Goal: Answer question/provide support: Share knowledge or assist other users

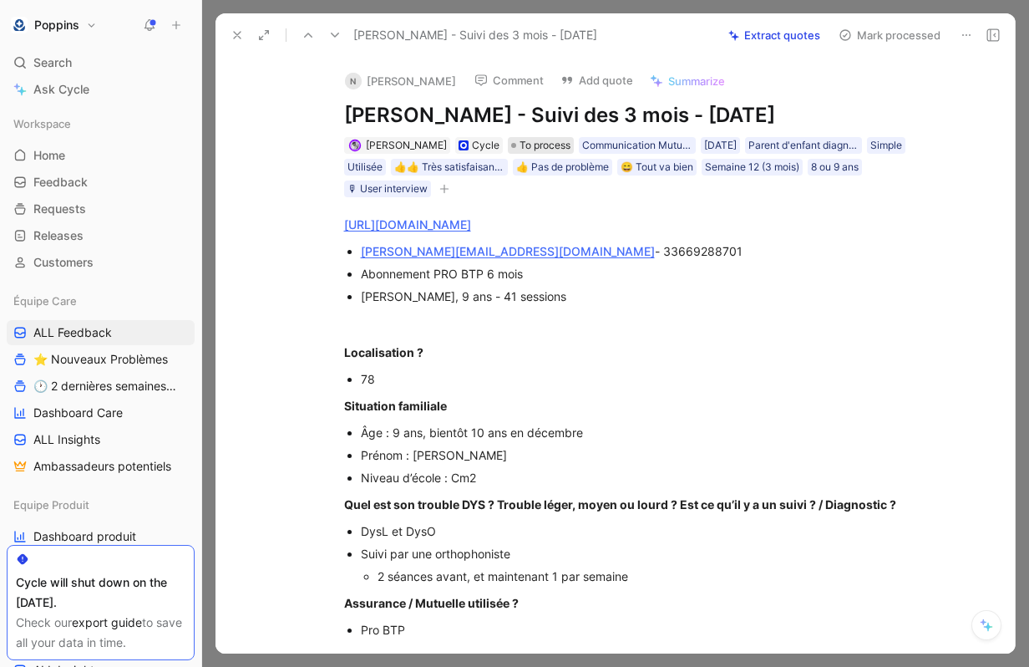
click at [520, 147] on span "To process" at bounding box center [545, 145] width 51 height 17
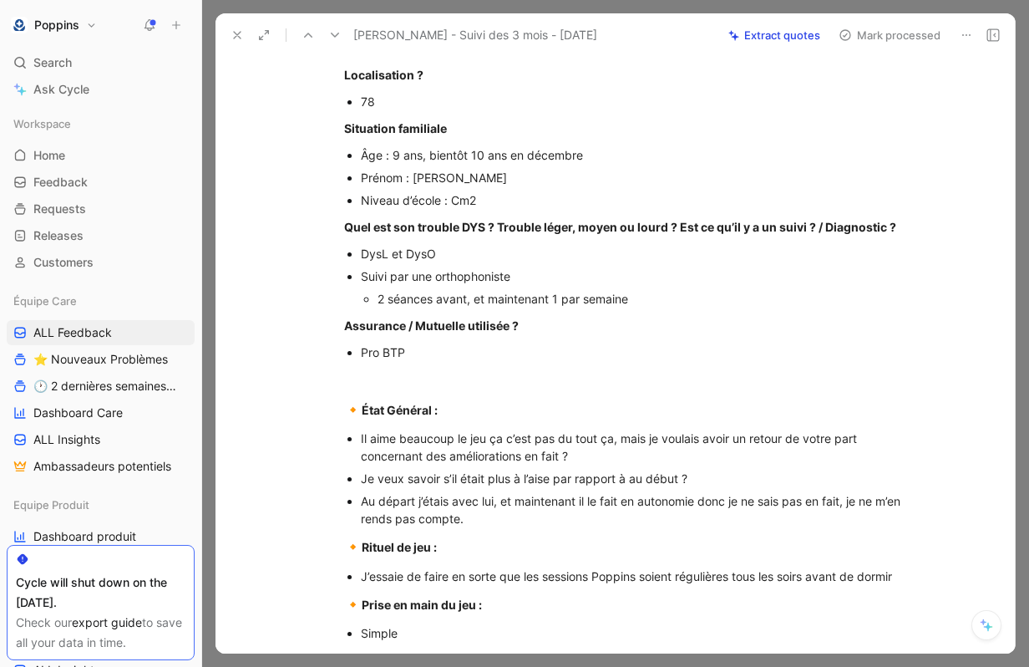
scroll to position [757, 0]
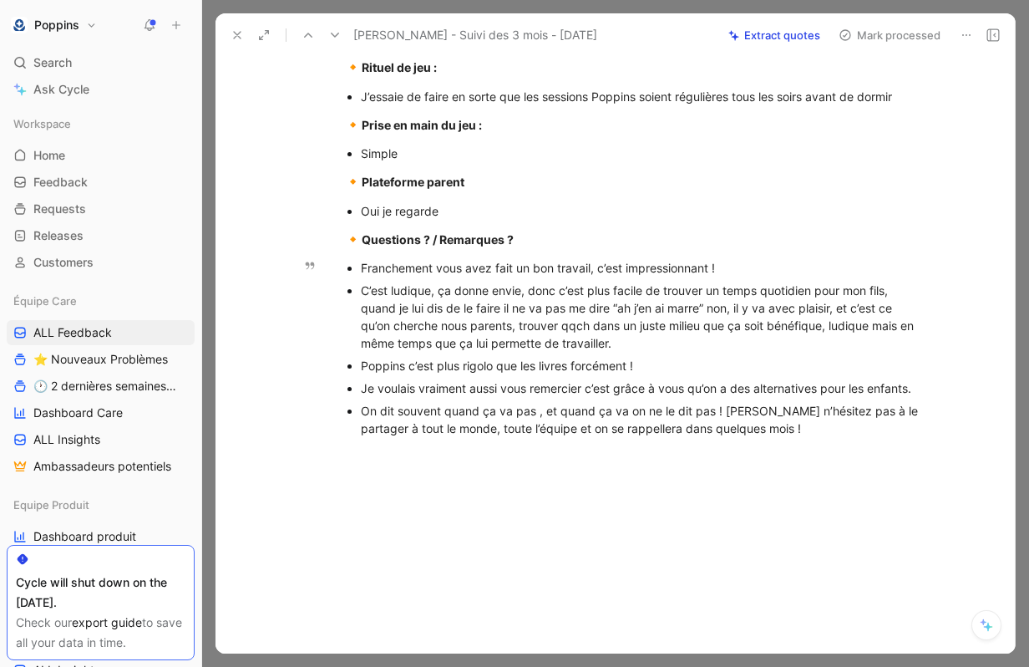
click at [364, 267] on div "Franchement vous avez fait un bon travail, c’est impressionnant !" at bounding box center [641, 268] width 561 height 18
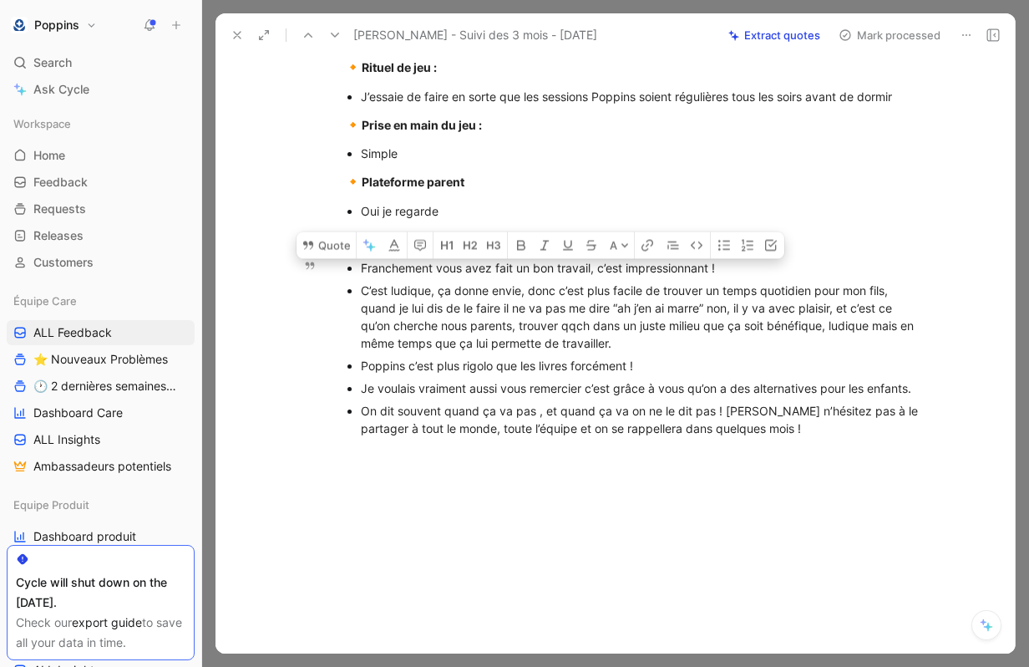
drag, startPoint x: 355, startPoint y: 267, endPoint x: 743, endPoint y: 261, distance: 387.7
click at [743, 261] on ul "Franchement vous avez fait un bon travail, c’est impressionnant ! C’est ludique…" at bounding box center [633, 347] width 642 height 183
click at [339, 247] on button "Quote" at bounding box center [326, 240] width 59 height 27
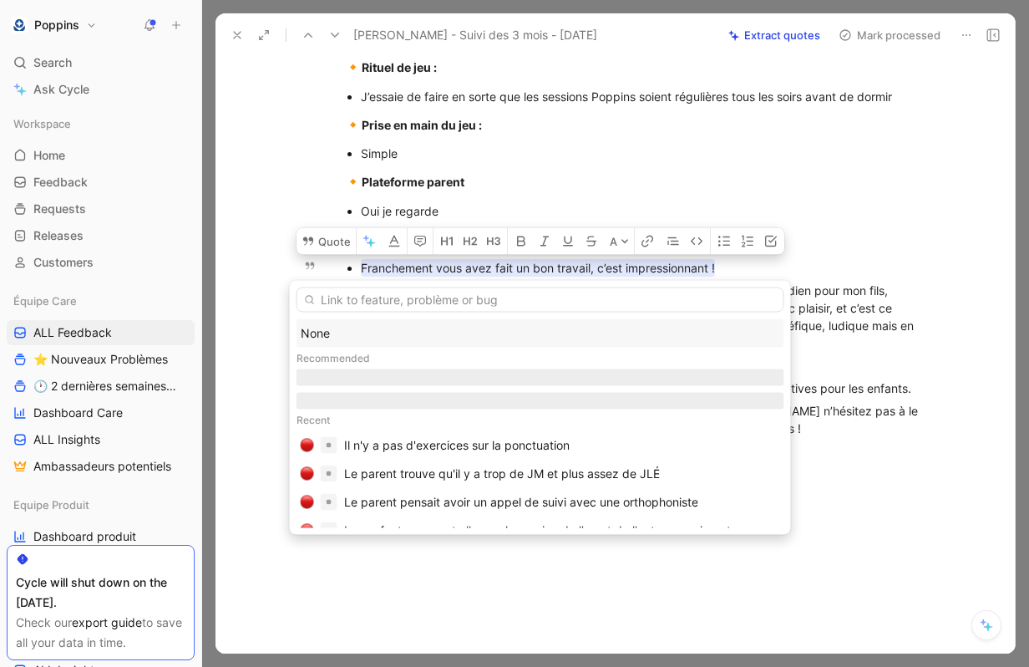
click at [401, 329] on div "None" at bounding box center [541, 333] width 480 height 20
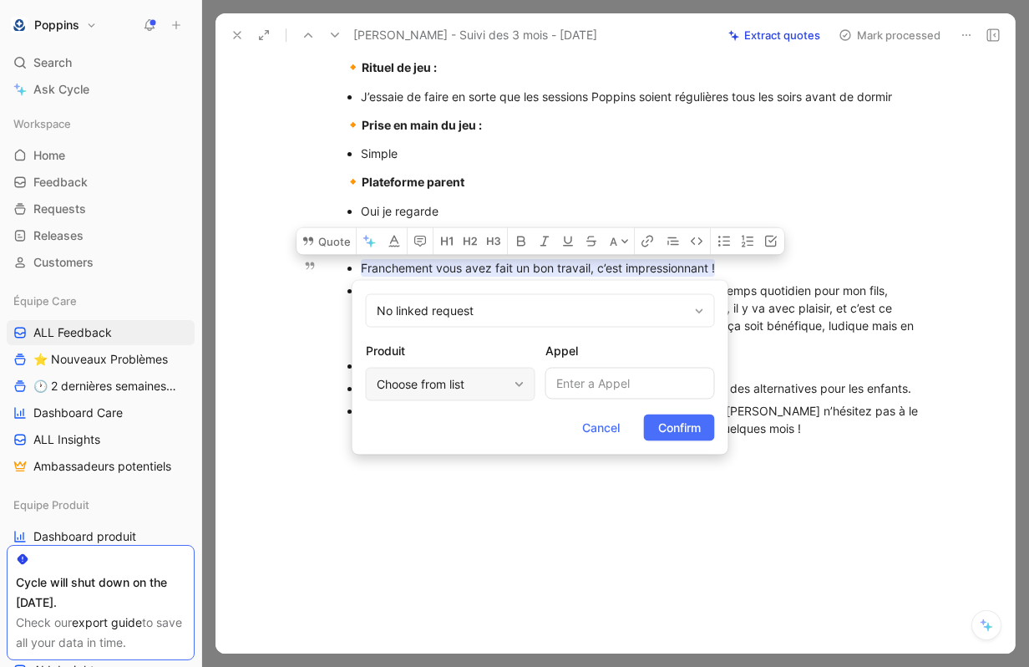
click at [495, 377] on div "Choose from list" at bounding box center [442, 384] width 131 height 20
click at [665, 427] on span "Confirm" at bounding box center [679, 428] width 43 height 20
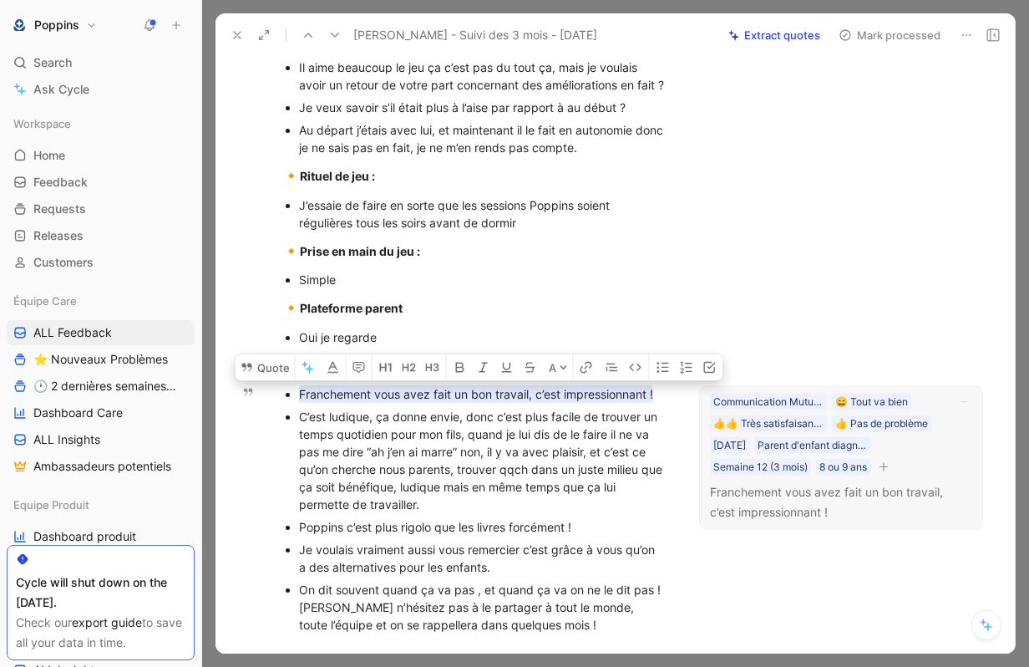
click at [892, 458] on button "button" at bounding box center [884, 466] width 17 height 17
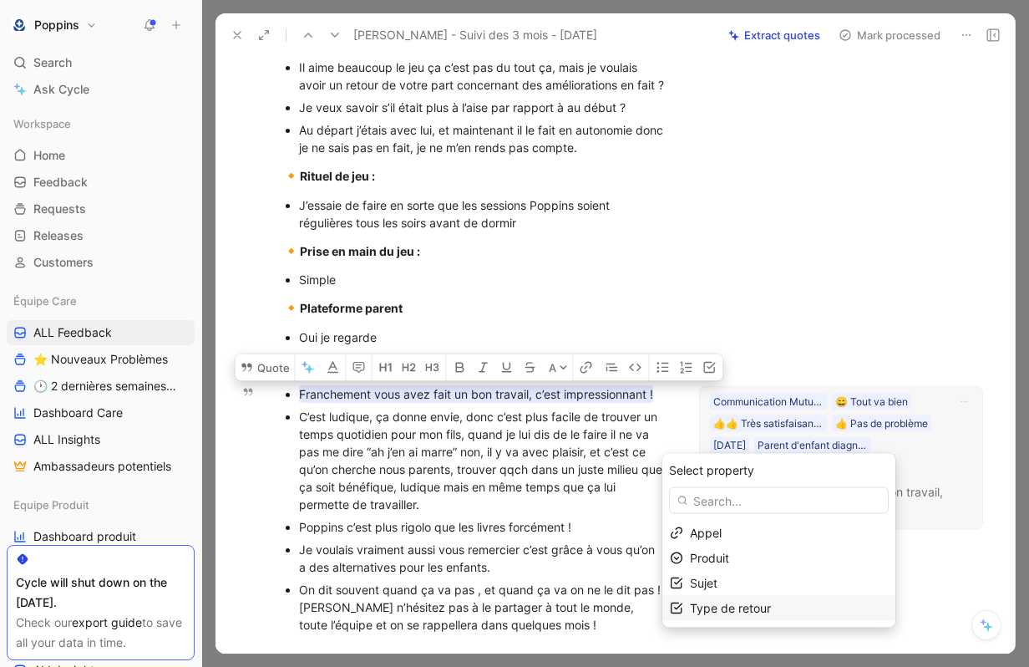
click at [815, 603] on div "Type de retour" at bounding box center [789, 608] width 198 height 20
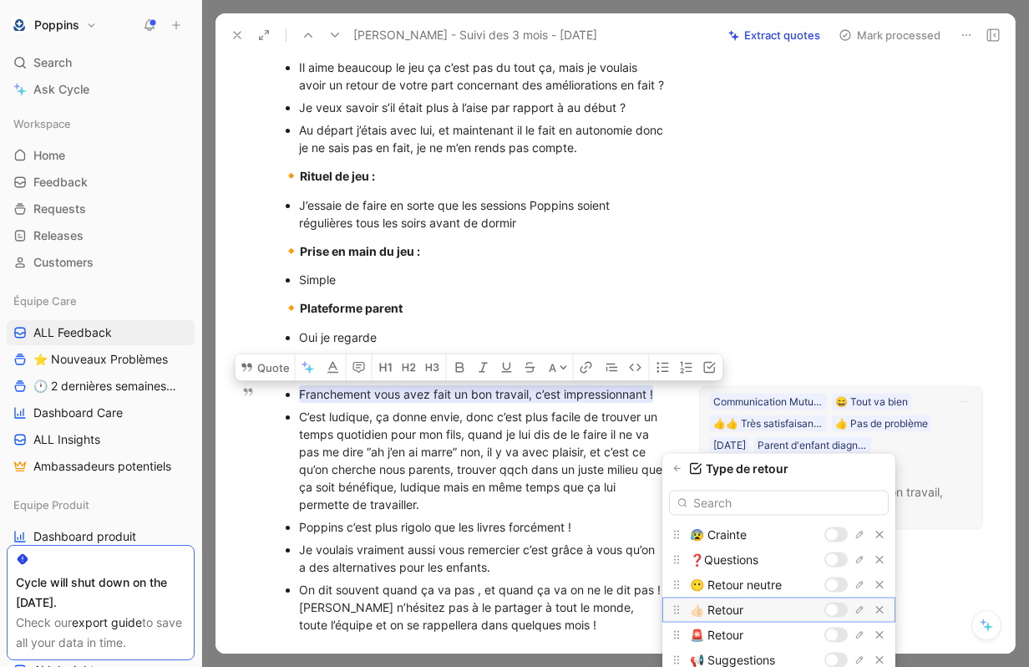
click at [838, 612] on div at bounding box center [836, 609] width 23 height 15
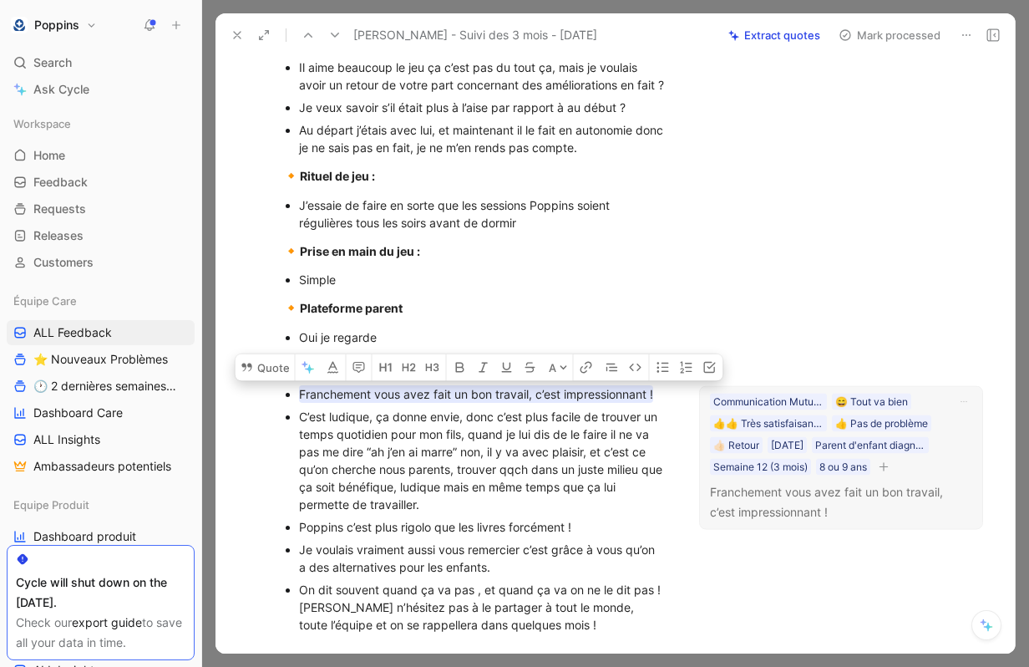
click at [879, 464] on icon "button" at bounding box center [884, 466] width 10 height 10
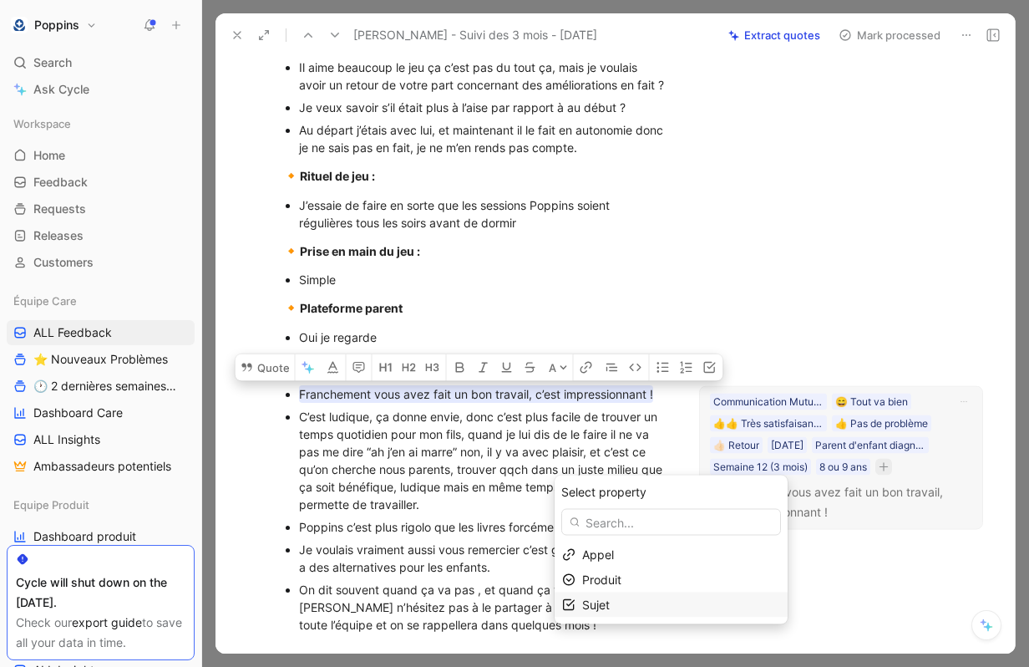
click at [654, 602] on div "Sujet" at bounding box center [681, 605] width 198 height 20
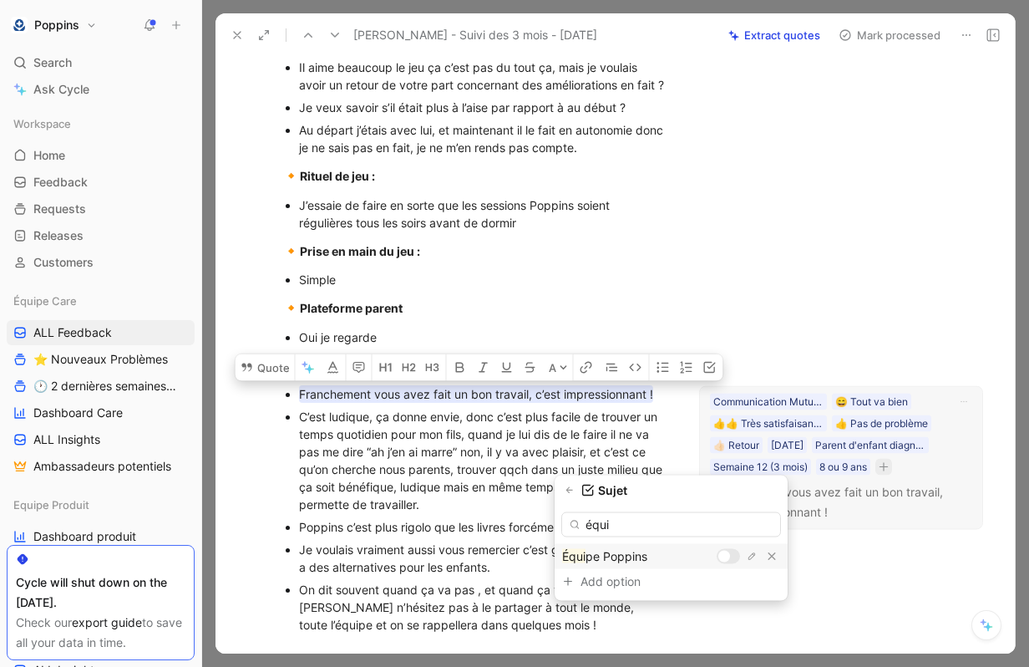
type input "équi"
click at [727, 557] on div at bounding box center [724, 557] width 12 height 12
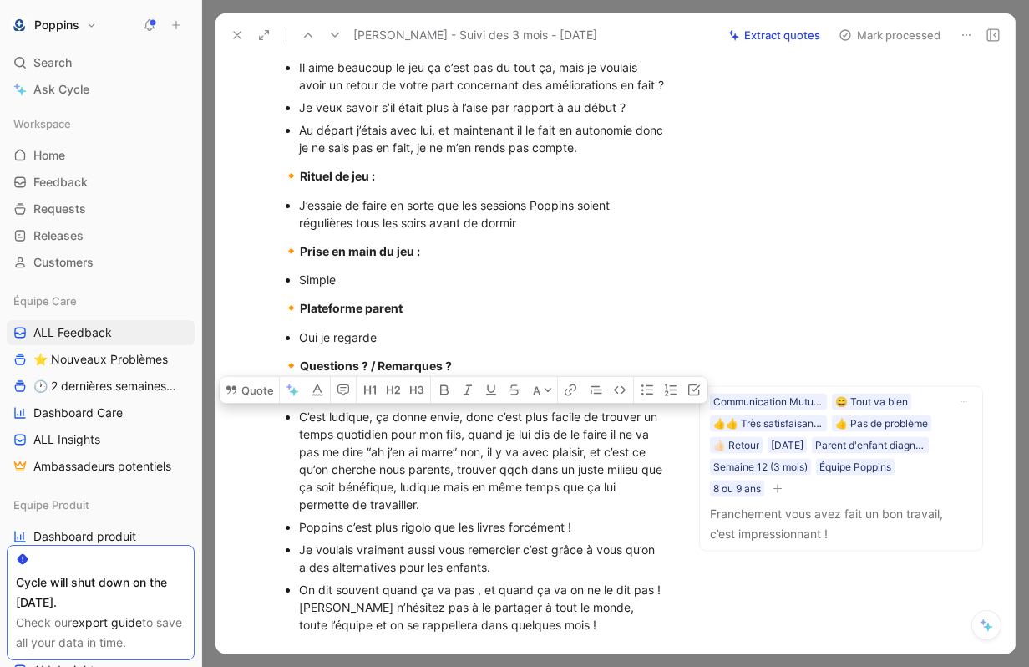
drag, startPoint x: 297, startPoint y: 393, endPoint x: 480, endPoint y: 487, distance: 206.2
click at [480, 487] on ul "Franchement vous avez fait un bon travail, c’est impressionnant ! C’est ludique…" at bounding box center [475, 509] width 449 height 253
click at [404, 518] on div "Poppins c’est plus rigolo que les livres forcément !" at bounding box center [483, 527] width 368 height 18
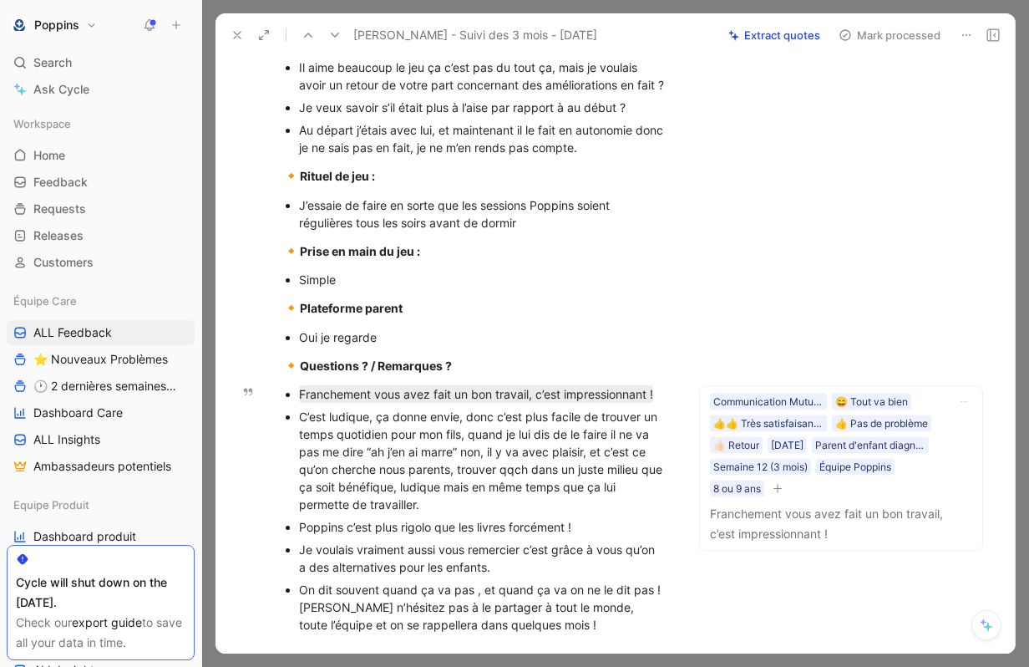
click at [404, 518] on div "Poppins c’est plus rigolo que les livres forcément !" at bounding box center [483, 527] width 368 height 18
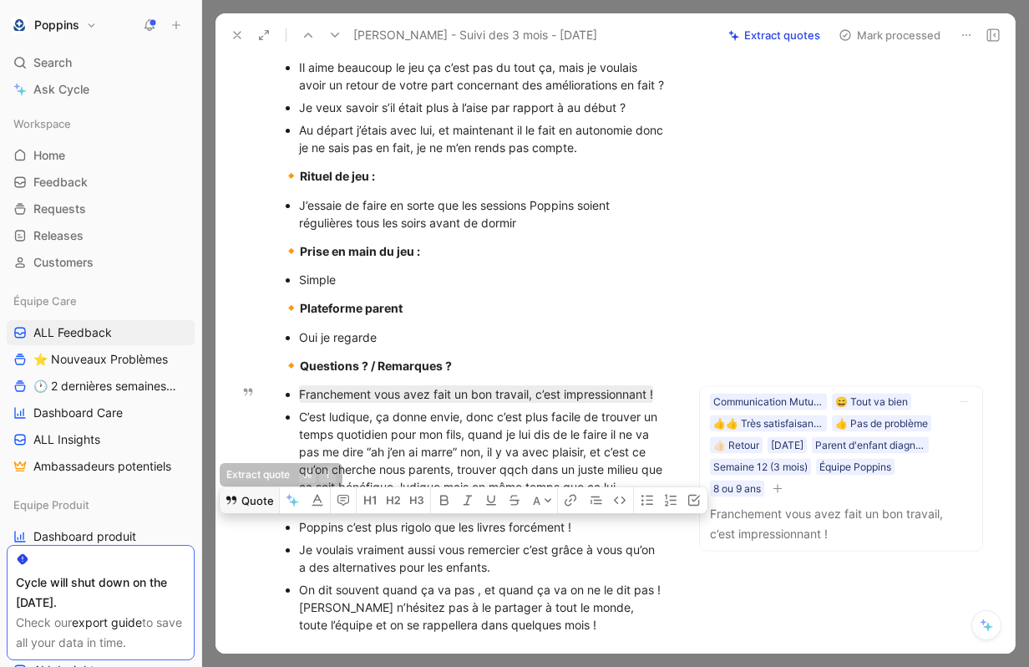
click at [265, 486] on button "Quote" at bounding box center [249, 499] width 59 height 27
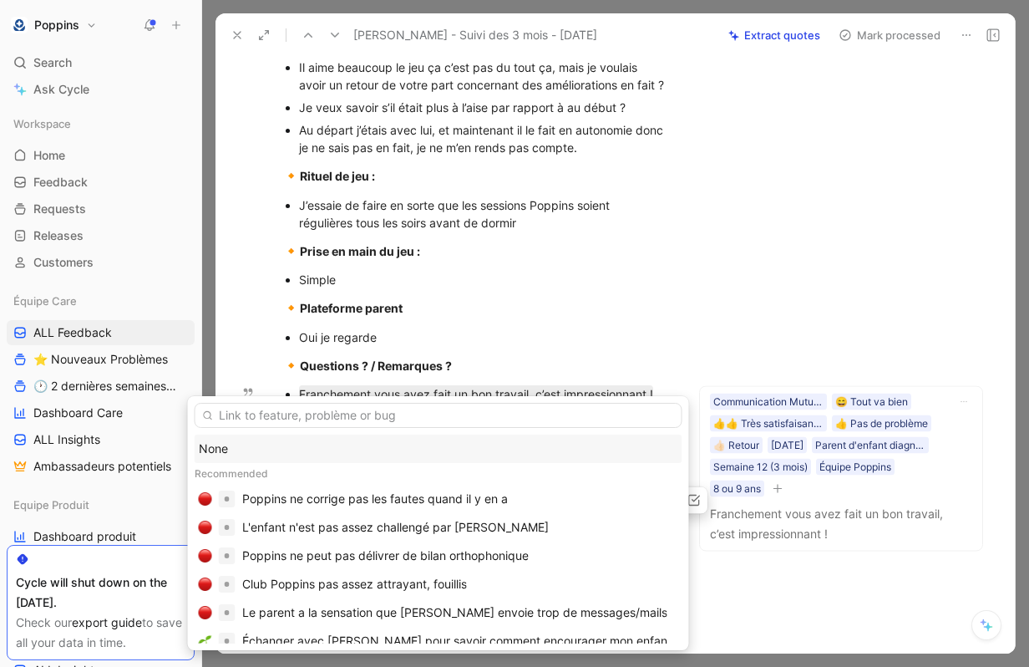
click at [275, 452] on div "None" at bounding box center [439, 449] width 480 height 20
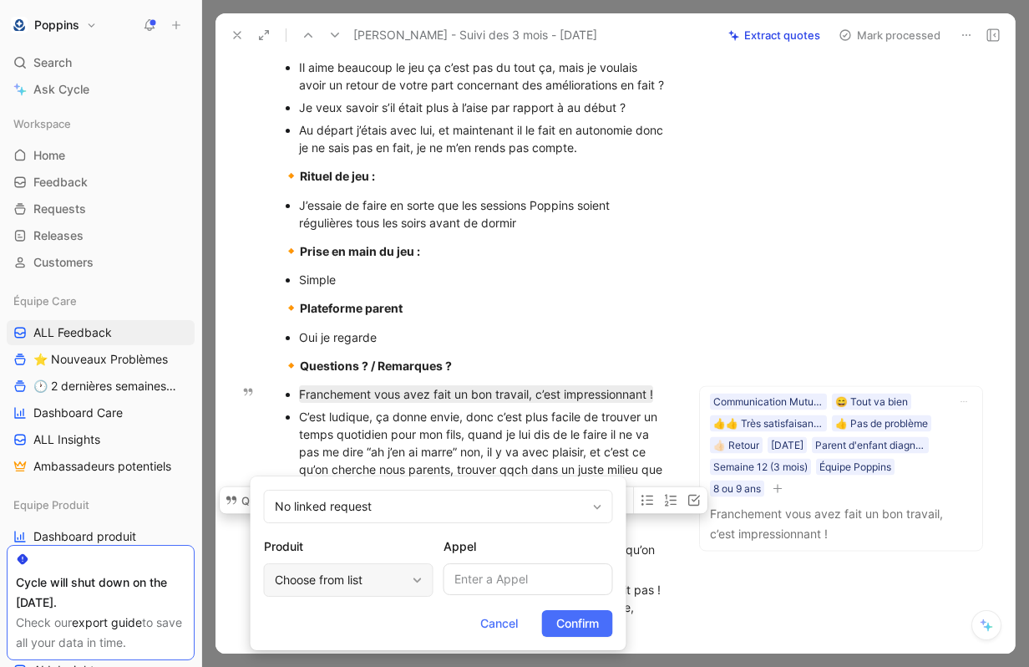
click at [404, 595] on div "Choose from list" at bounding box center [349, 579] width 170 height 33
click at [574, 619] on span "Confirm" at bounding box center [577, 623] width 43 height 20
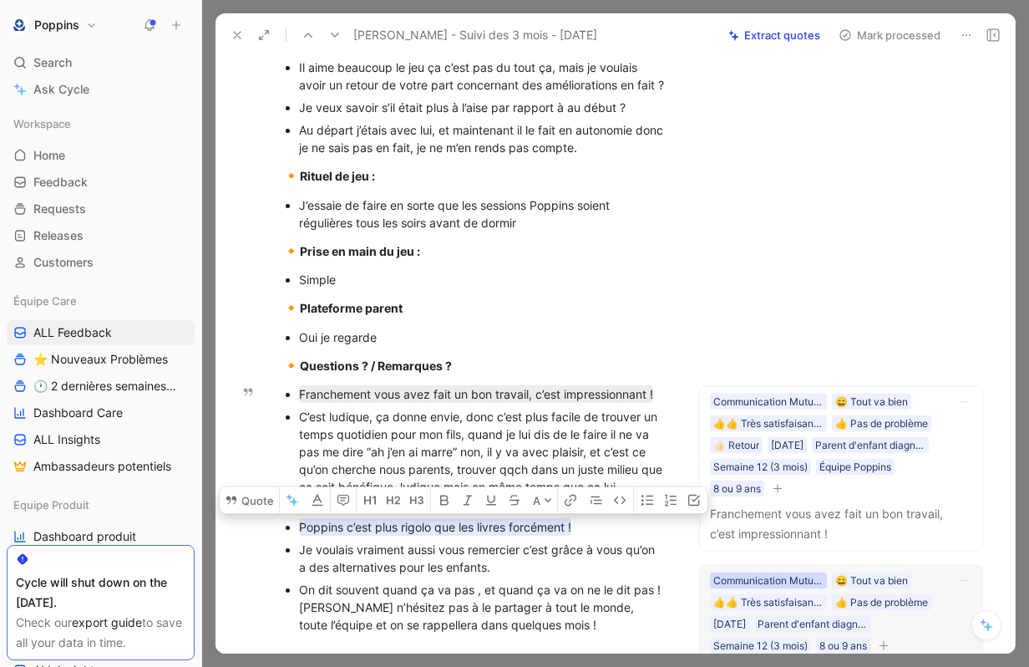
scroll to position [795, 0]
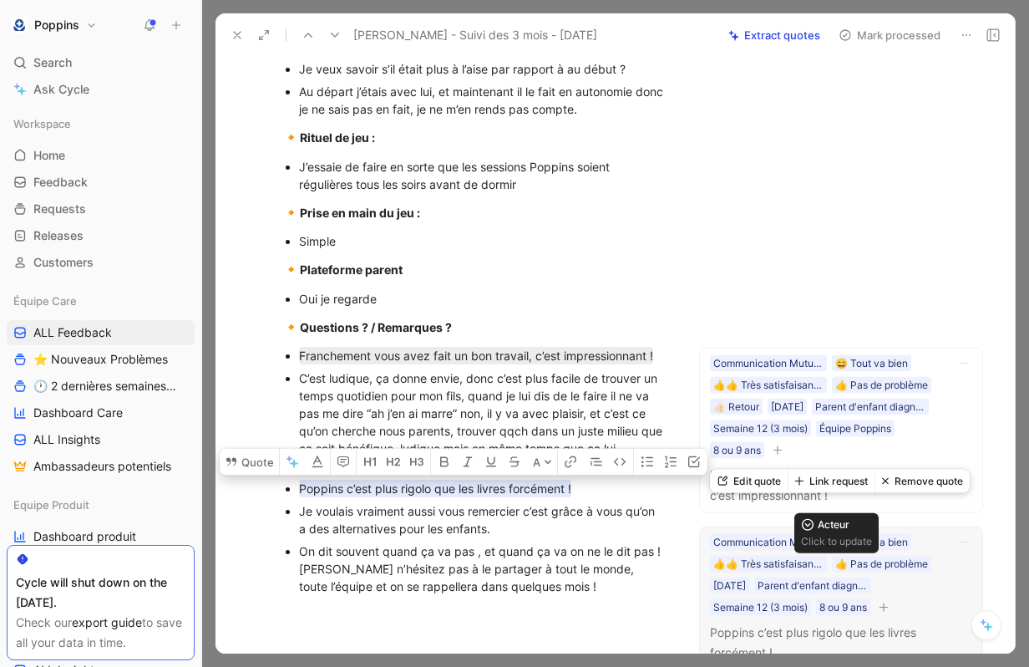
click at [892, 598] on button "button" at bounding box center [884, 606] width 17 height 17
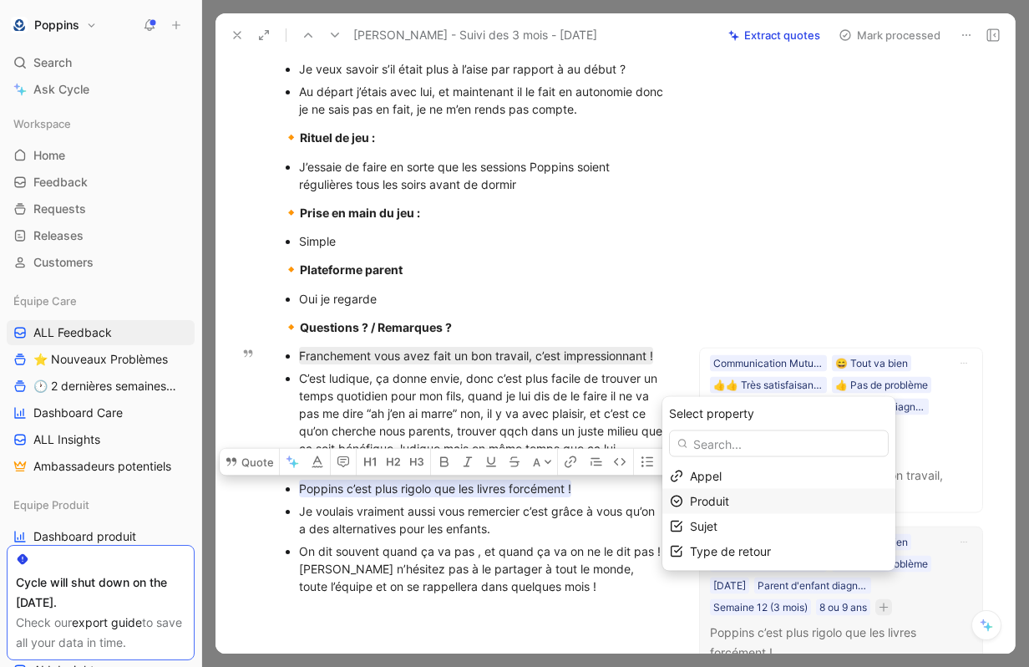
click at [766, 505] on div "Produit" at bounding box center [789, 501] width 198 height 20
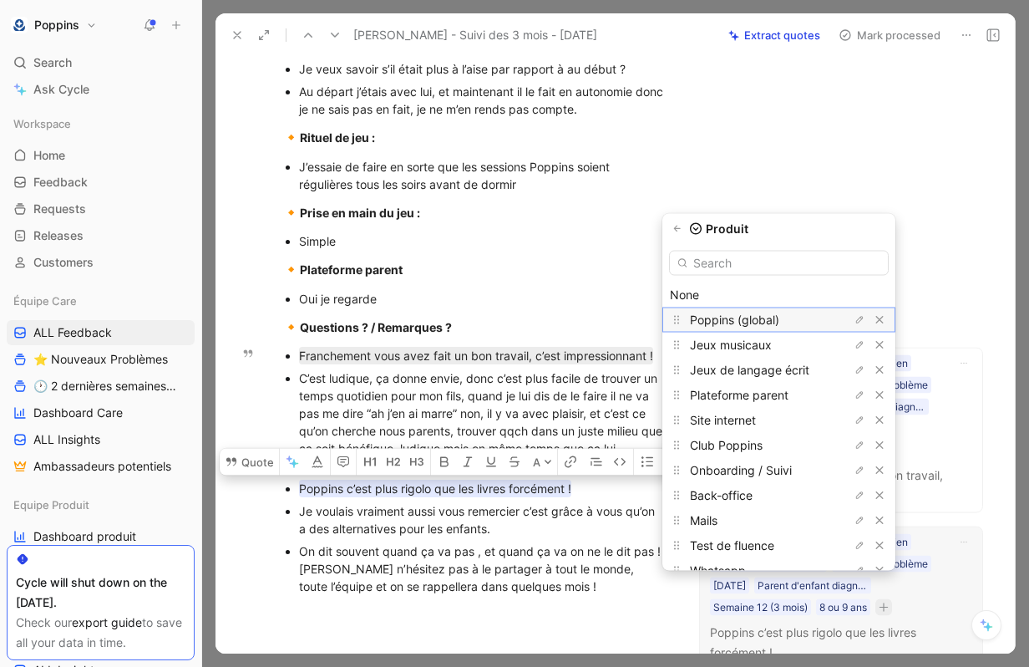
click at [718, 325] on span "Poppins (global)" at bounding box center [734, 319] width 89 height 14
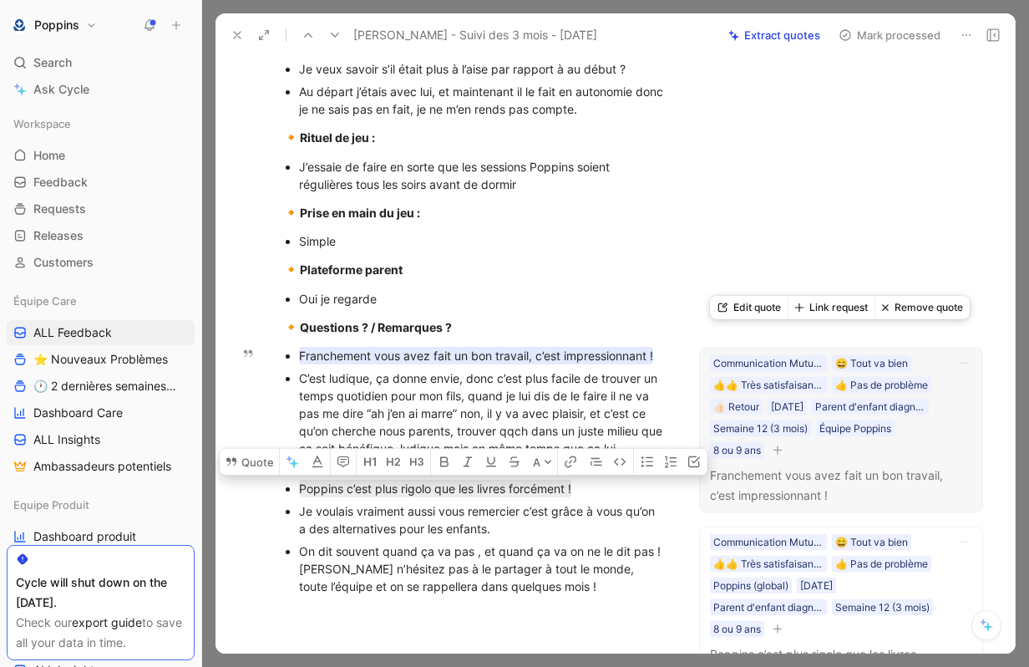
click at [783, 444] on icon "button" at bounding box center [778, 449] width 10 height 10
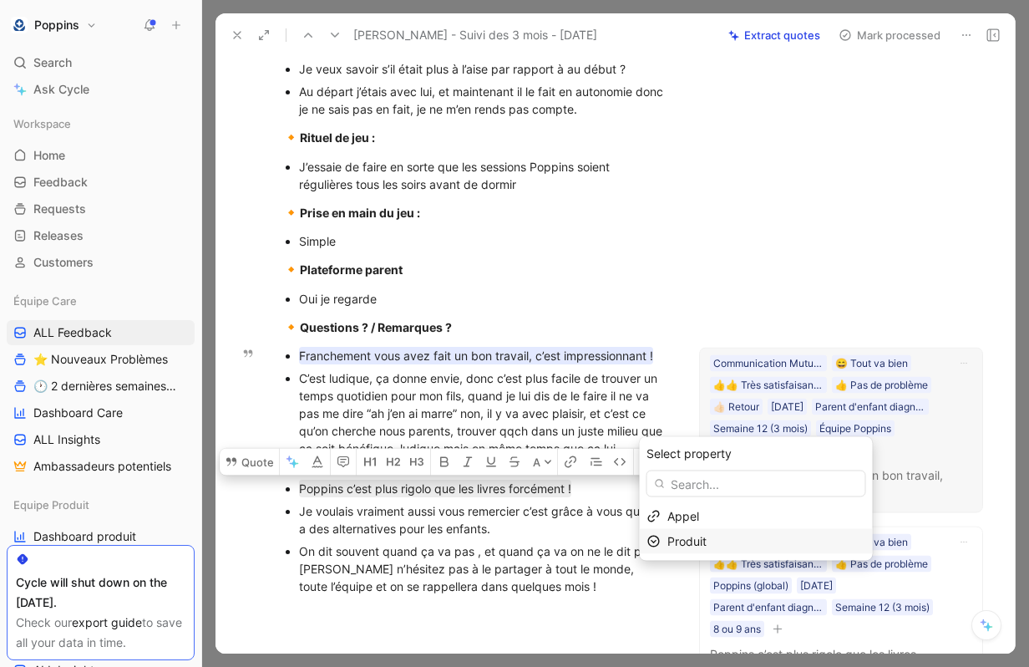
click at [731, 533] on div "Produit" at bounding box center [767, 541] width 198 height 20
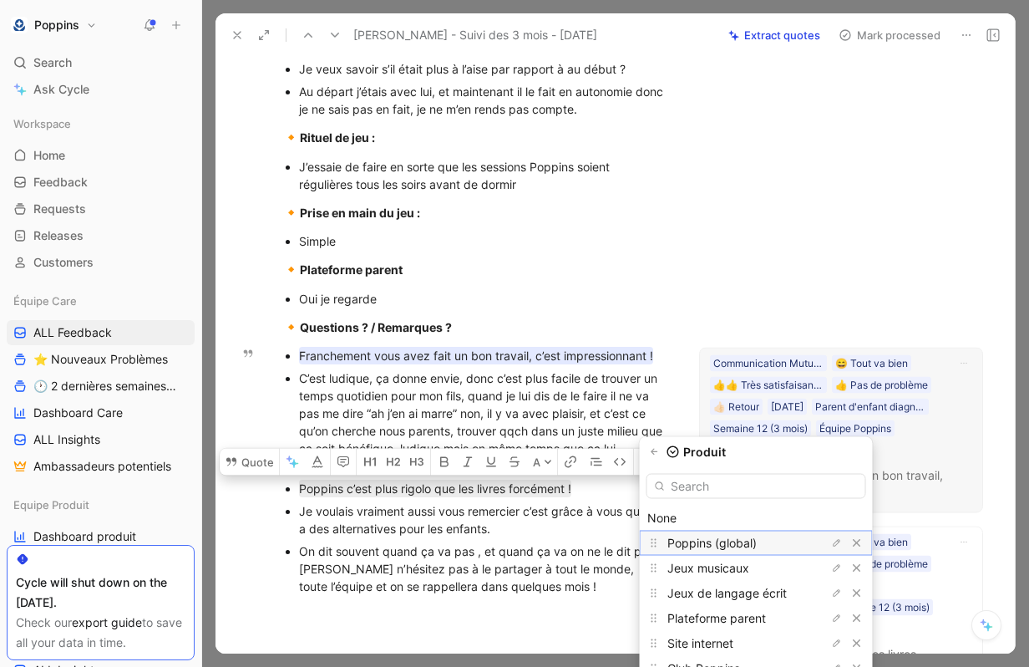
click at [730, 540] on span "Poppins (global)" at bounding box center [712, 543] width 89 height 14
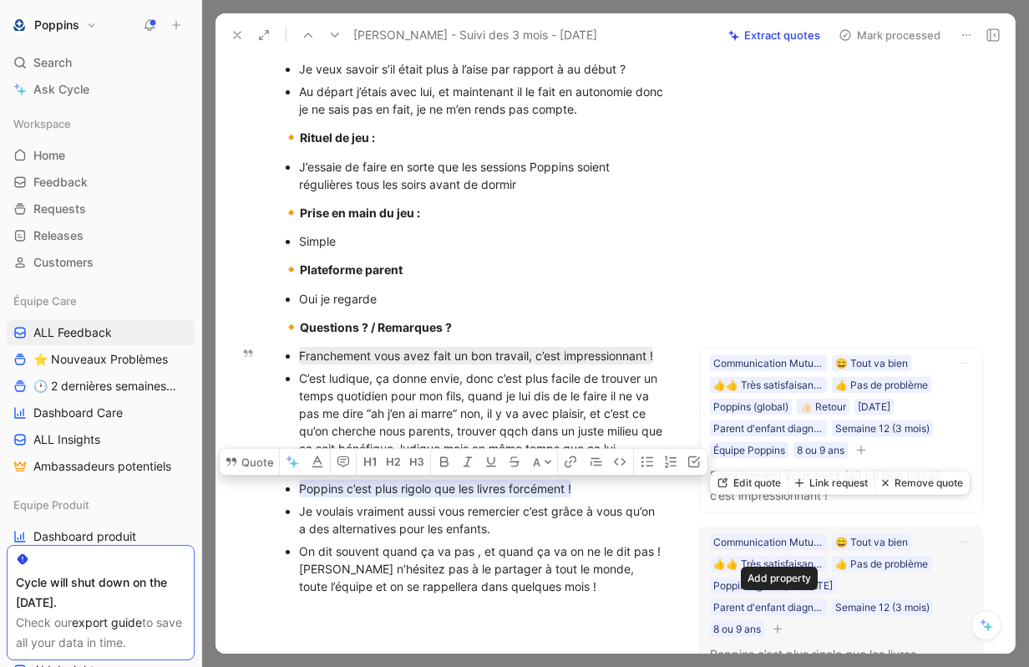
click at [778, 624] on icon "button" at bounding box center [777, 628] width 1 height 9
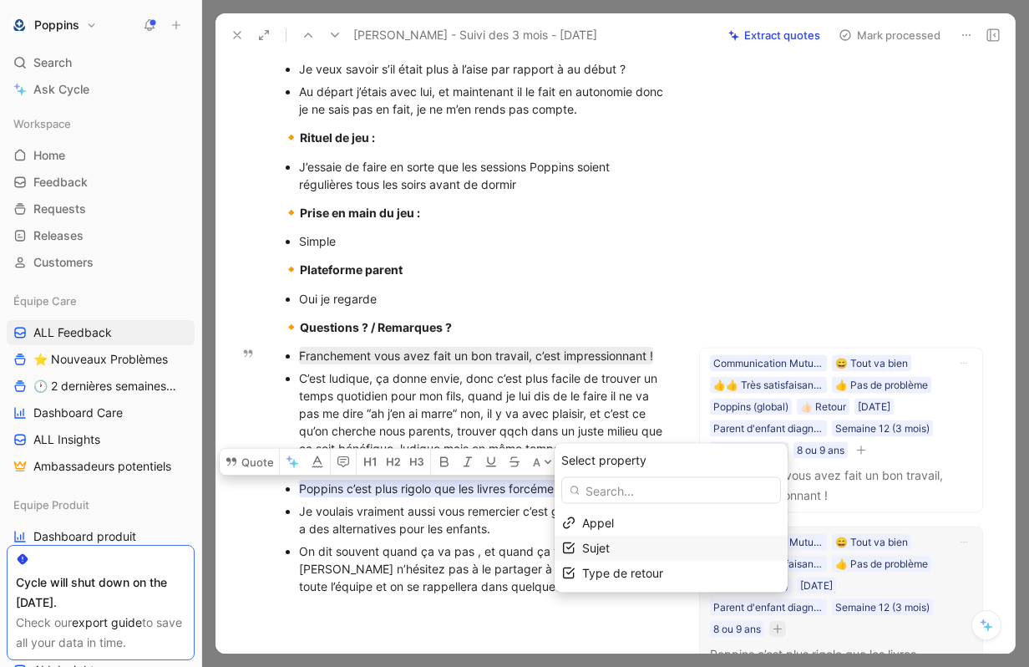
click at [656, 550] on div "Sujet" at bounding box center [681, 548] width 198 height 20
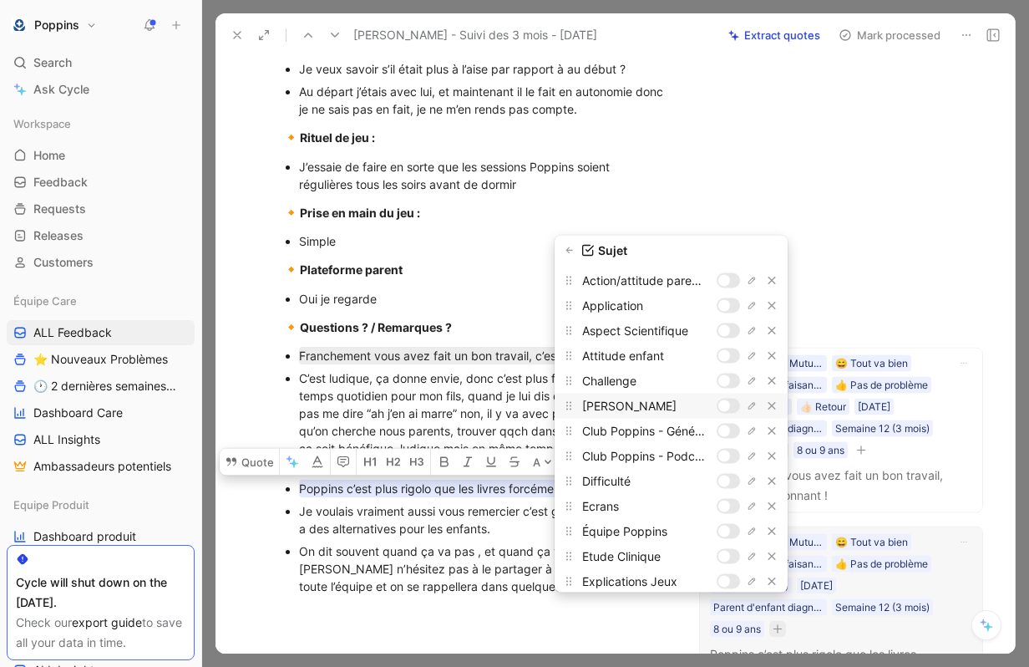
scroll to position [0, 0]
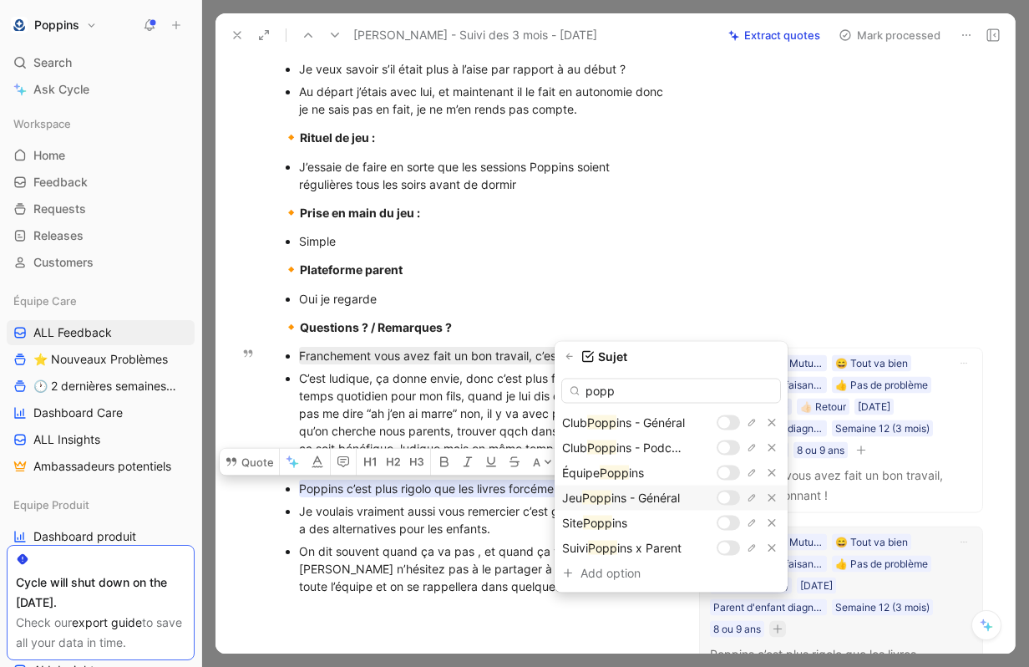
type input "popp"
click at [728, 497] on div at bounding box center [724, 498] width 12 height 12
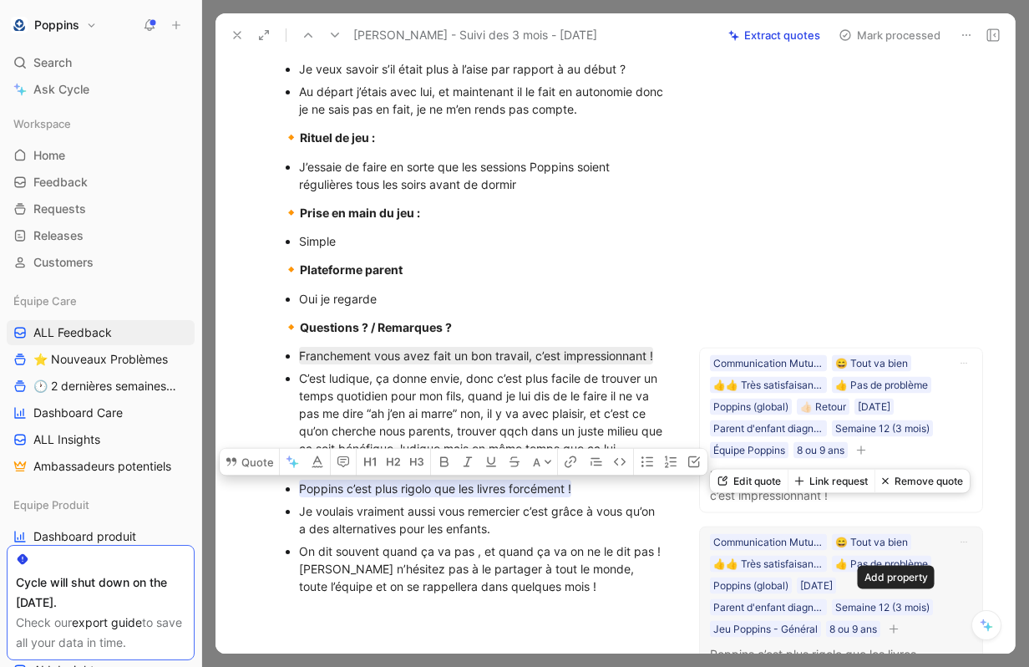
click at [899, 628] on icon "button" at bounding box center [894, 628] width 9 height 1
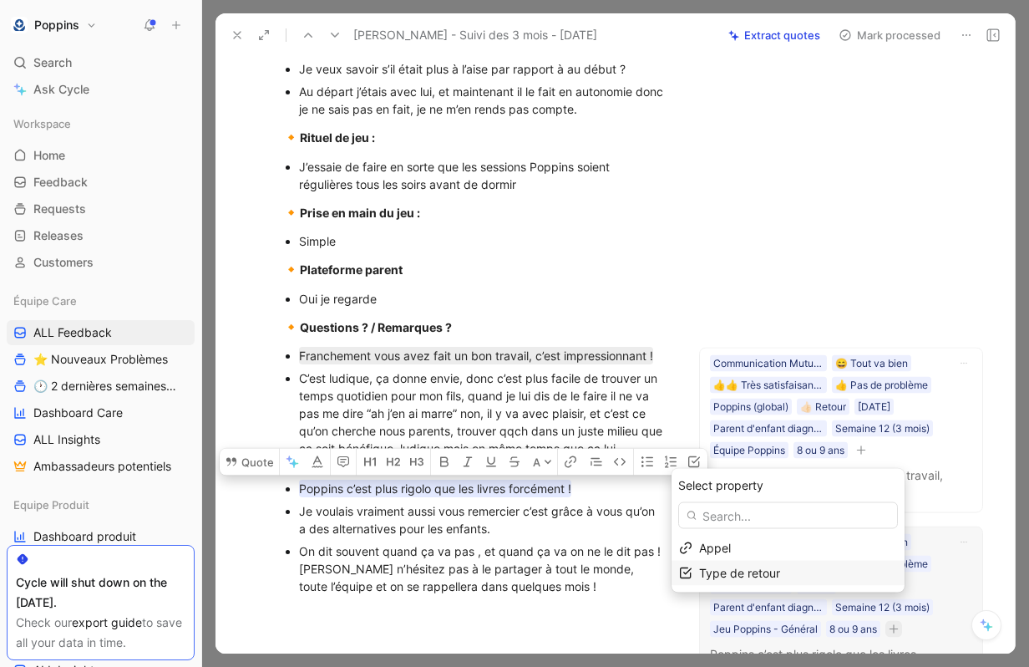
click at [780, 577] on span "Type de retour" at bounding box center [739, 573] width 81 height 14
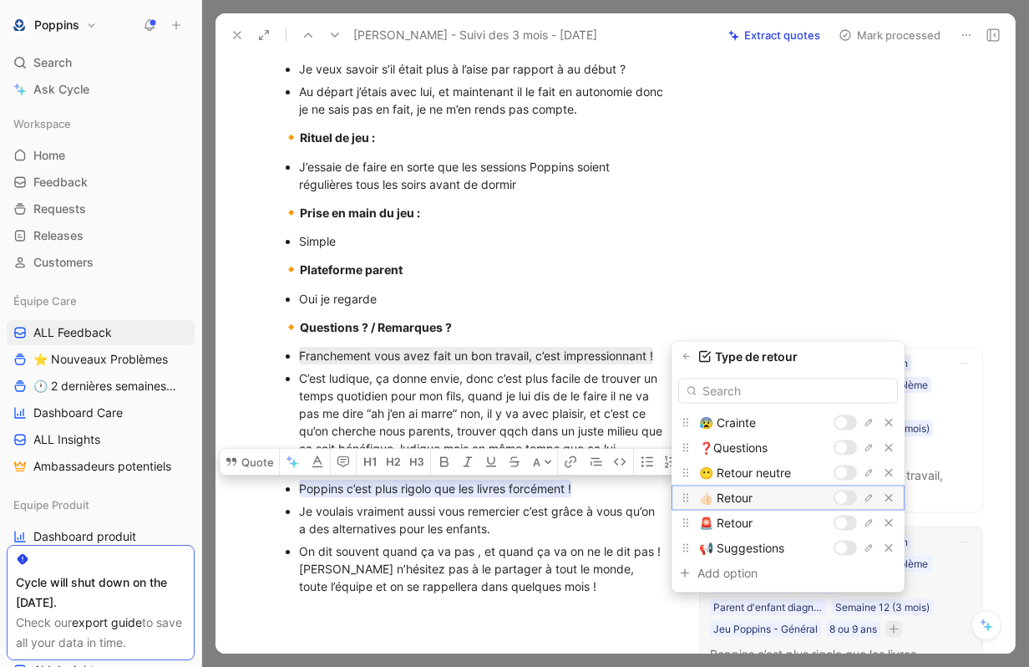
click at [846, 495] on div at bounding box center [845, 497] width 23 height 15
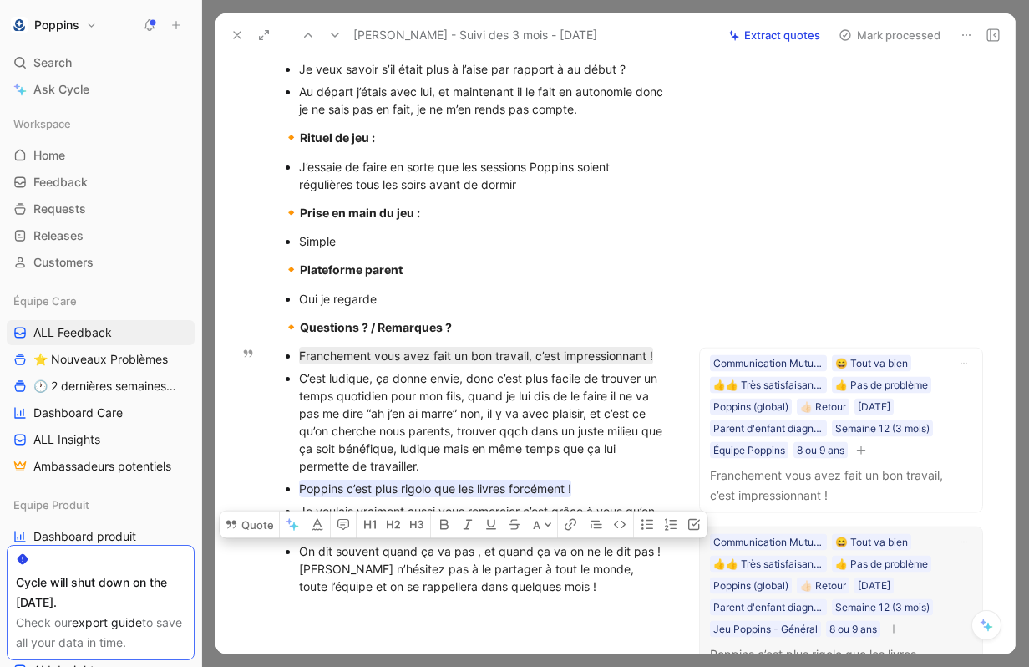
drag, startPoint x: 527, startPoint y: 569, endPoint x: 278, endPoint y: 520, distance: 253.6
click at [278, 520] on ul "Franchement vous avez fait un bon travail, c’est impressionnant ! C’est ludique…" at bounding box center [475, 470] width 449 height 253
click at [397, 563] on div "On dit souvent quand ça va pas , et quand ça va on ne le dit pas ! [PERSON_NAME…" at bounding box center [483, 568] width 368 height 53
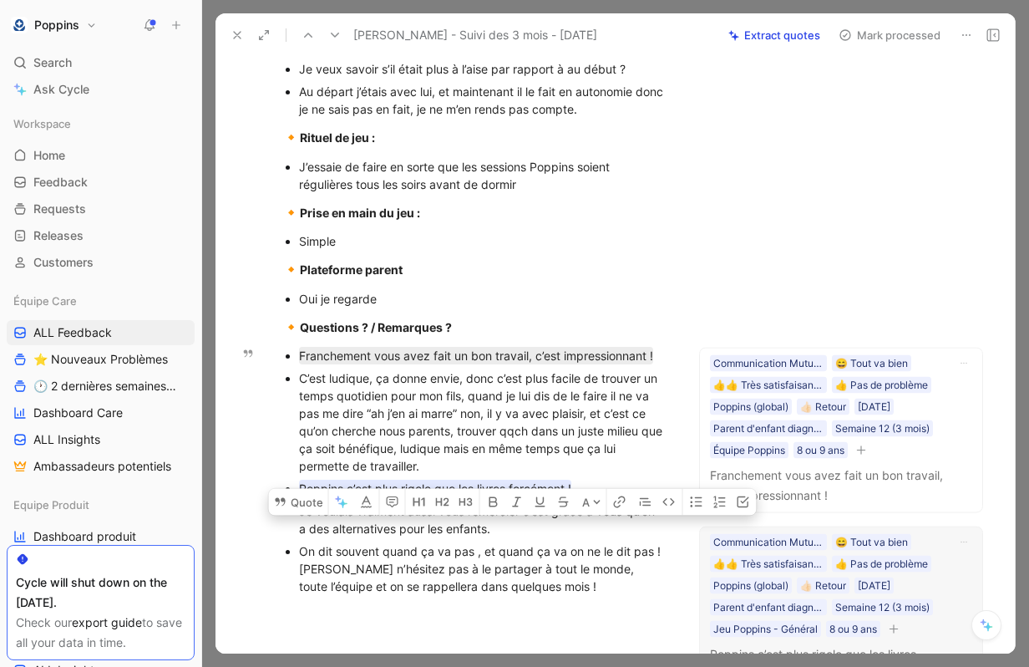
drag, startPoint x: 529, startPoint y: 552, endPoint x: 296, endPoint y: 513, distance: 236.4
click at [296, 513] on ul "Franchement vous avez fait un bon travail, c’est impressionnant ! C’est ludique…" at bounding box center [475, 470] width 449 height 253
click at [347, 542] on div "On dit souvent quand ça va pas , et quand ça va on ne le dit pas ! [PERSON_NAME…" at bounding box center [483, 568] width 368 height 53
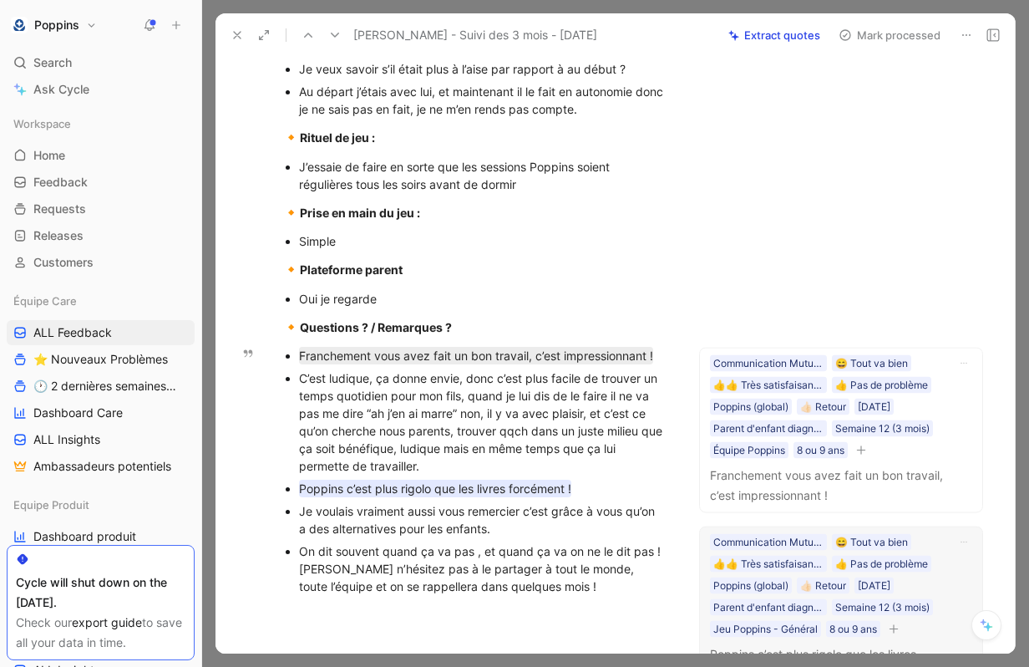
drag, startPoint x: 531, startPoint y: 566, endPoint x: 283, endPoint y: 535, distance: 250.0
click at [283, 535] on ul "Franchement vous avez fait un bon travail, c’est impressionnant ! C’est ludique…" at bounding box center [475, 470] width 449 height 253
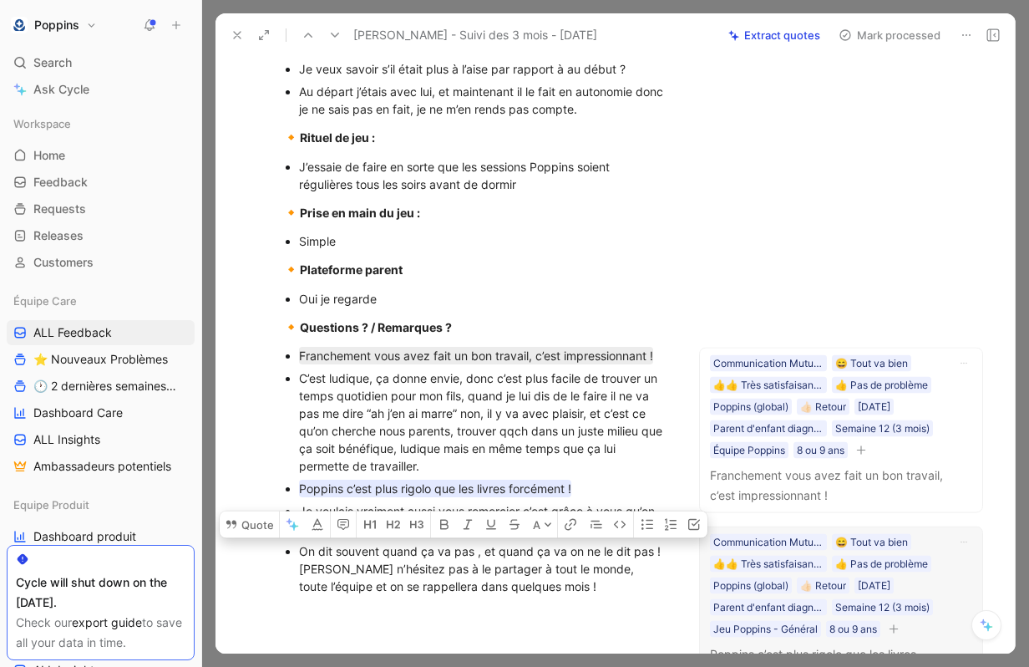
click at [398, 582] on div "[URL][DOMAIN_NAME] [PERSON_NAME][EMAIL_ADDRESS][DOMAIN_NAME] - 33669288701 Abon…" at bounding box center [475, 43] width 449 height 1136
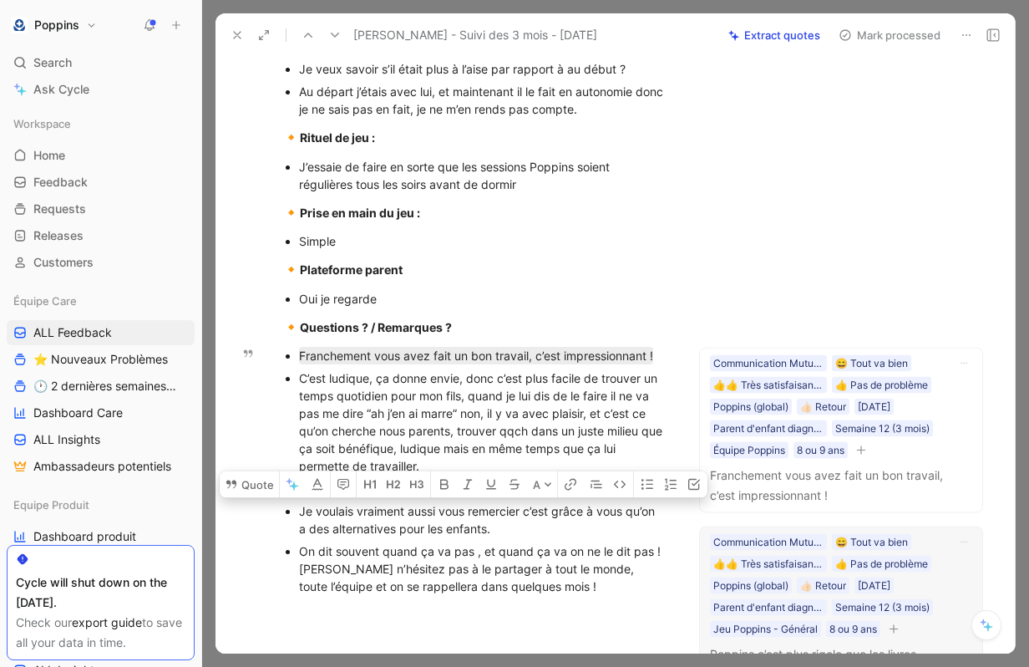
drag, startPoint x: 513, startPoint y: 506, endPoint x: 287, endPoint y: 492, distance: 226.8
click at [287, 492] on ul "Franchement vous avez fait un bon travail, c’est impressionnant ! C’est ludique…" at bounding box center [475, 470] width 449 height 253
click at [232, 470] on button "Quote" at bounding box center [249, 483] width 59 height 27
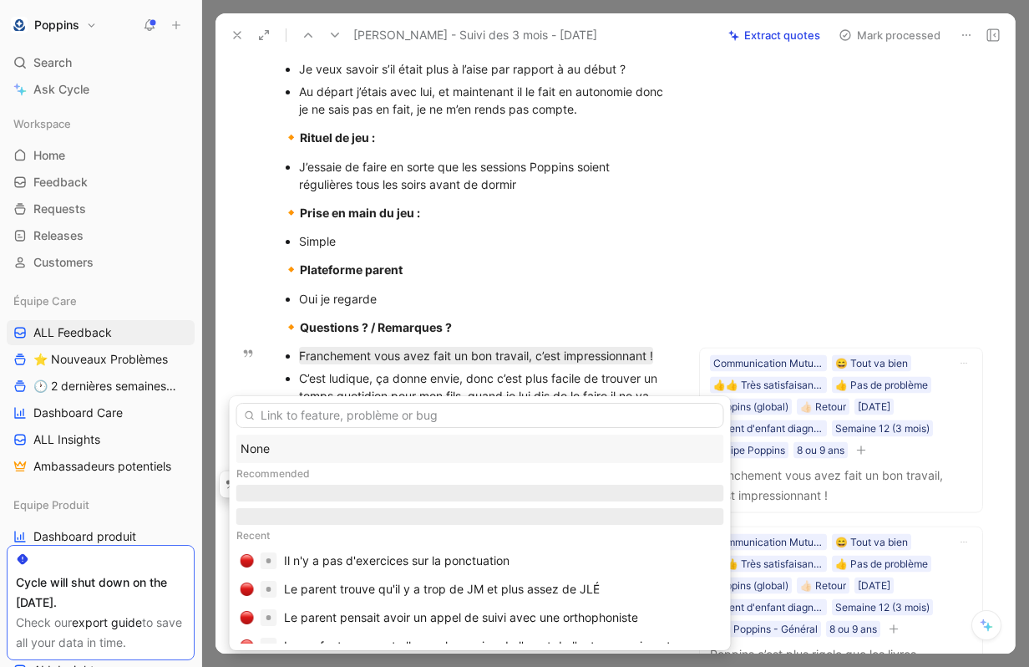
click at [295, 439] on div "None" at bounding box center [481, 449] width 480 height 20
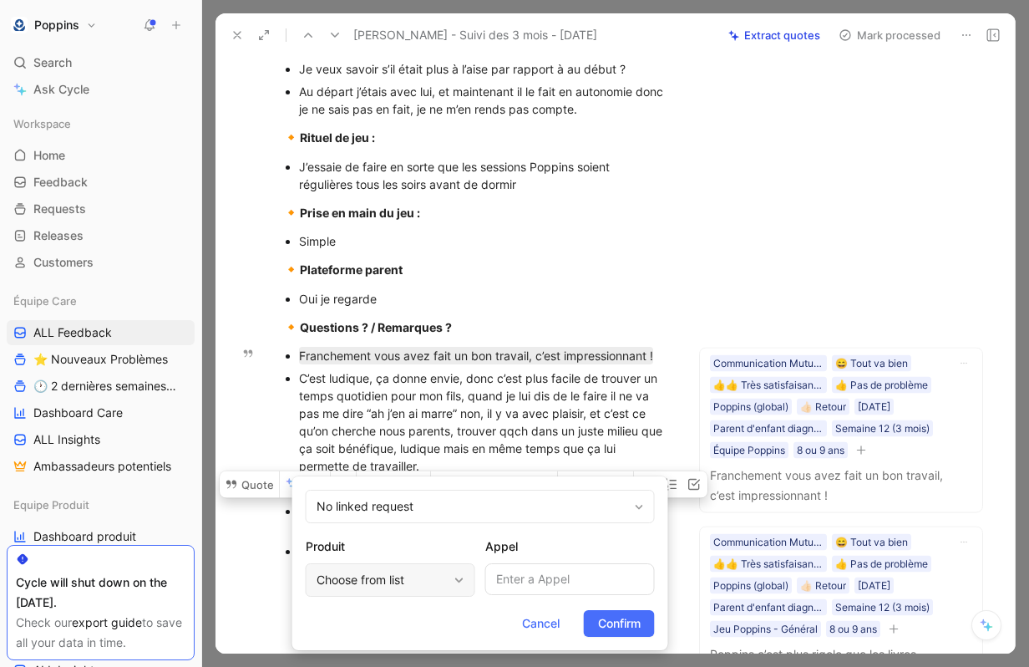
click at [398, 581] on div "Choose from list" at bounding box center [382, 580] width 131 height 20
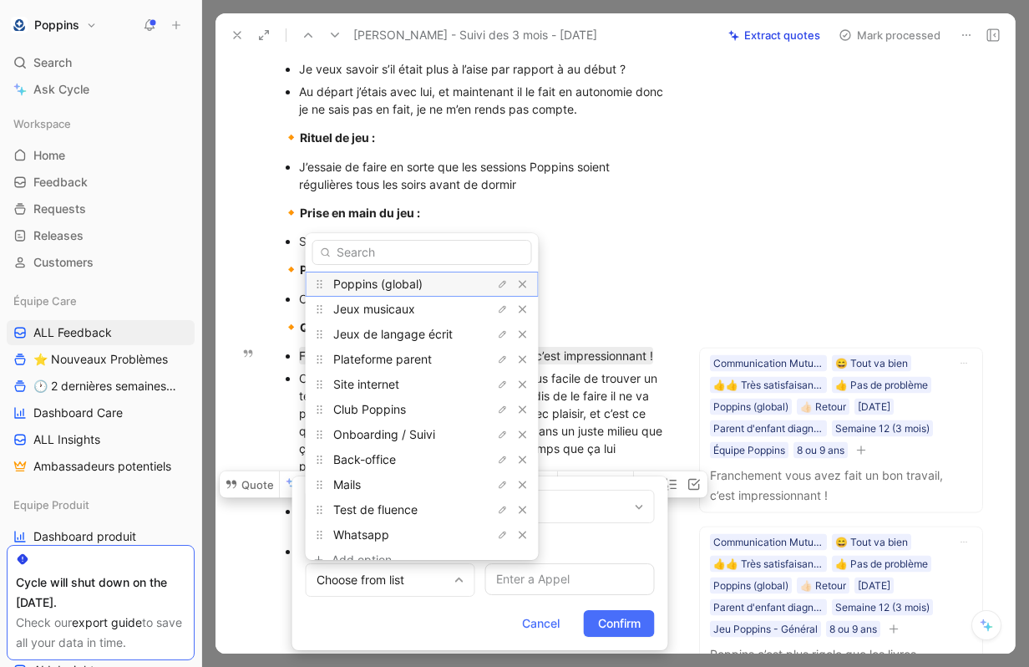
click at [395, 292] on div "Poppins (global)" at bounding box center [395, 284] width 125 height 20
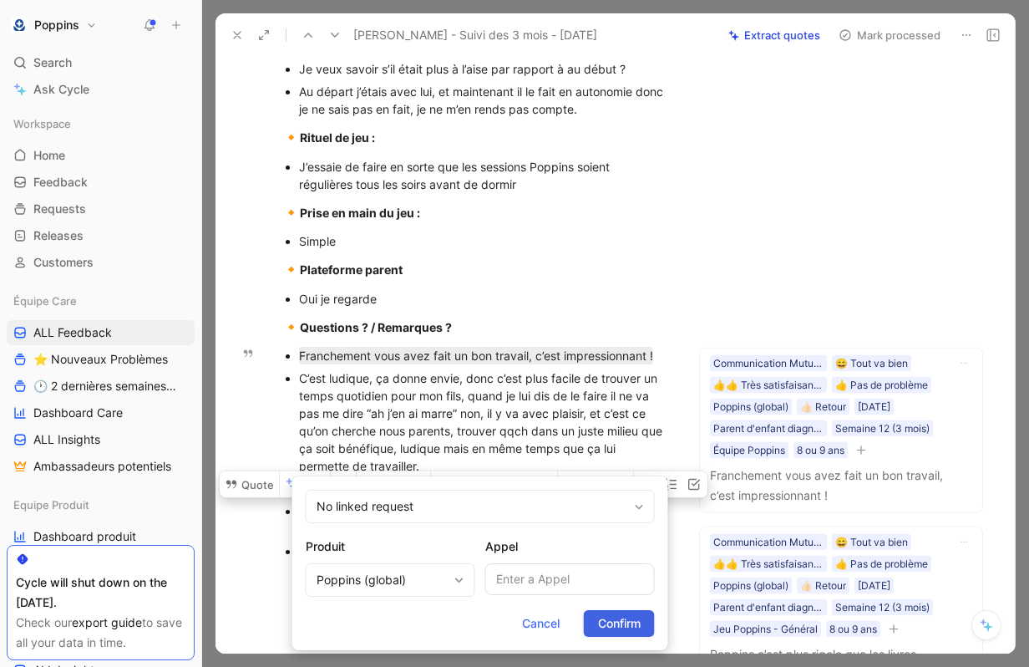
click at [621, 631] on span "Confirm" at bounding box center [619, 623] width 43 height 20
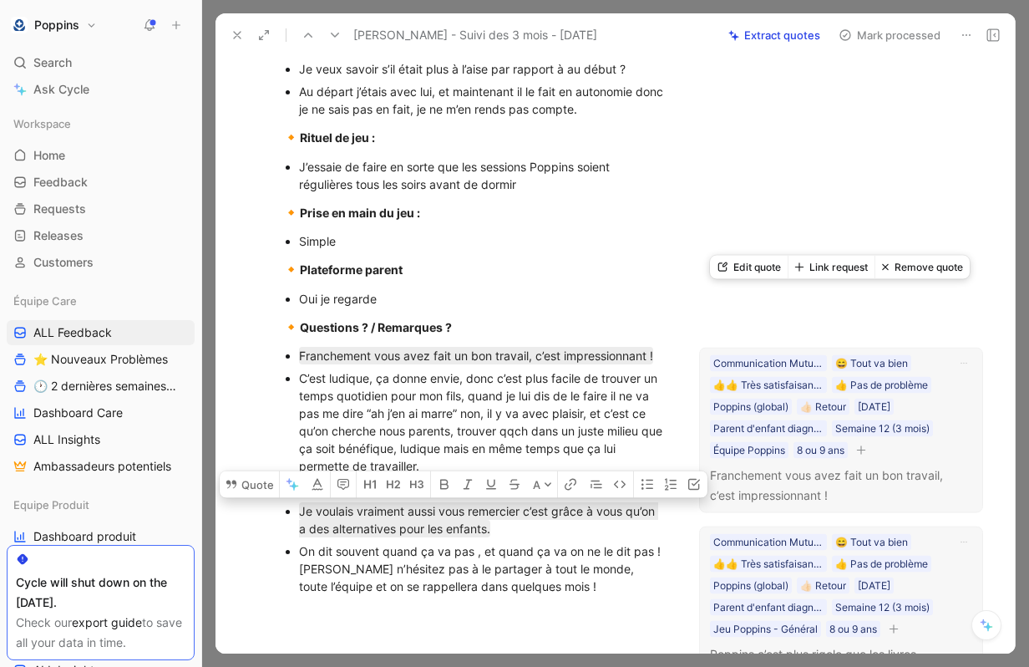
scroll to position [1020, 0]
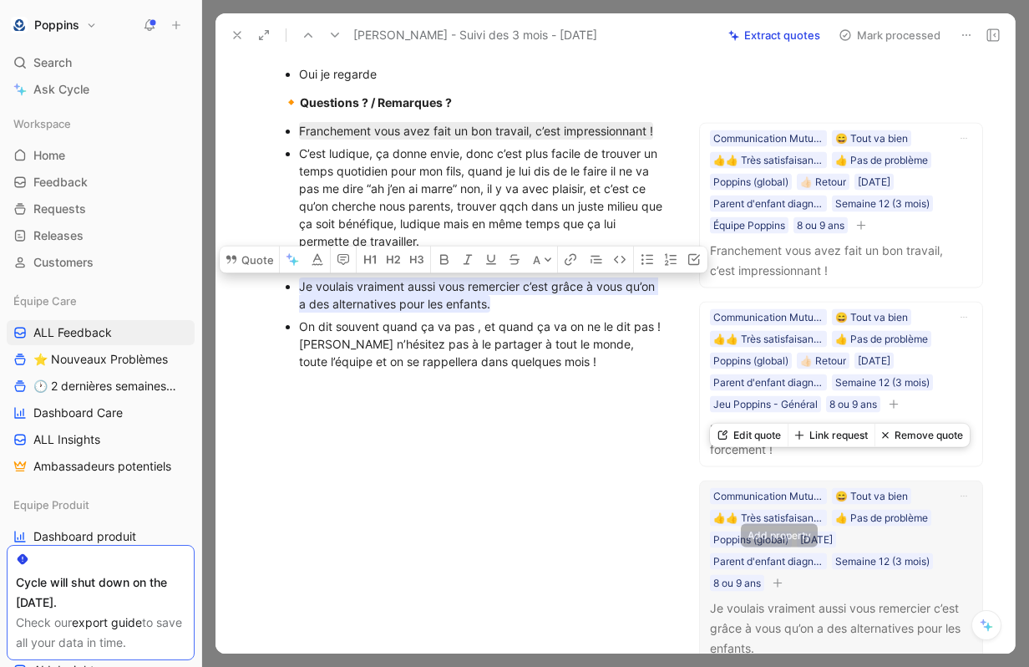
click at [783, 577] on icon "button" at bounding box center [778, 582] width 10 height 10
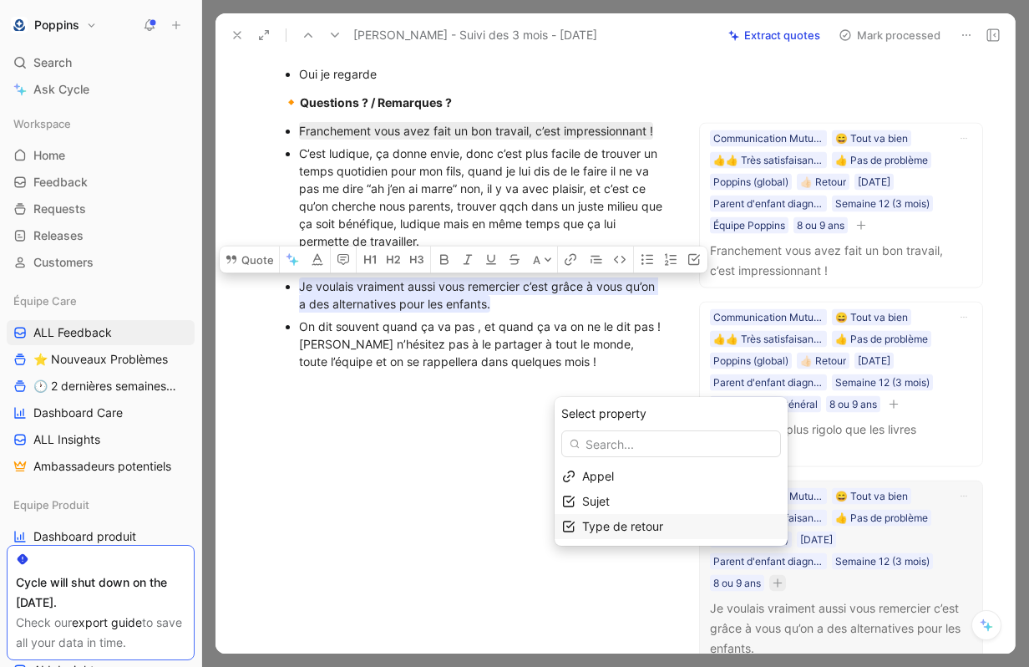
click at [663, 532] on span "Type de retour" at bounding box center [622, 526] width 81 height 14
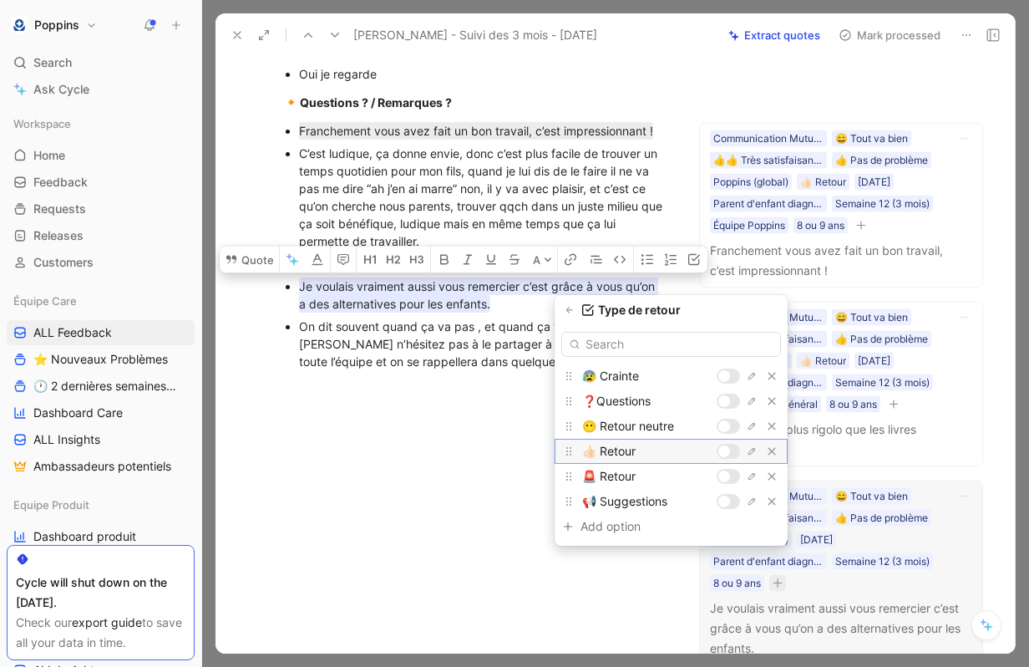
click at [725, 454] on div at bounding box center [724, 451] width 12 height 12
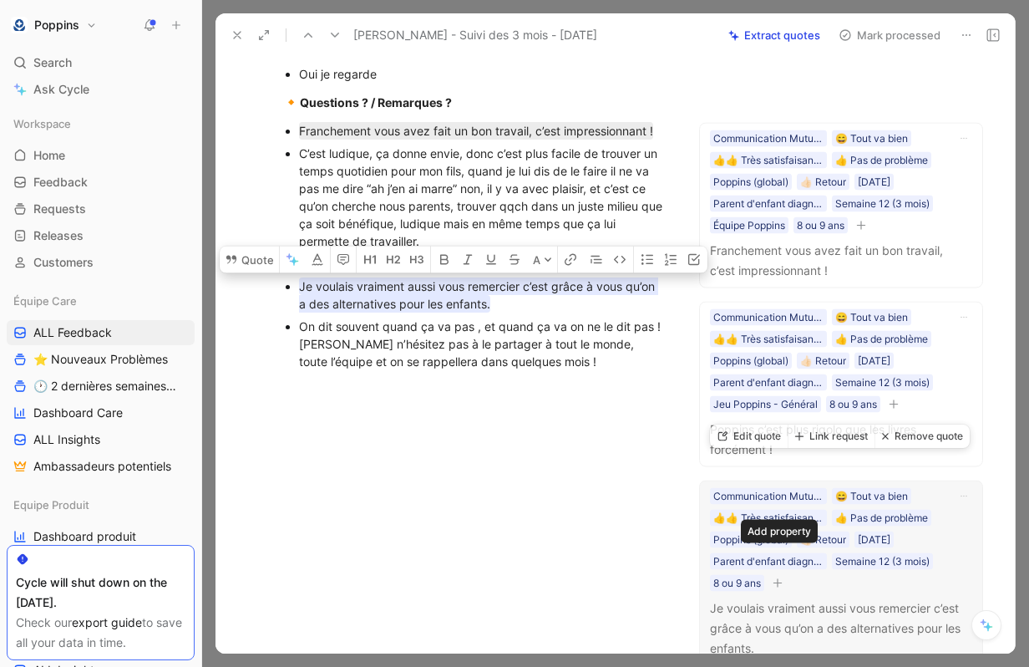
click at [782, 582] on icon "button" at bounding box center [778, 582] width 9 height 1
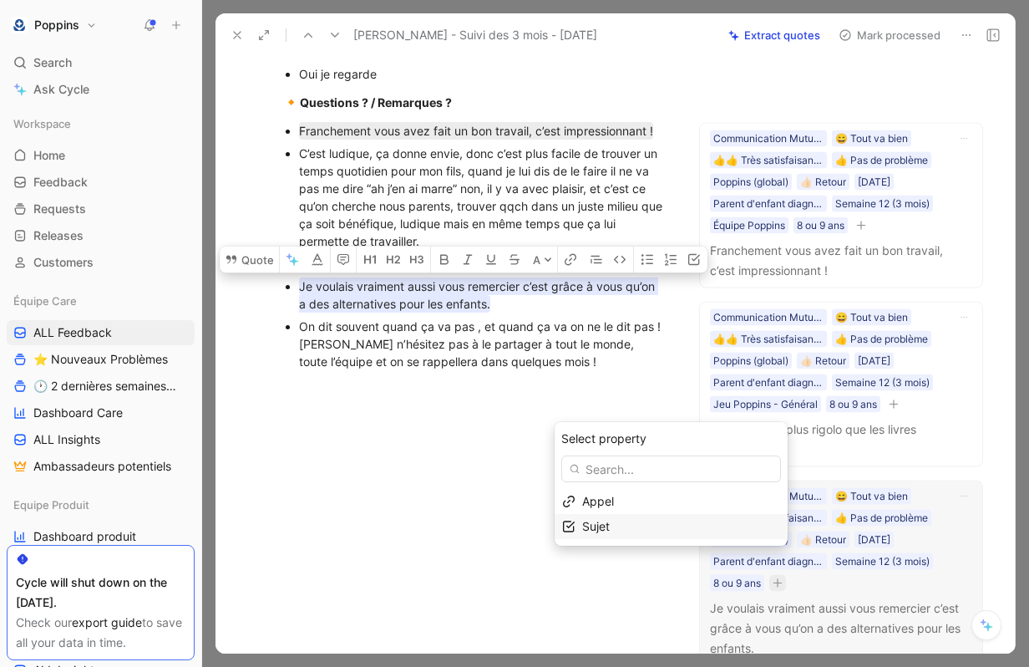
click at [669, 527] on div "Sujet" at bounding box center [681, 526] width 198 height 20
type input "équi"
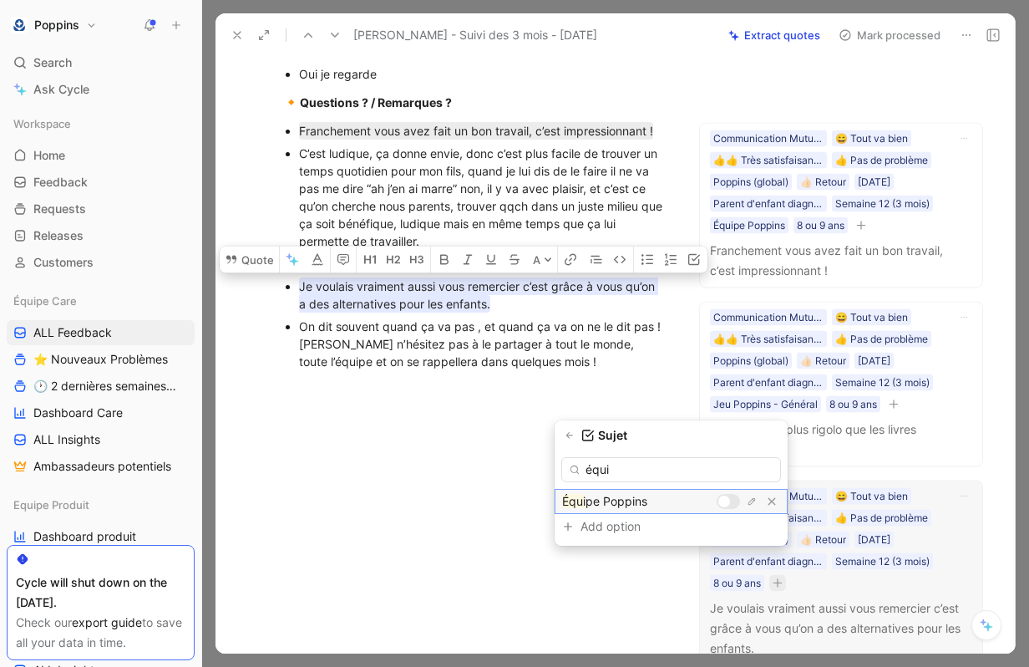
click at [730, 500] on div at bounding box center [728, 501] width 23 height 15
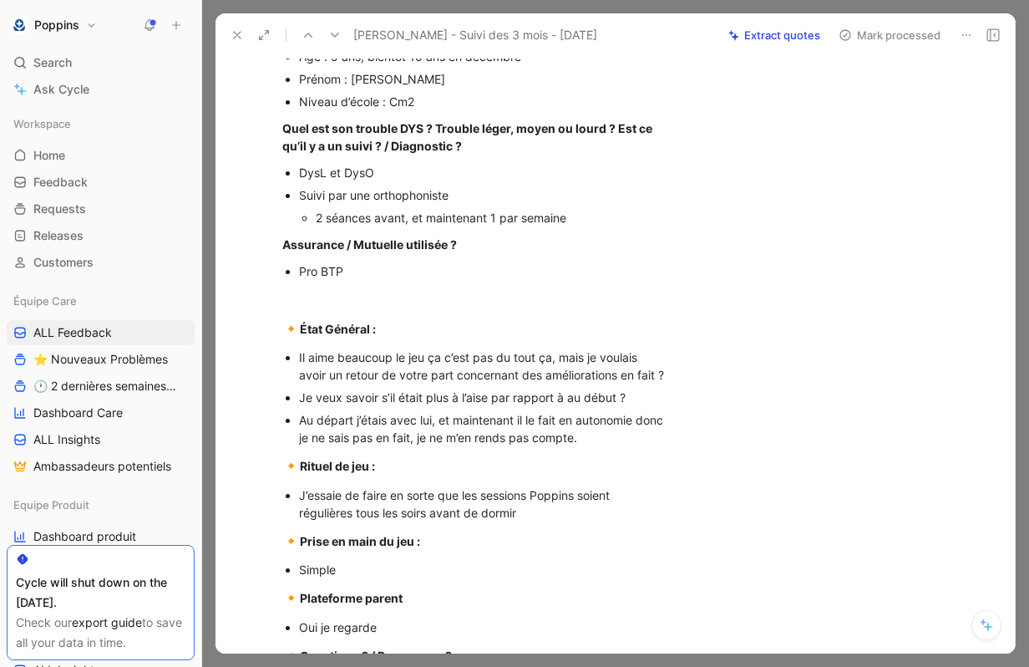
scroll to position [0, 0]
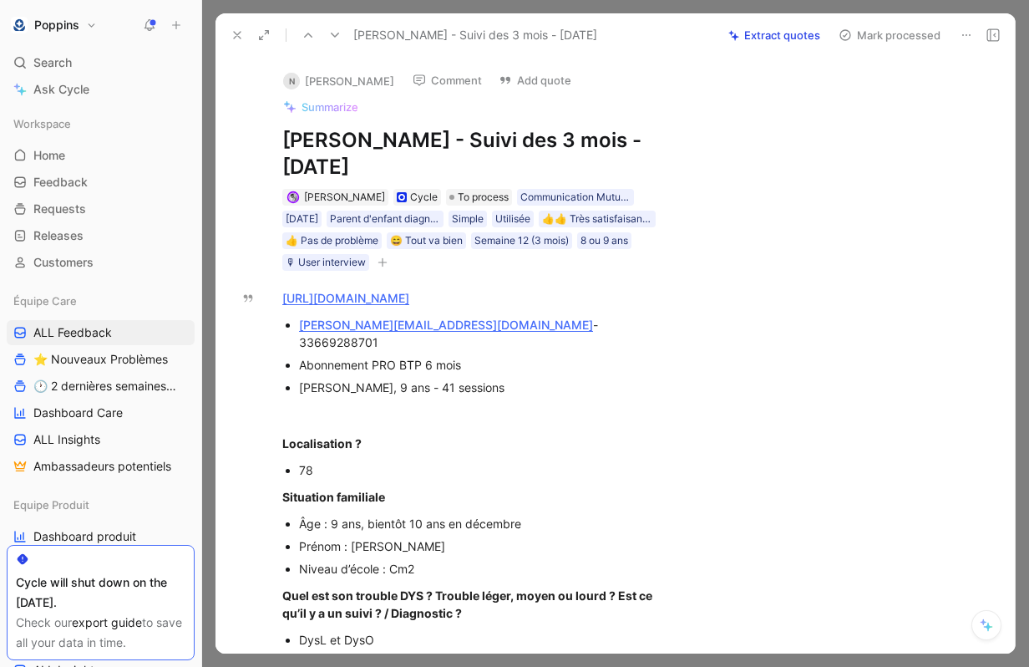
click at [469, 187] on div "[PERSON_NAME] Cycle To process Communication Mutuelles [DATE] Parent d'enfant d…" at bounding box center [475, 229] width 388 height 85
click at [465, 189] on span "To process" at bounding box center [483, 197] width 51 height 17
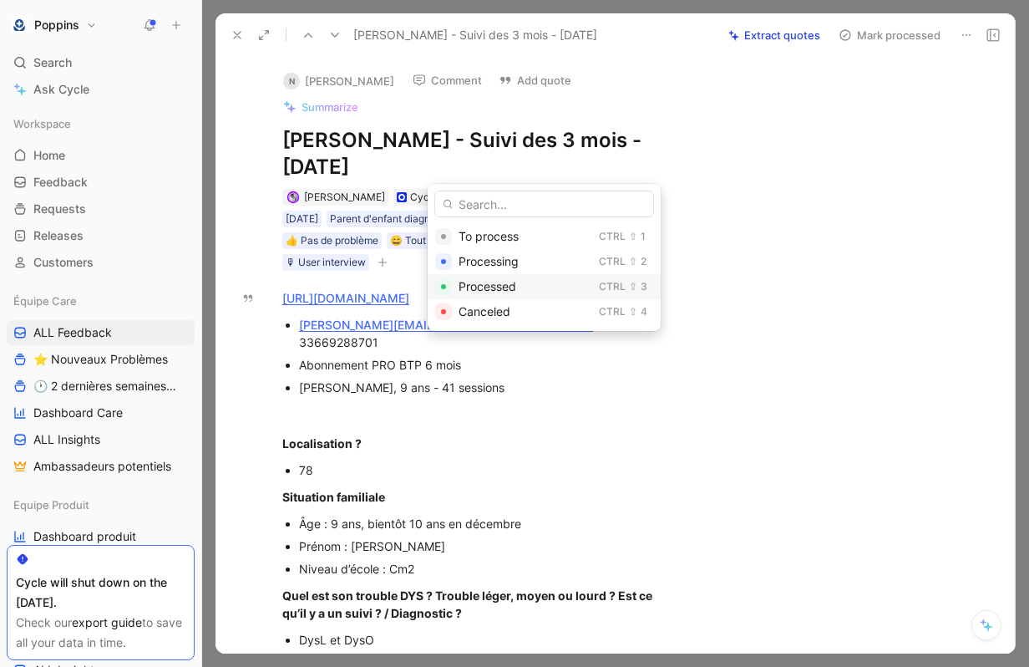
click at [495, 284] on span "Processed" at bounding box center [488, 286] width 58 height 14
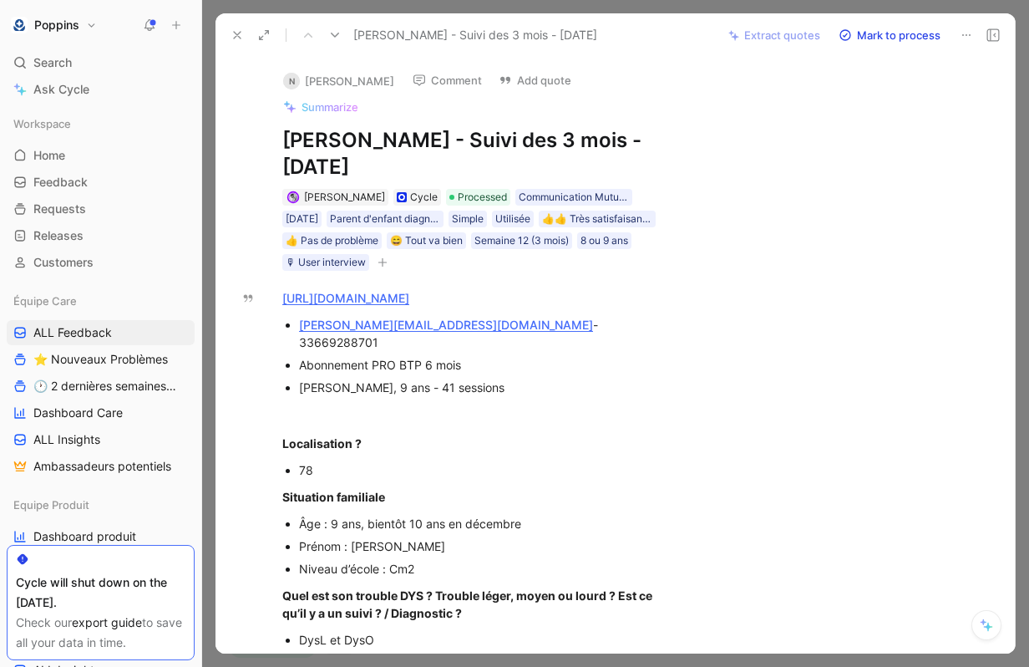
click at [239, 28] on icon at bounding box center [237, 34] width 13 height 13
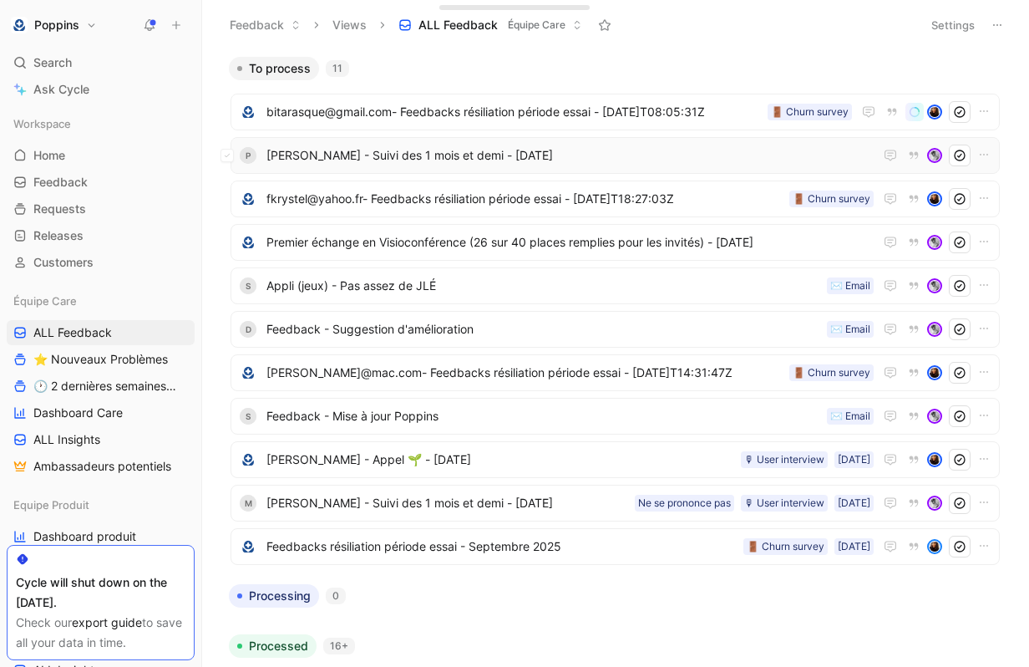
click at [397, 156] on span "[PERSON_NAME] - Suivi des 1 mois et demi - [DATE]" at bounding box center [570, 155] width 607 height 20
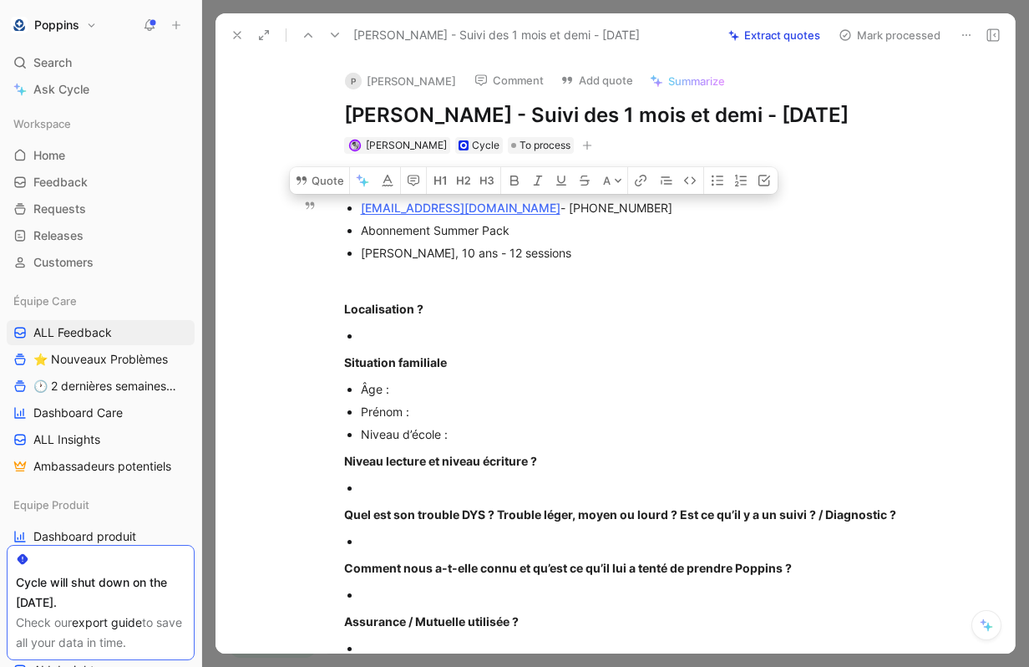
drag, startPoint x: 592, startPoint y: 213, endPoint x: 492, endPoint y: 209, distance: 100.3
click at [492, 209] on div "[EMAIL_ADDRESS][DOMAIN_NAME] - [PHONE_NUMBER]" at bounding box center [641, 208] width 561 height 18
copy div "[PHONE_NUMBER]"
click at [513, 252] on div "[PERSON_NAME], 10 ans - 12 sessions" at bounding box center [641, 253] width 561 height 18
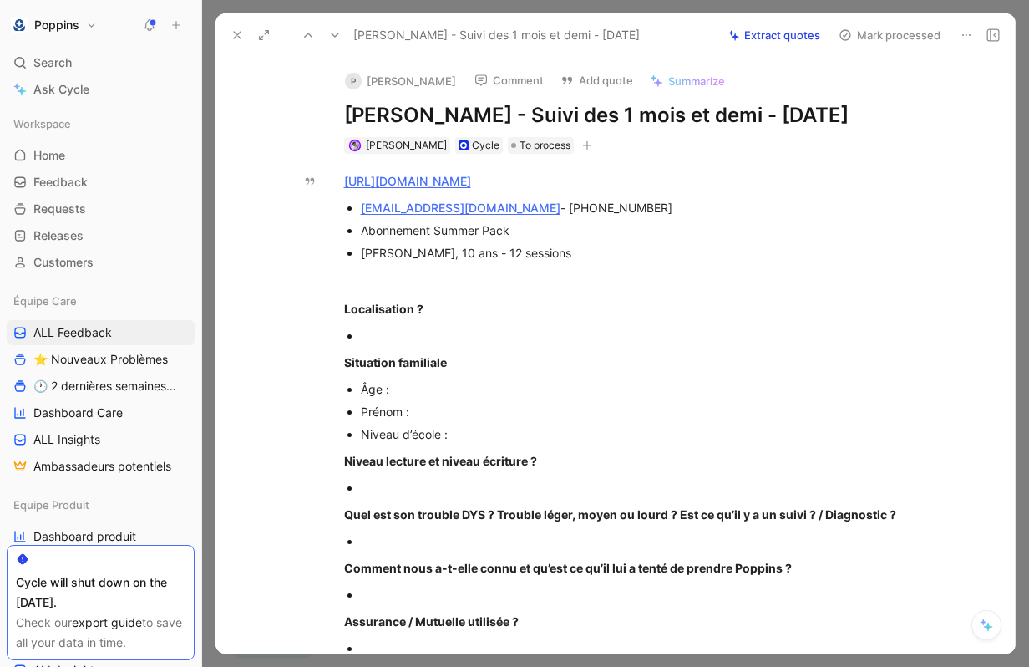
click at [579, 145] on button "button" at bounding box center [587, 145] width 17 height 17
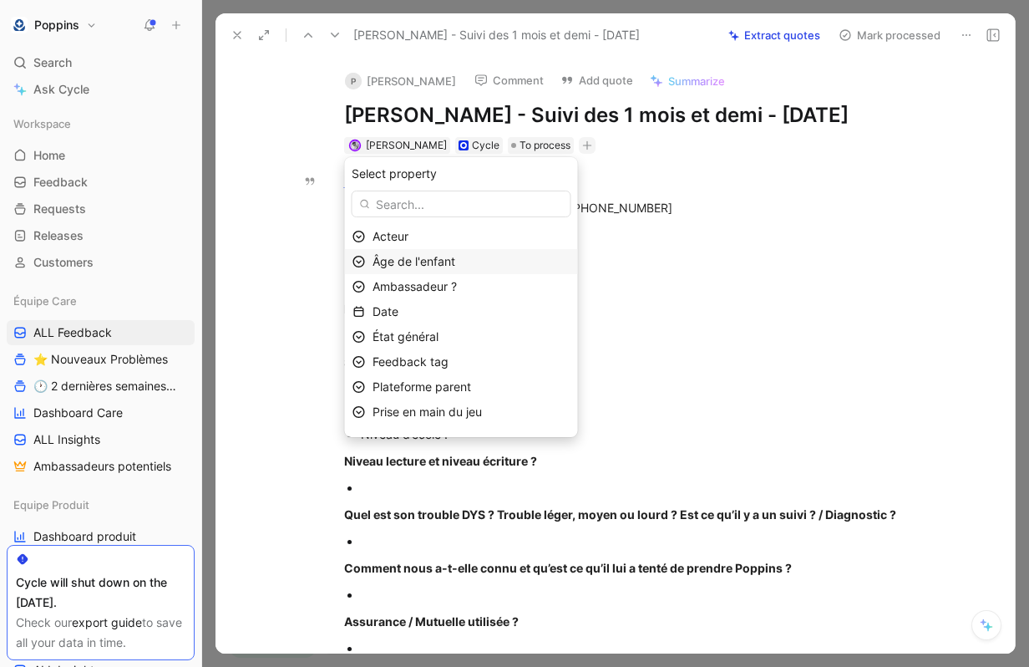
click at [481, 259] on div "Âge de l'enfant" at bounding box center [472, 261] width 198 height 20
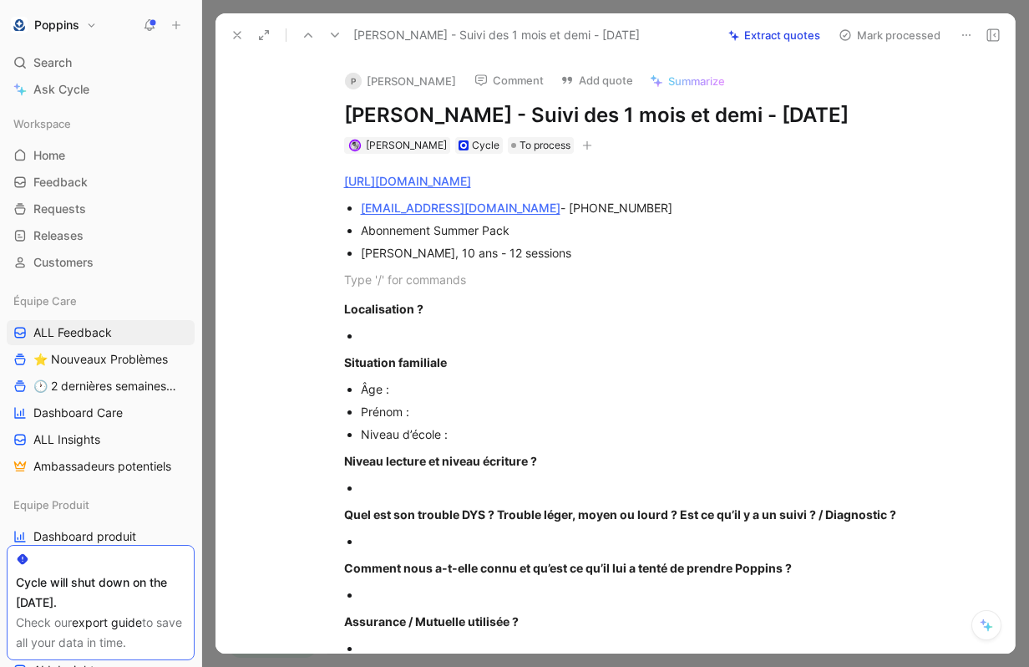
click at [582, 141] on icon "button" at bounding box center [587, 145] width 10 height 10
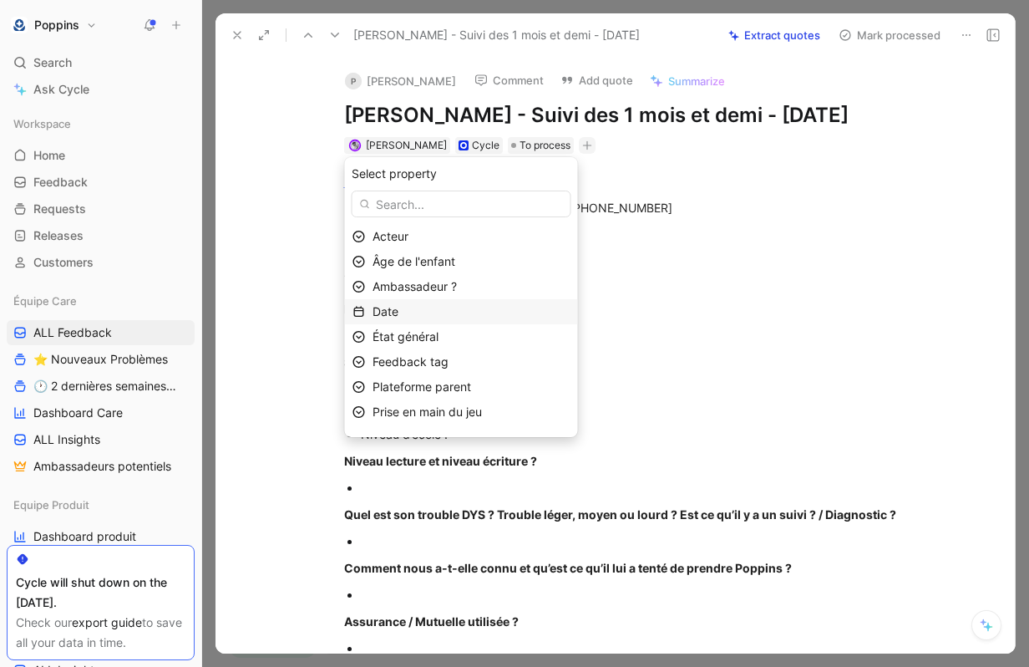
click at [491, 313] on div "Date" at bounding box center [472, 312] width 198 height 20
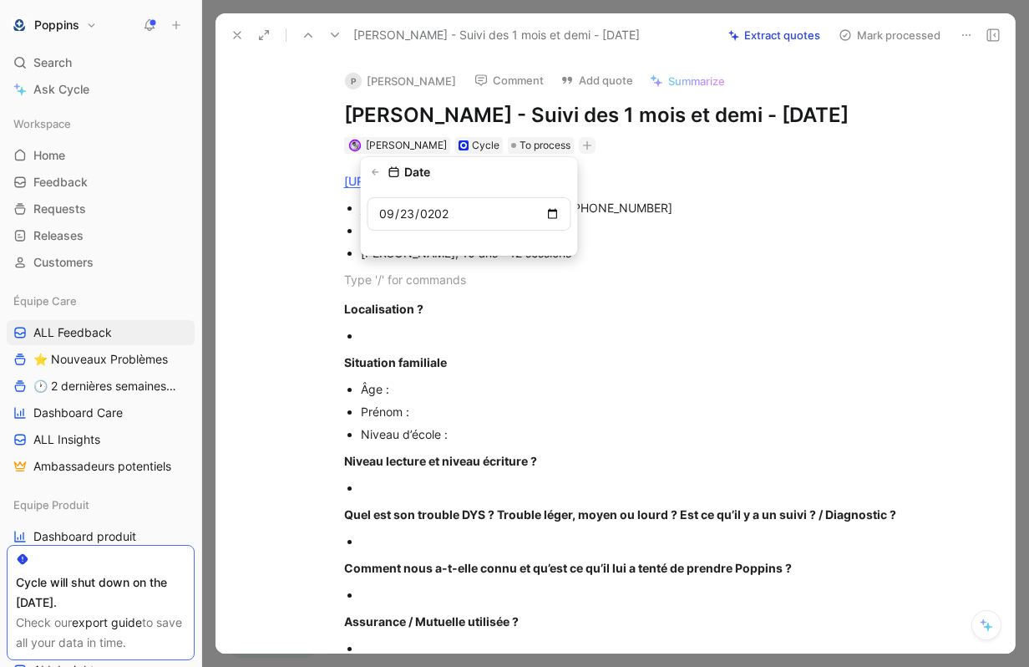
type input "[DATE]"
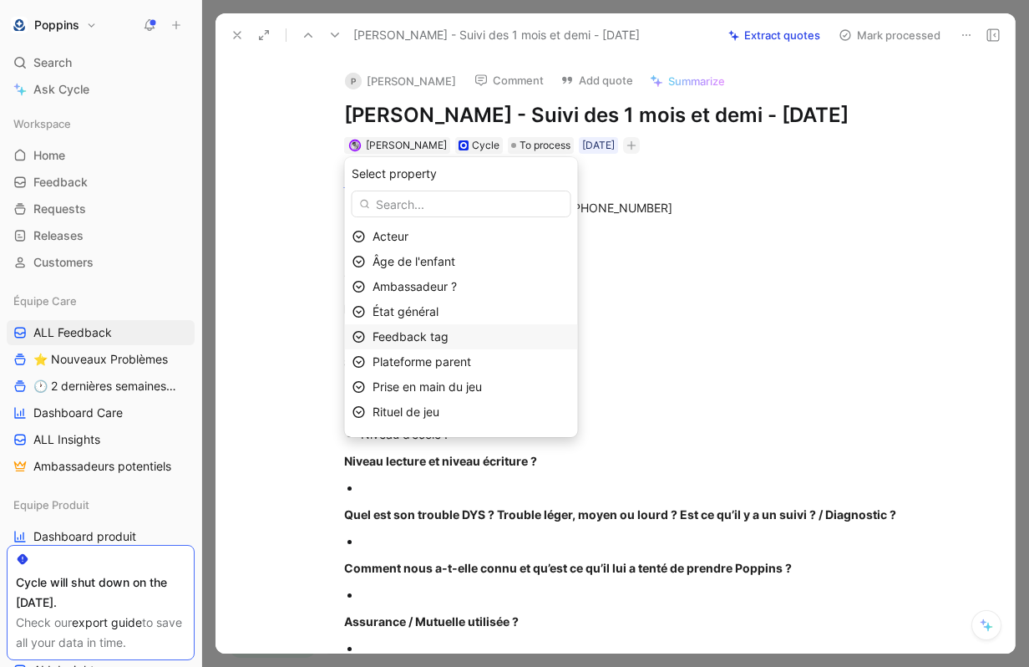
click at [464, 333] on div "Feedback tag" at bounding box center [472, 337] width 198 height 20
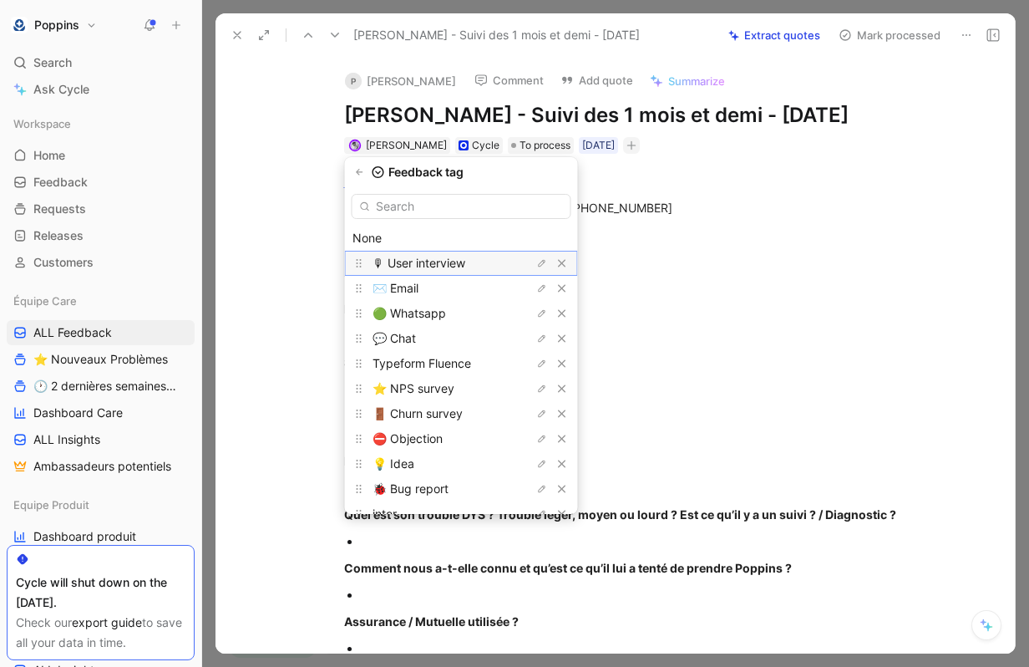
click at [462, 269] on span "🎙 User interview" at bounding box center [419, 263] width 93 height 14
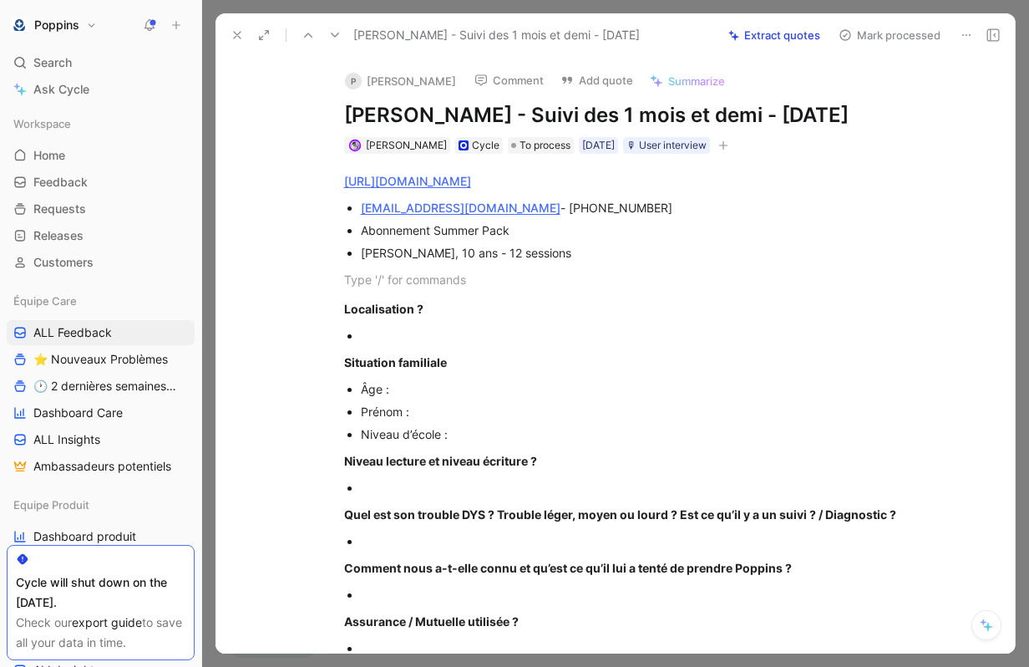
click at [728, 145] on icon "button" at bounding box center [722, 145] width 9 height 1
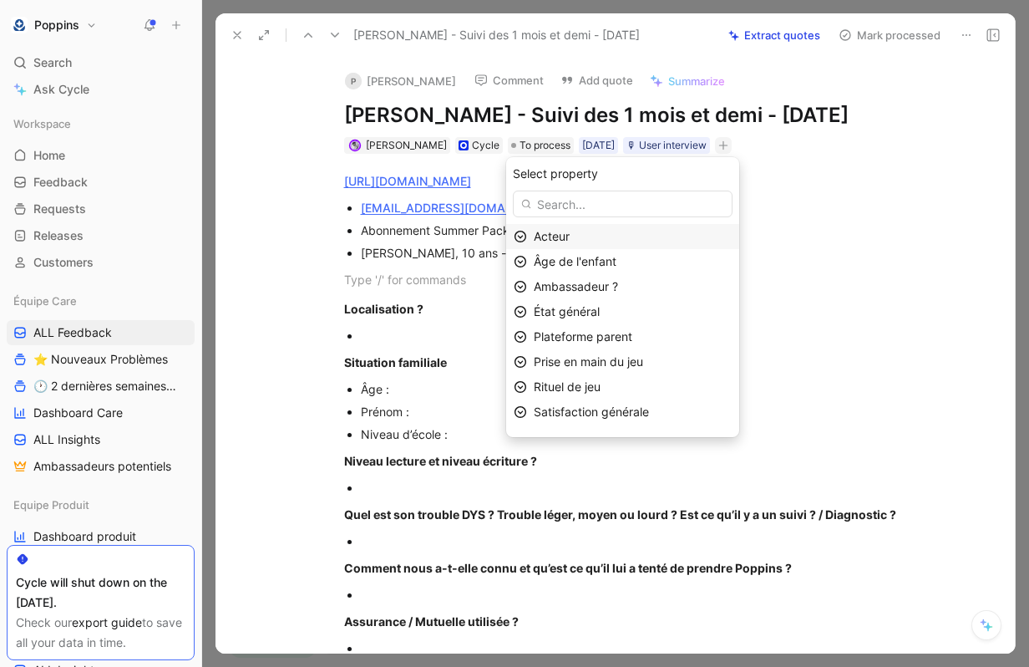
click at [612, 230] on div "Acteur" at bounding box center [633, 236] width 198 height 20
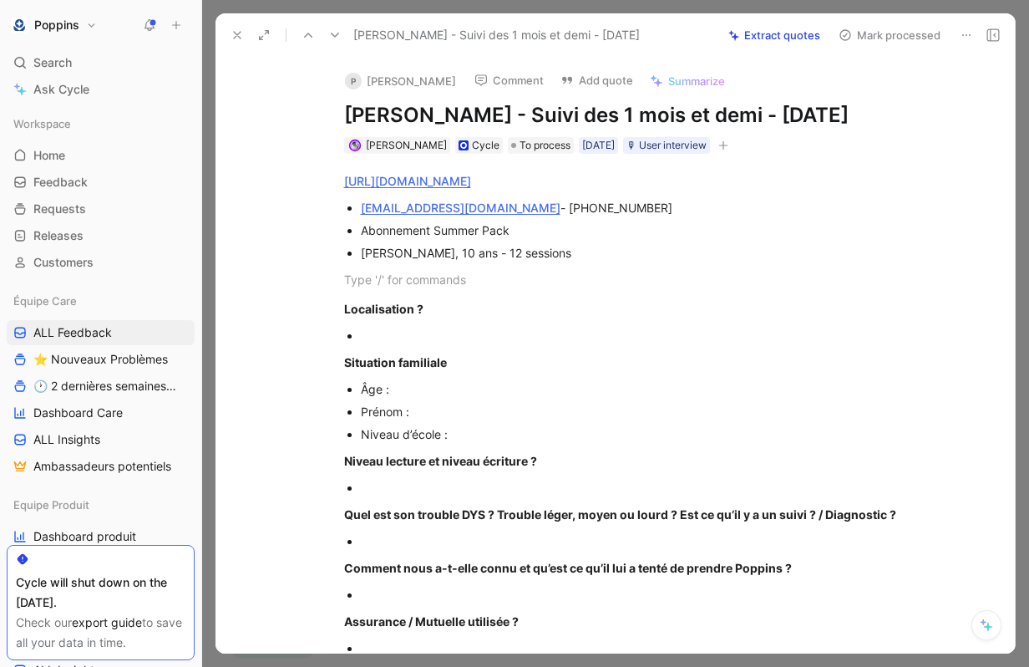
click at [732, 147] on button "button" at bounding box center [723, 145] width 17 height 17
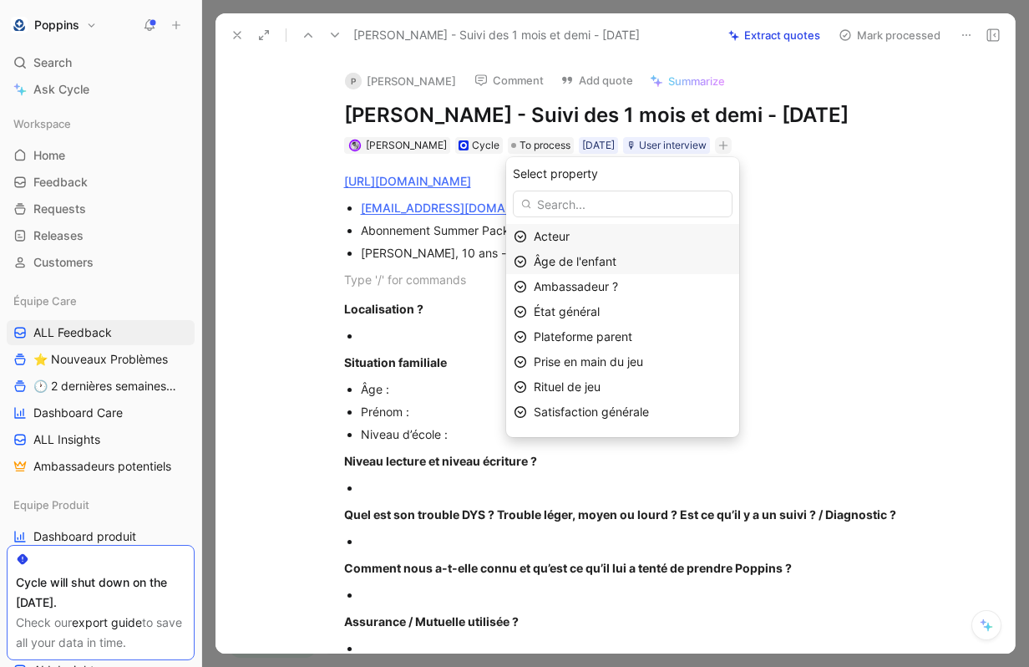
click at [617, 258] on span "Âge de l'enfant" at bounding box center [575, 261] width 83 height 14
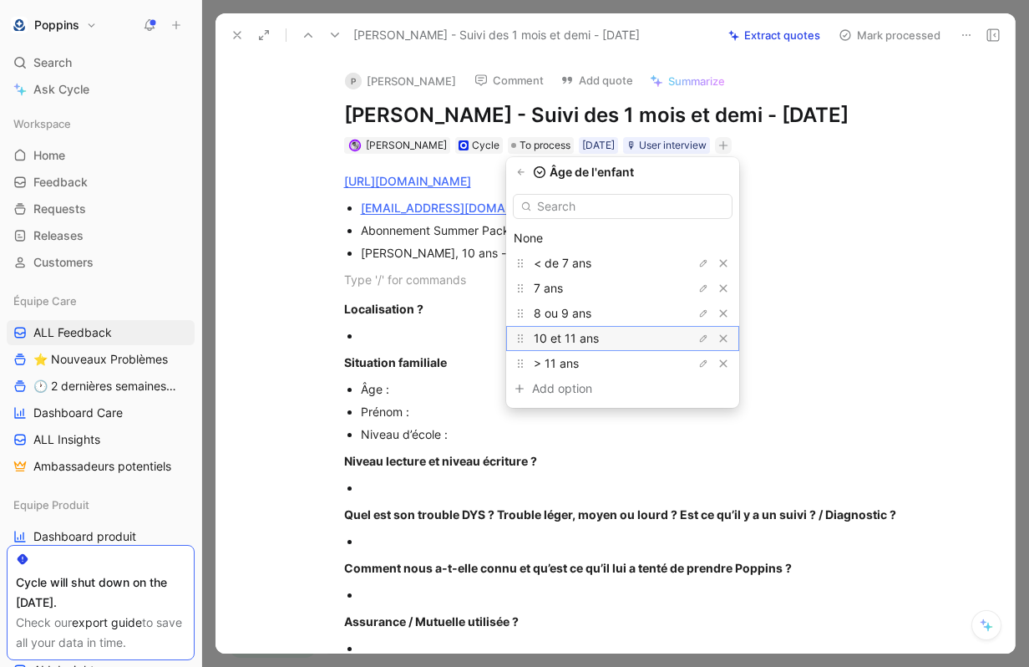
click at [610, 330] on div "10 et 11 ans" at bounding box center [596, 338] width 125 height 20
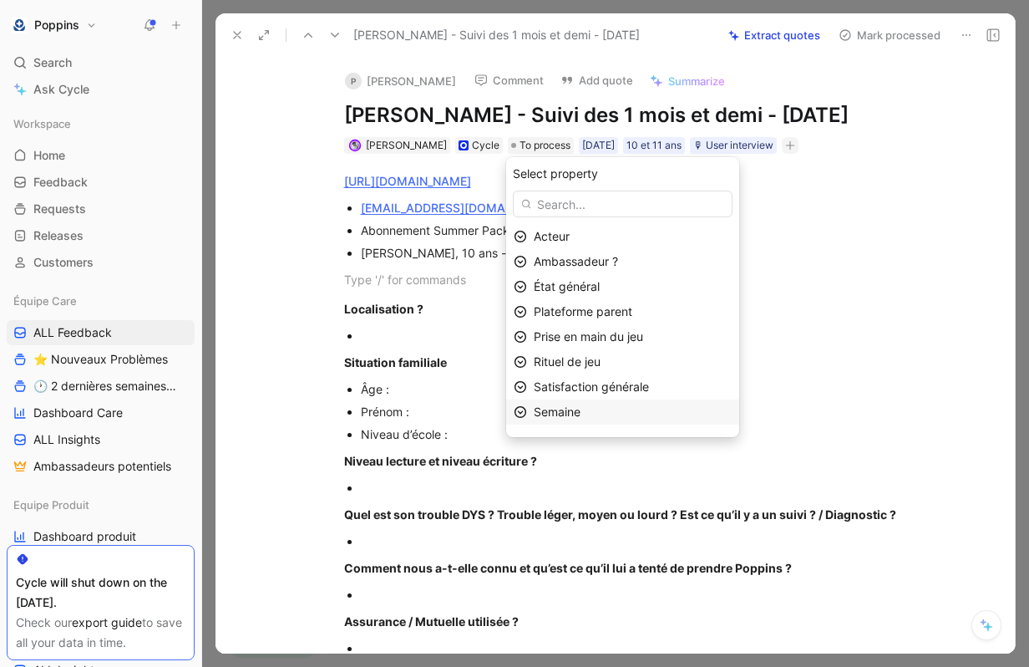
click at [690, 421] on div "Semaine" at bounding box center [633, 412] width 198 height 20
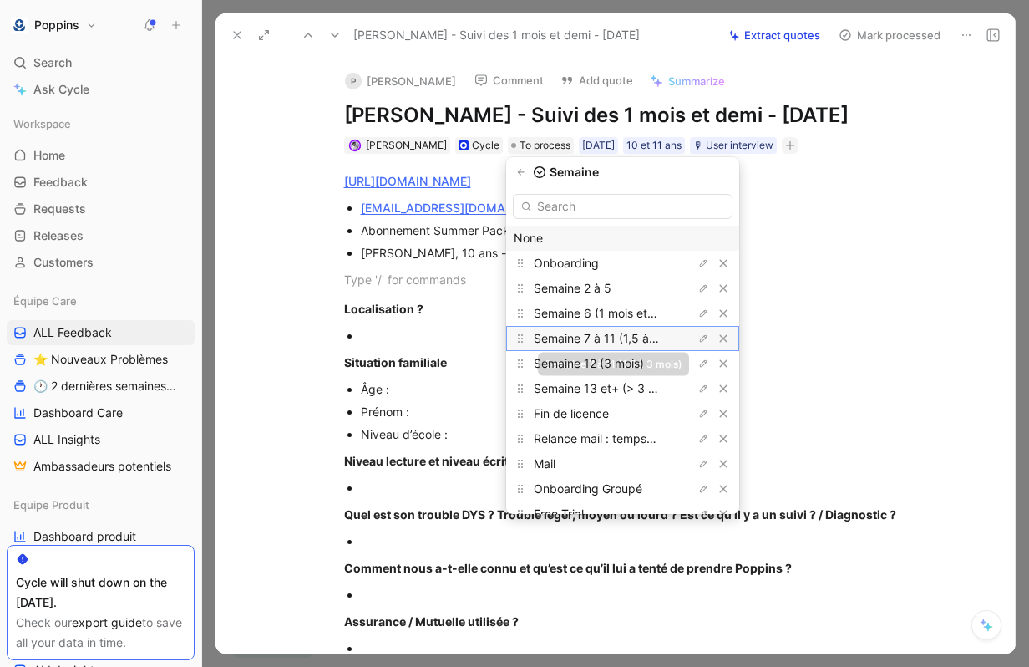
click at [651, 338] on span "Semaine 7 à 11 (1,5 à 3 mois)" at bounding box center [613, 338] width 159 height 14
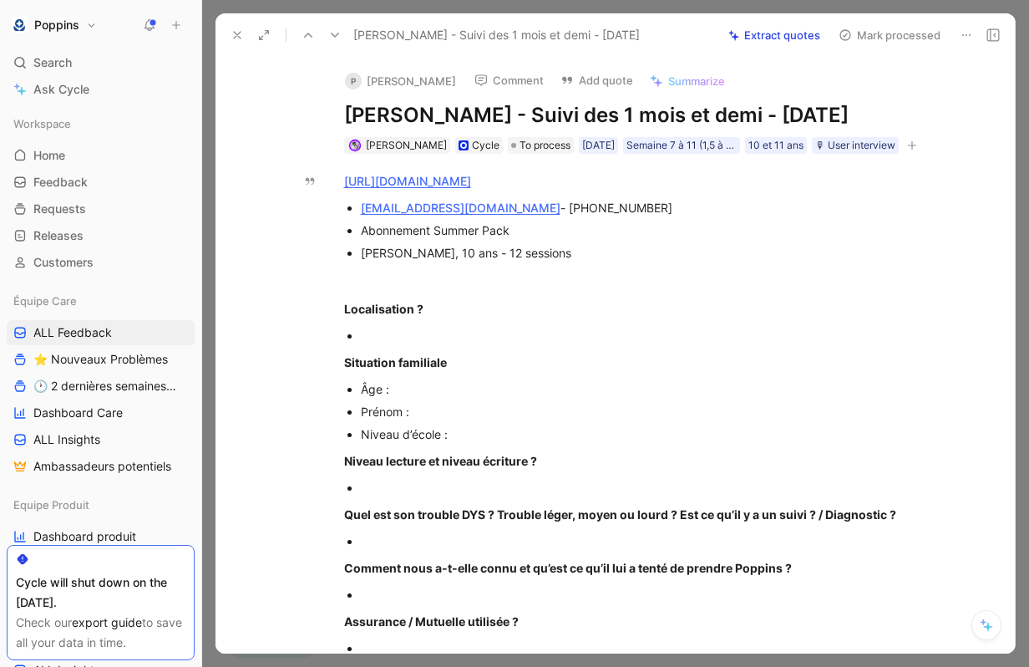
click at [904, 154] on button "button" at bounding box center [912, 145] width 17 height 17
click at [471, 188] on link "[URL][DOMAIN_NAME]" at bounding box center [407, 181] width 127 height 14
click at [554, 216] on div "[EMAIL_ADDRESS][DOMAIN_NAME] - [PHONE_NUMBER]" at bounding box center [641, 208] width 561 height 18
copy div "33698059687"
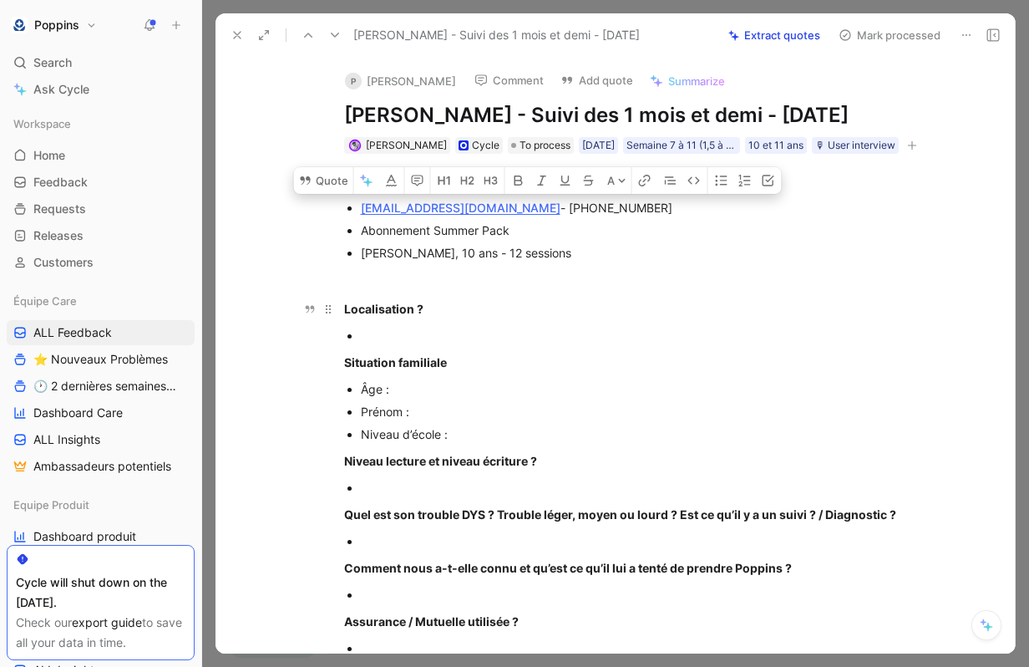
click at [600, 317] on div "Localisation ?" at bounding box center [633, 309] width 578 height 18
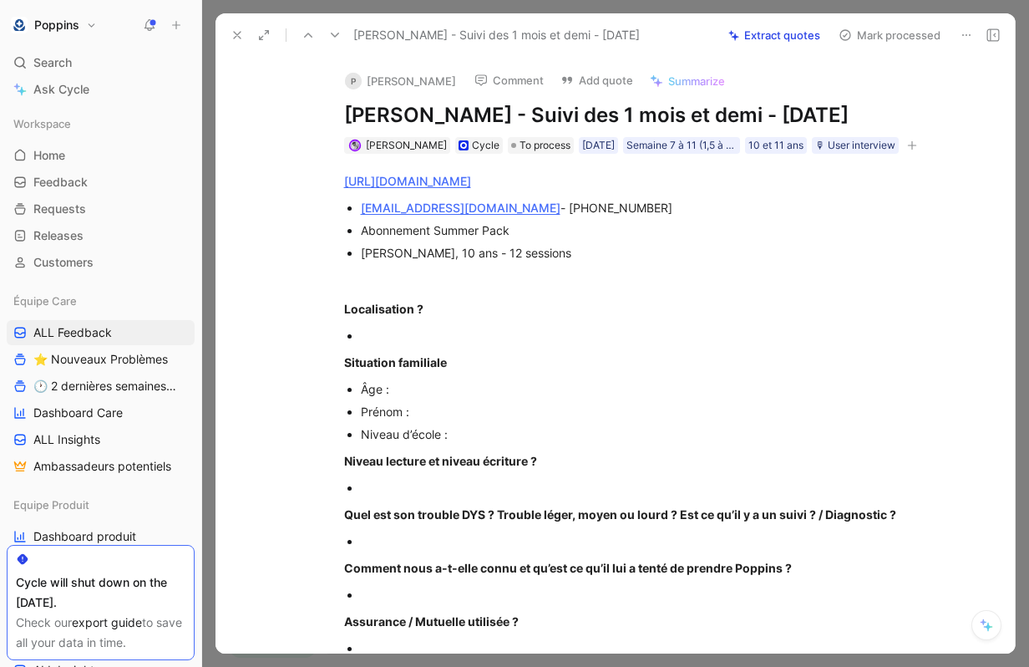
click at [414, 344] on div at bounding box center [641, 336] width 561 height 18
click at [431, 398] on div "Âge :" at bounding box center [641, 389] width 561 height 18
click at [371, 261] on div "[PERSON_NAME], 10 ans - 12 sessions" at bounding box center [641, 253] width 561 height 18
copy div "[PERSON_NAME]"
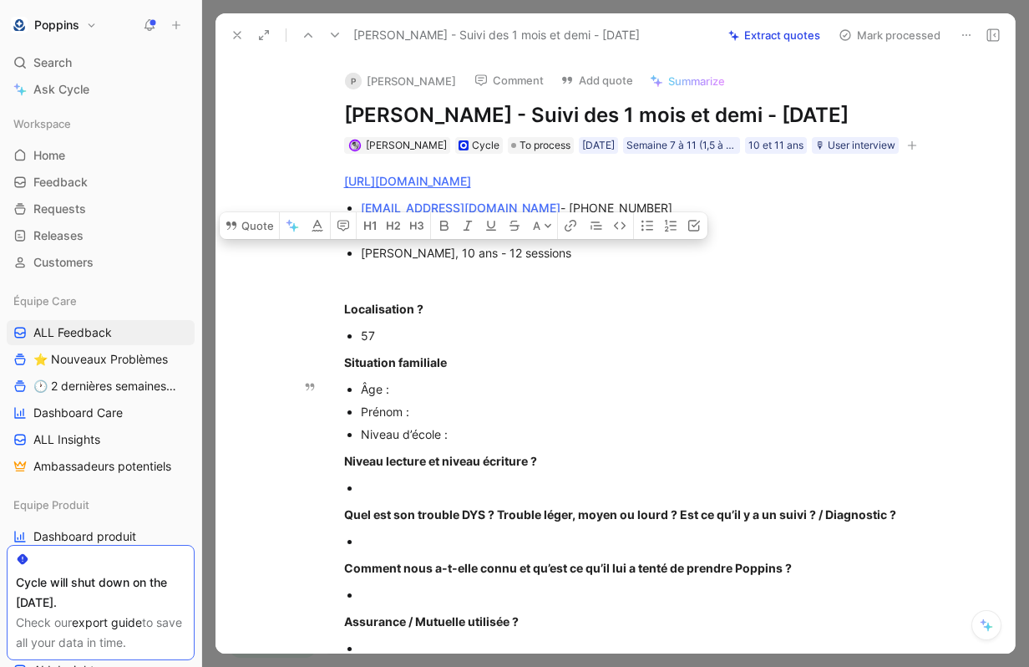
click at [429, 398] on div "Âge :" at bounding box center [641, 389] width 561 height 18
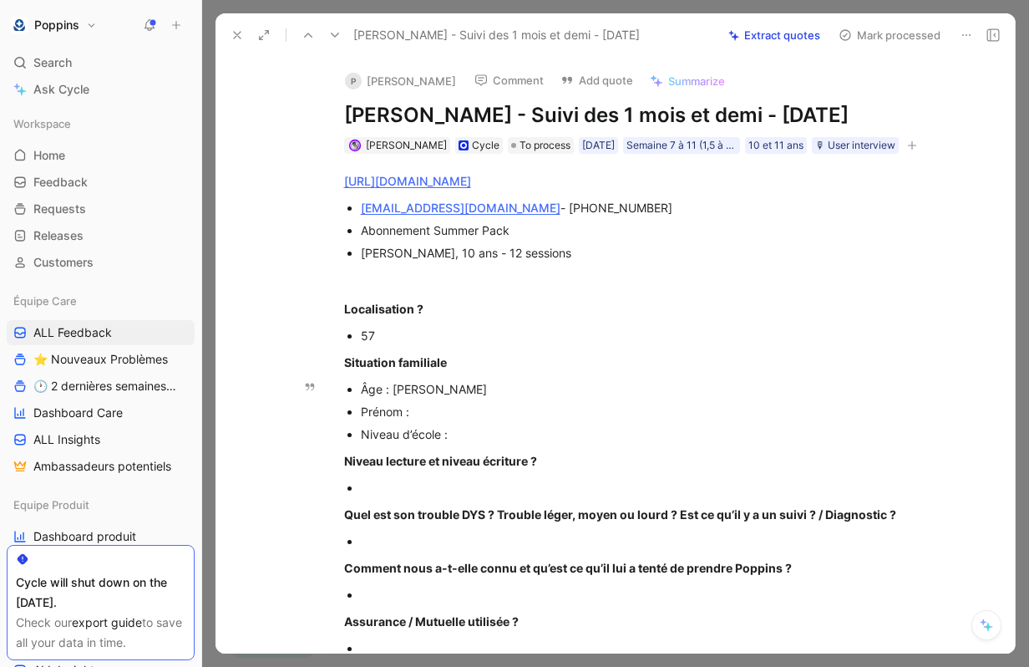
click at [430, 420] on div "Prénom :" at bounding box center [641, 412] width 561 height 18
click at [480, 443] on div "Niveau d’école :" at bounding box center [641, 434] width 561 height 18
click at [495, 496] on div at bounding box center [641, 488] width 561 height 18
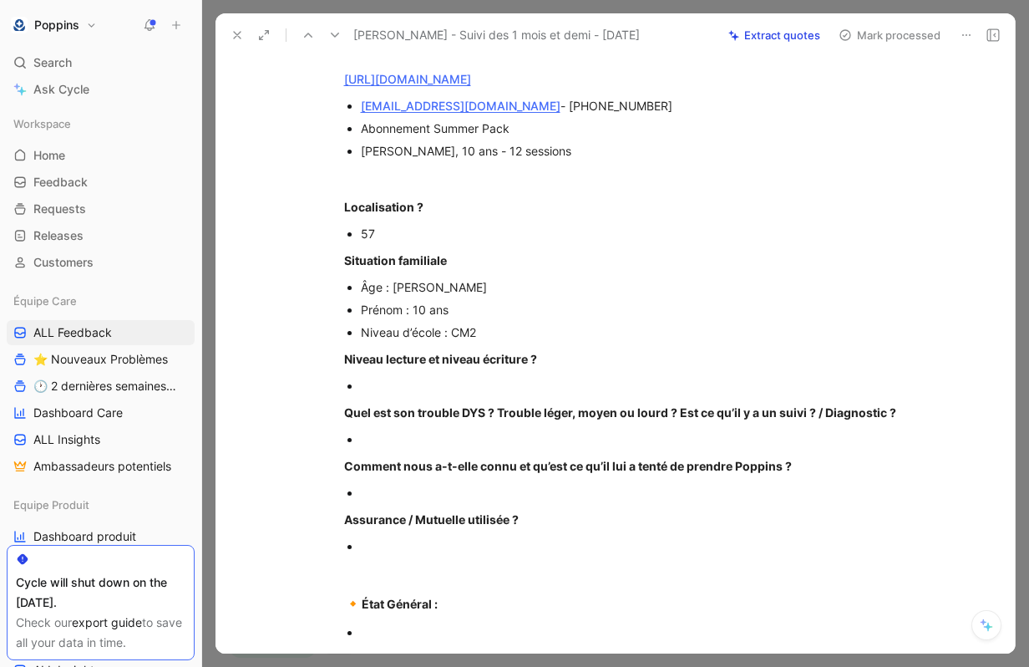
scroll to position [54, 0]
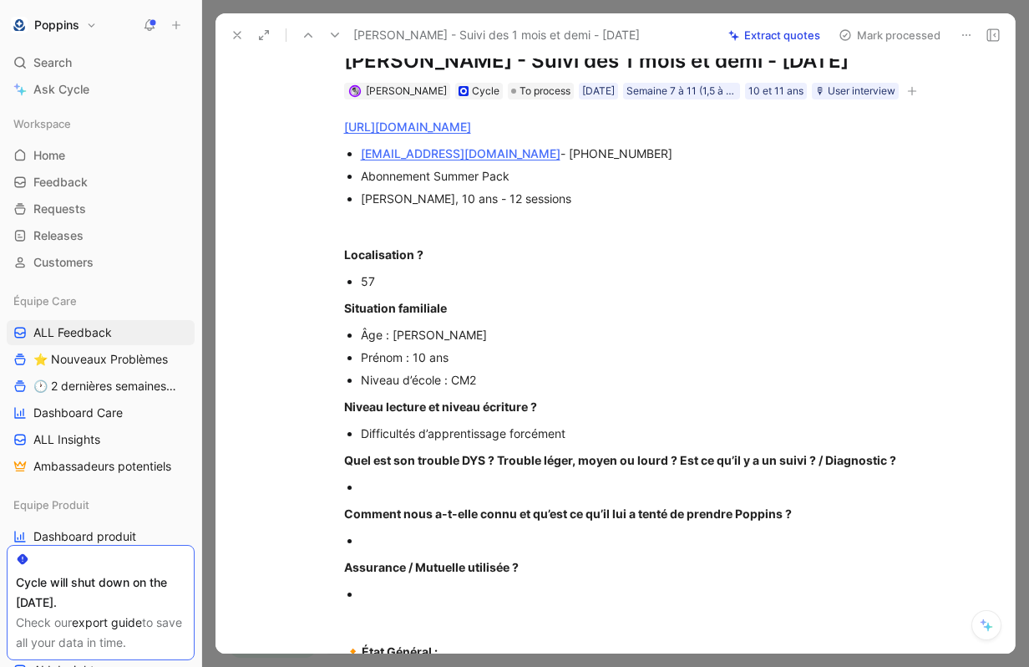
click at [516, 495] on div at bounding box center [641, 487] width 561 height 18
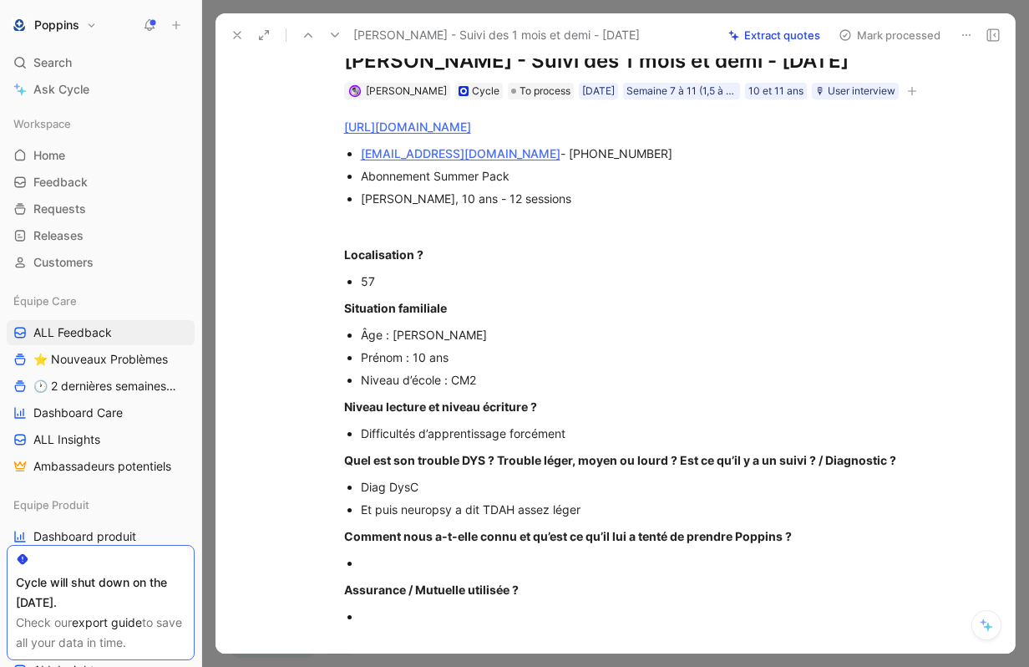
click at [448, 571] on div at bounding box center [641, 563] width 561 height 18
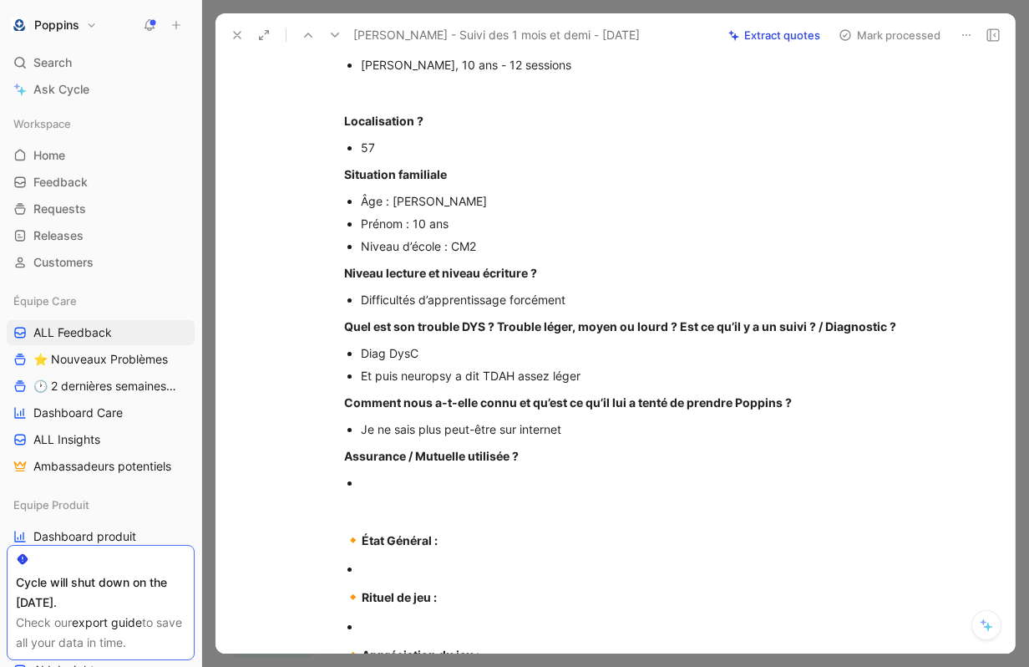
scroll to position [197, 0]
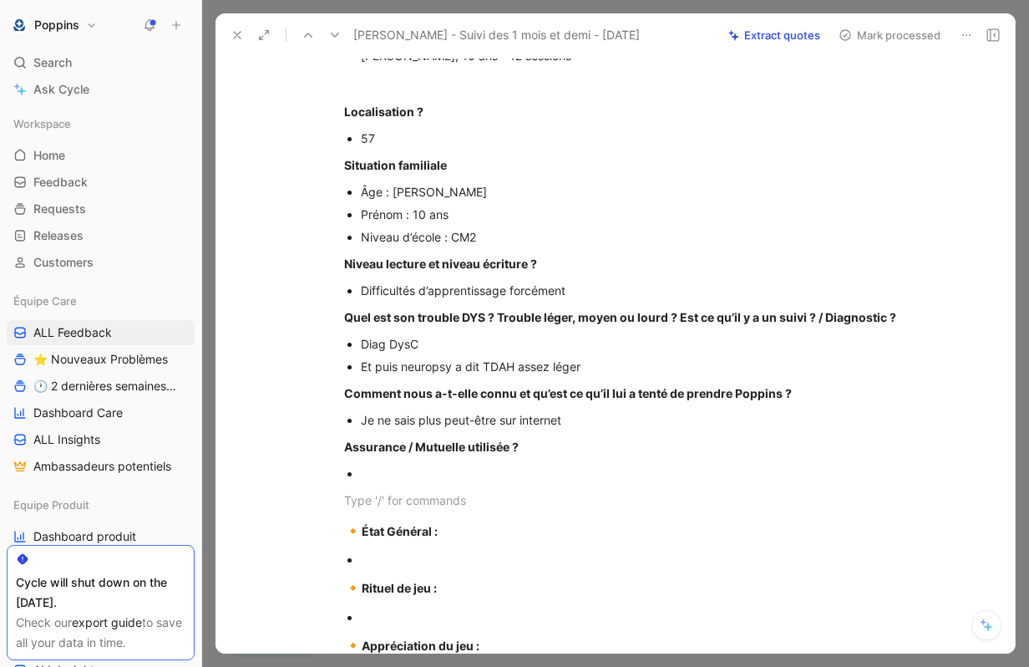
click at [375, 508] on p at bounding box center [633, 500] width 642 height 28
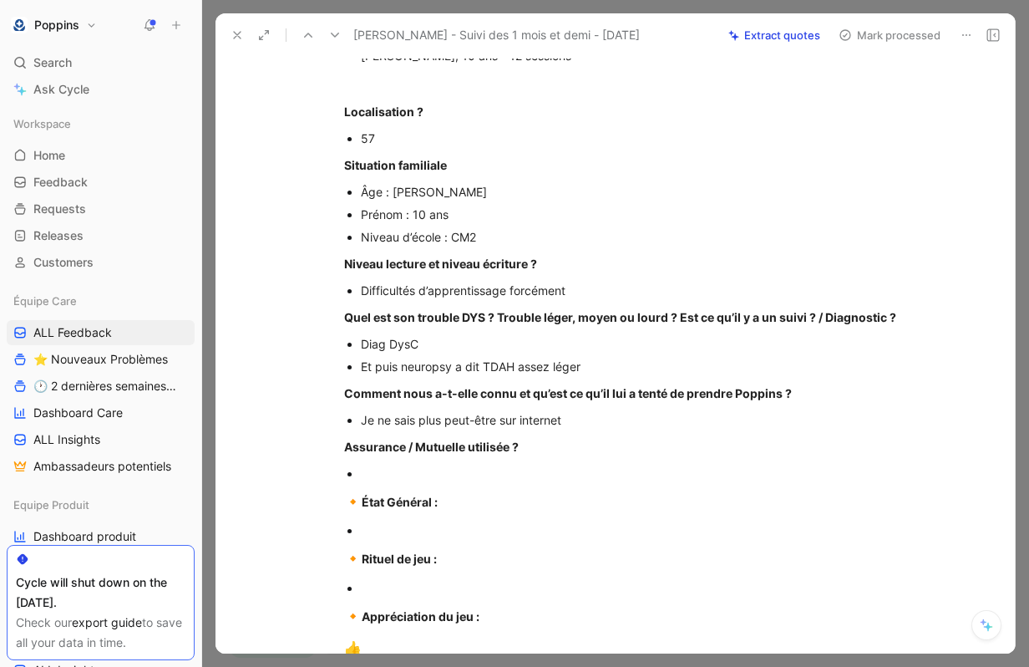
click at [367, 482] on div at bounding box center [641, 473] width 561 height 18
click at [377, 454] on strong "Assurance / Mutuelle utilisée ?" at bounding box center [431, 446] width 175 height 14
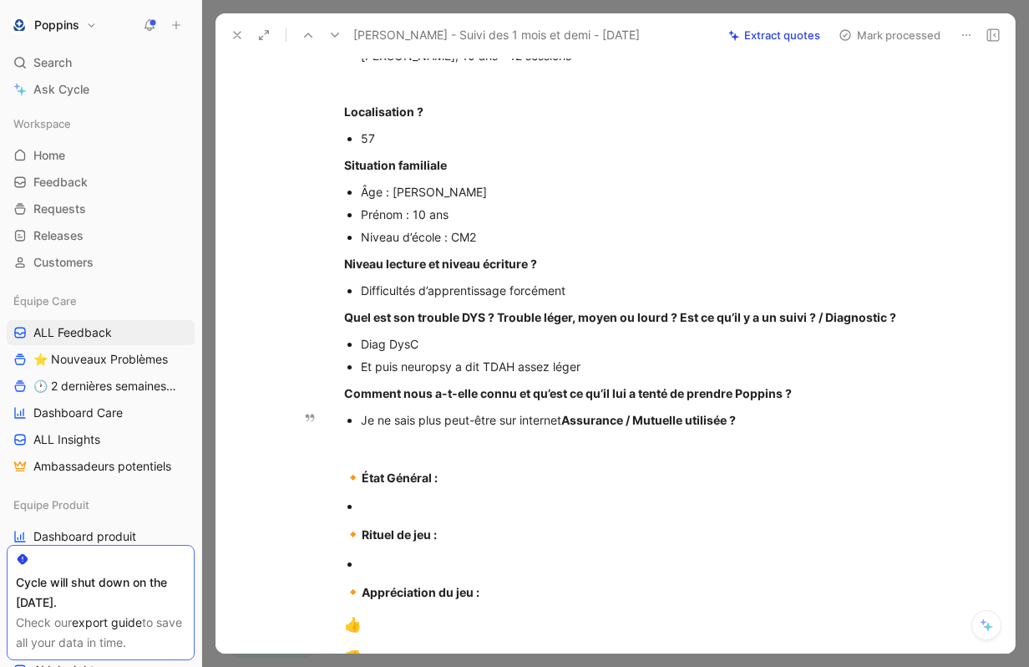
drag, startPoint x: 746, startPoint y: 441, endPoint x: 570, endPoint y: 439, distance: 176.3
click at [570, 429] on div "Je ne sais plus peut-être sur internet Assurance / Mutuelle utilisée ?" at bounding box center [641, 420] width 561 height 18
click at [434, 515] on div at bounding box center [641, 506] width 561 height 18
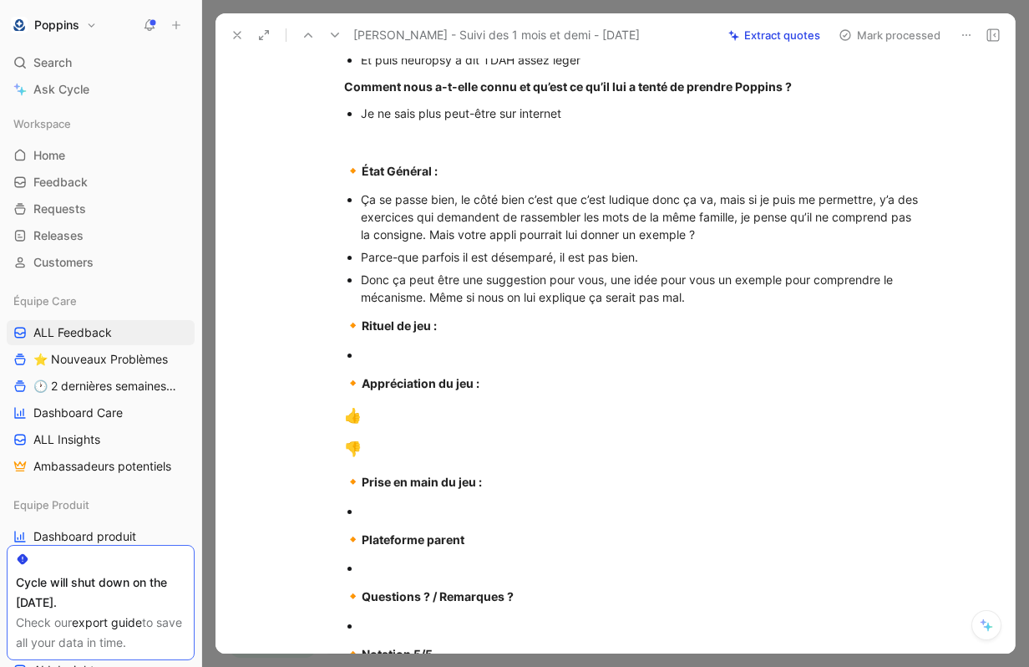
scroll to position [505, 0]
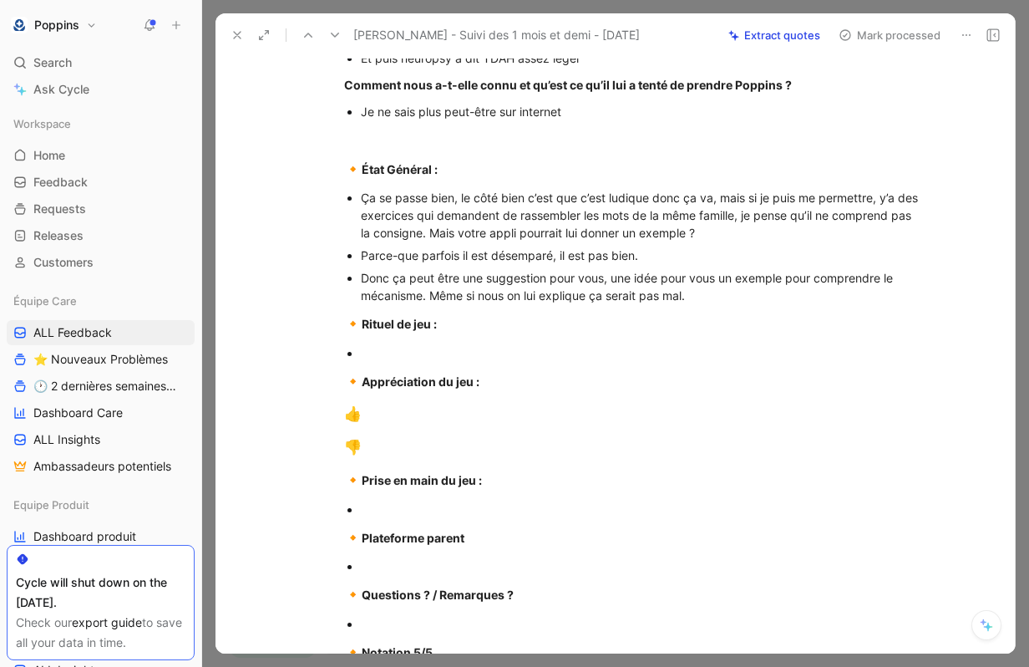
click at [424, 362] on div at bounding box center [641, 353] width 561 height 18
click at [346, 332] on span "🔸" at bounding box center [353, 323] width 18 height 17
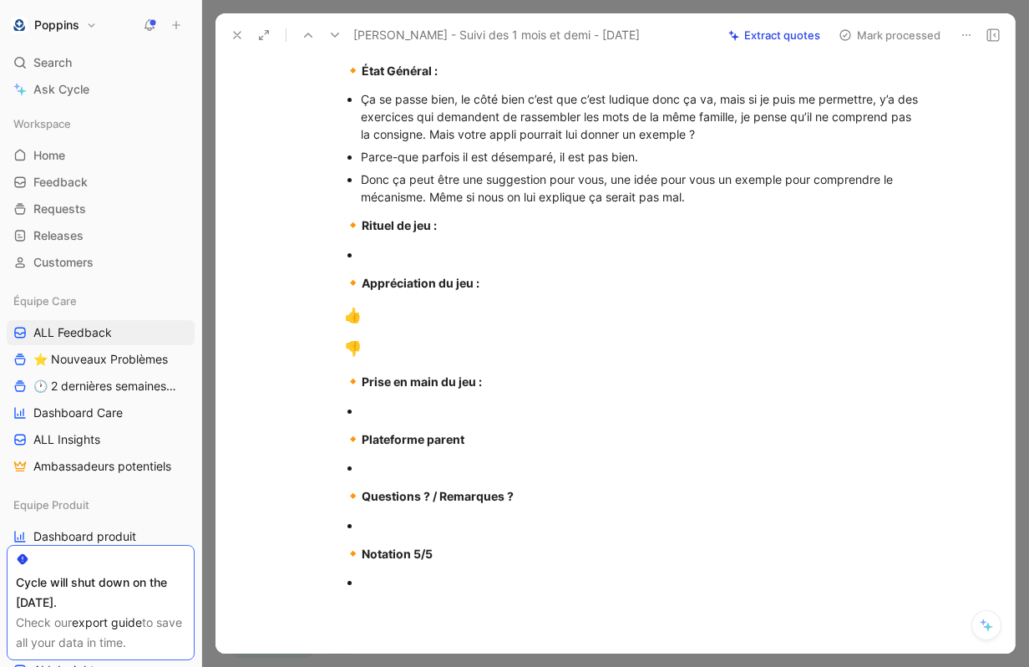
scroll to position [597, 0]
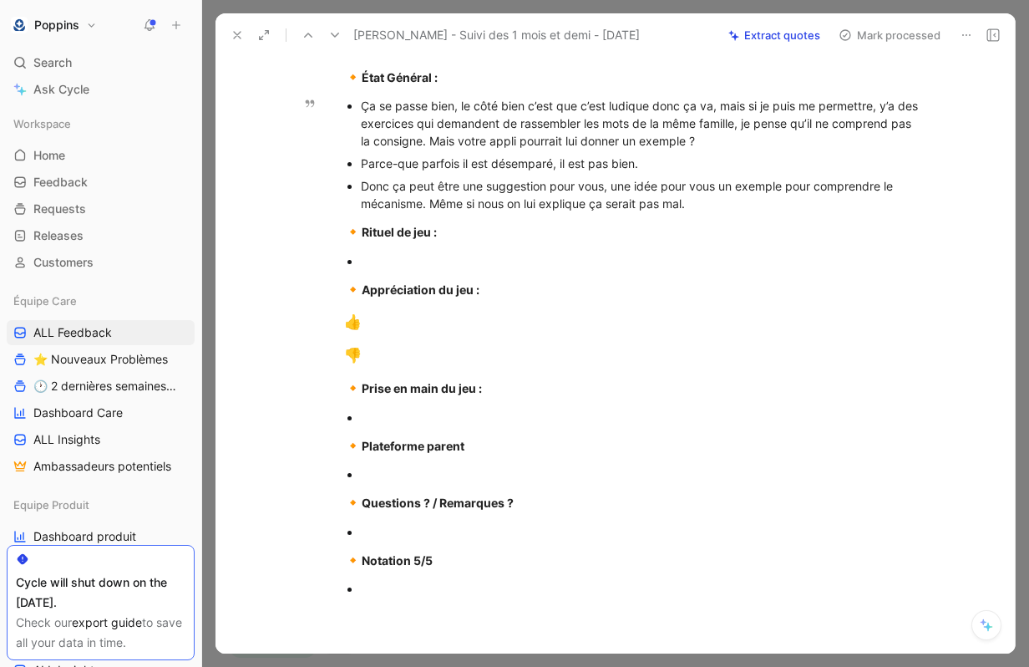
click at [727, 215] on p "Donc ça peut être une suggestion pour vous, une idée pour vous un exemple pour …" at bounding box center [641, 195] width 561 height 40
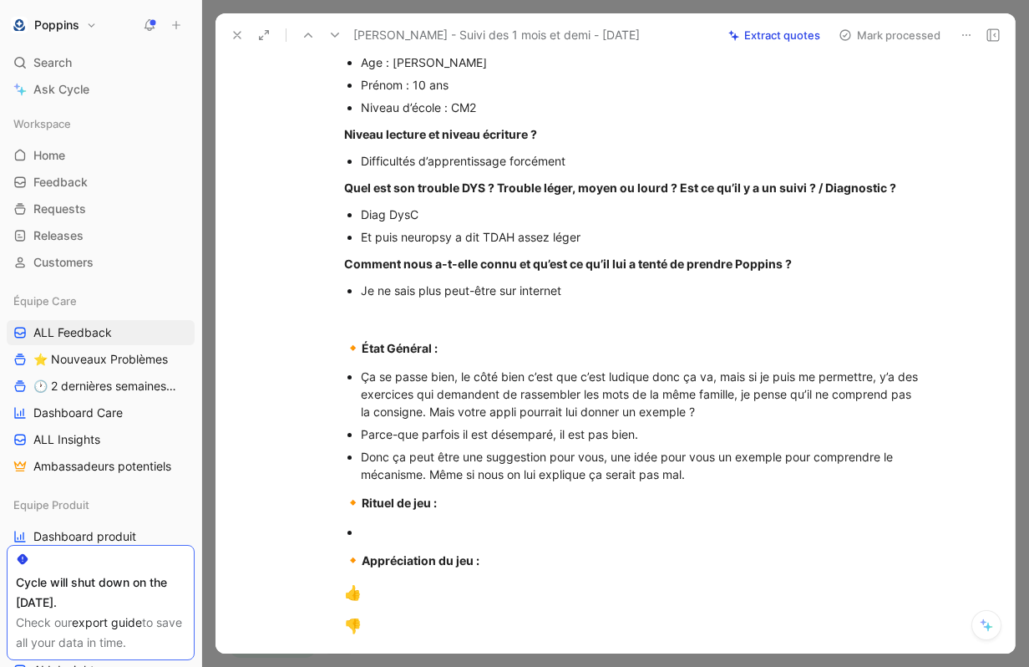
scroll to position [343, 0]
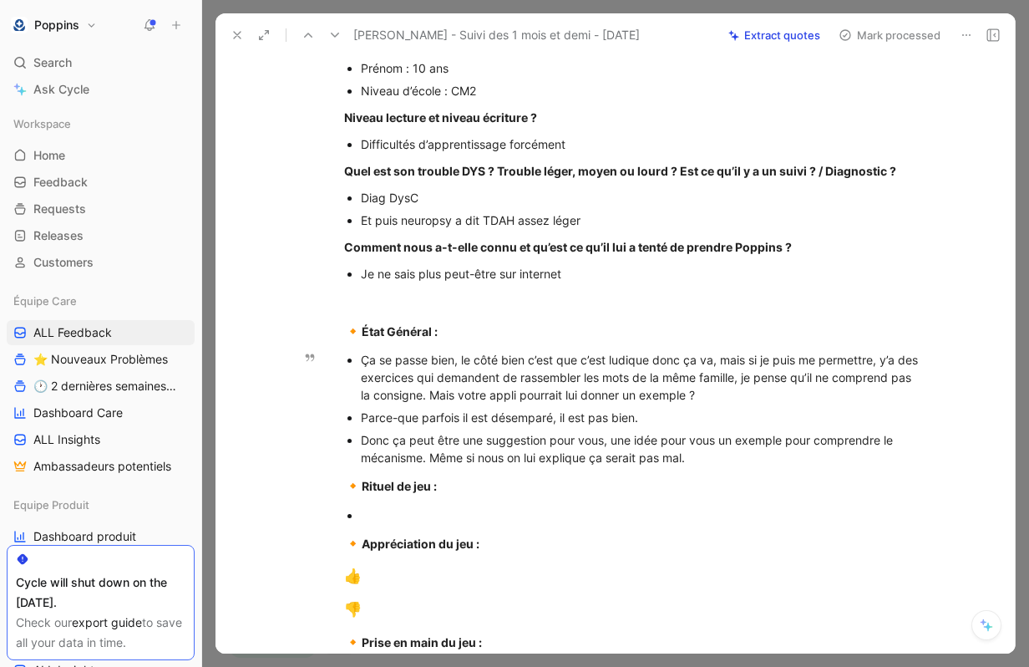
click at [713, 466] on div "Donc ça peut être une suggestion pour vous, une idée pour vous un exemple pour …" at bounding box center [641, 448] width 561 height 35
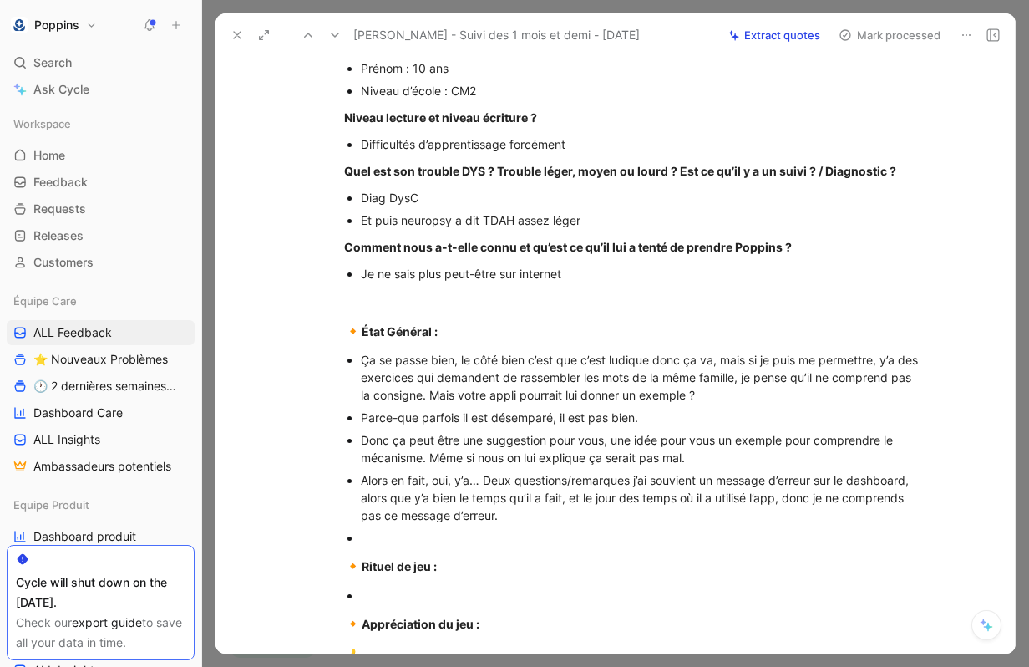
scroll to position [447, 0]
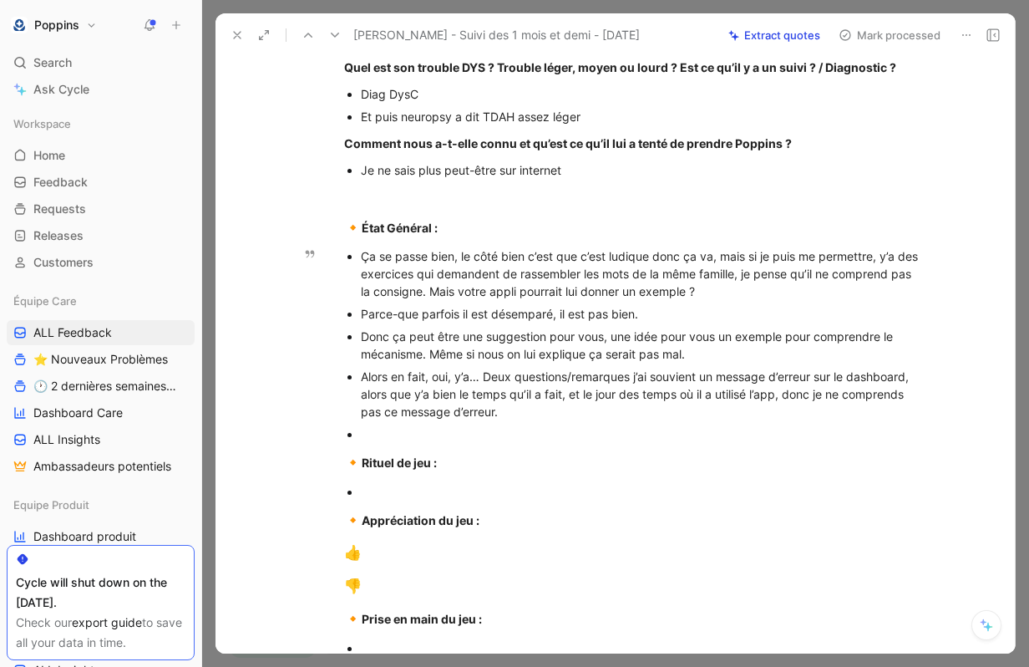
click at [487, 443] on div at bounding box center [641, 434] width 561 height 18
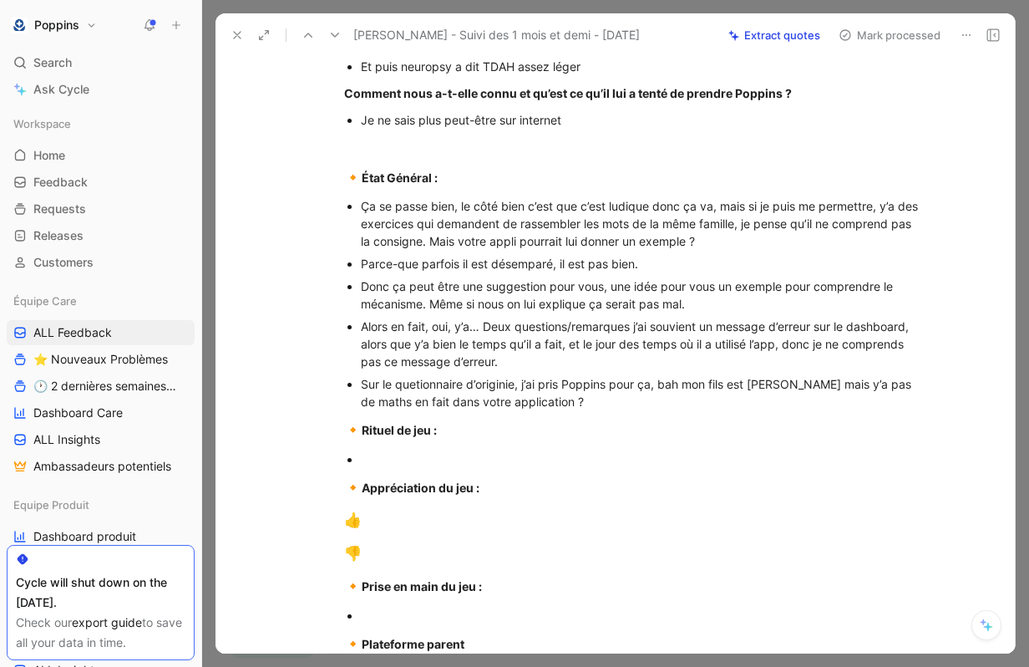
scroll to position [503, 0]
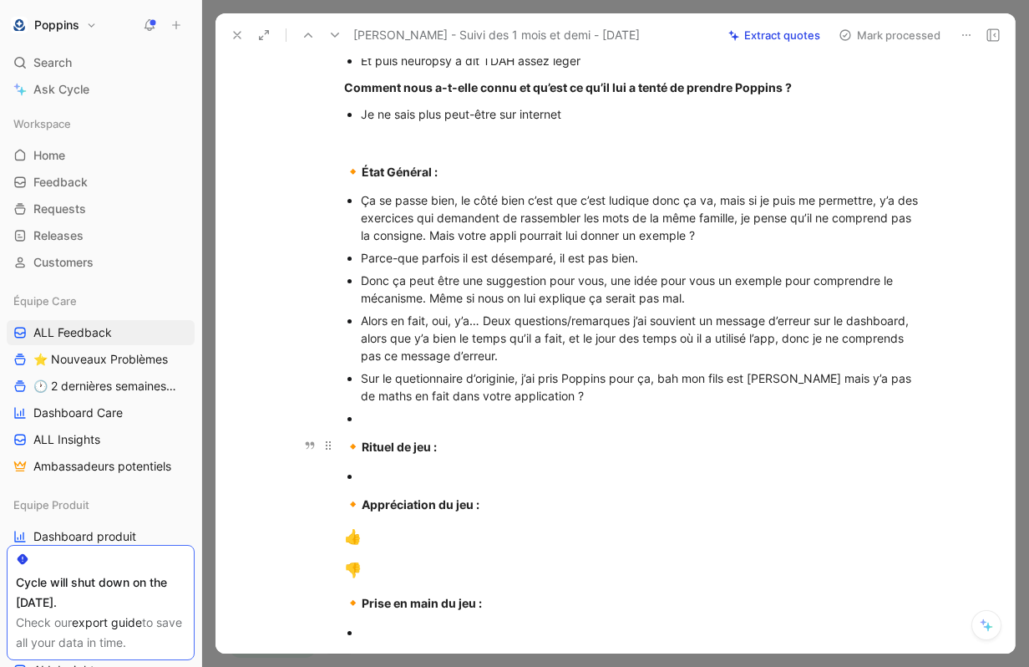
click at [347, 454] on span "🔸" at bounding box center [353, 446] width 18 height 17
click at [399, 427] on div at bounding box center [641, 418] width 561 height 18
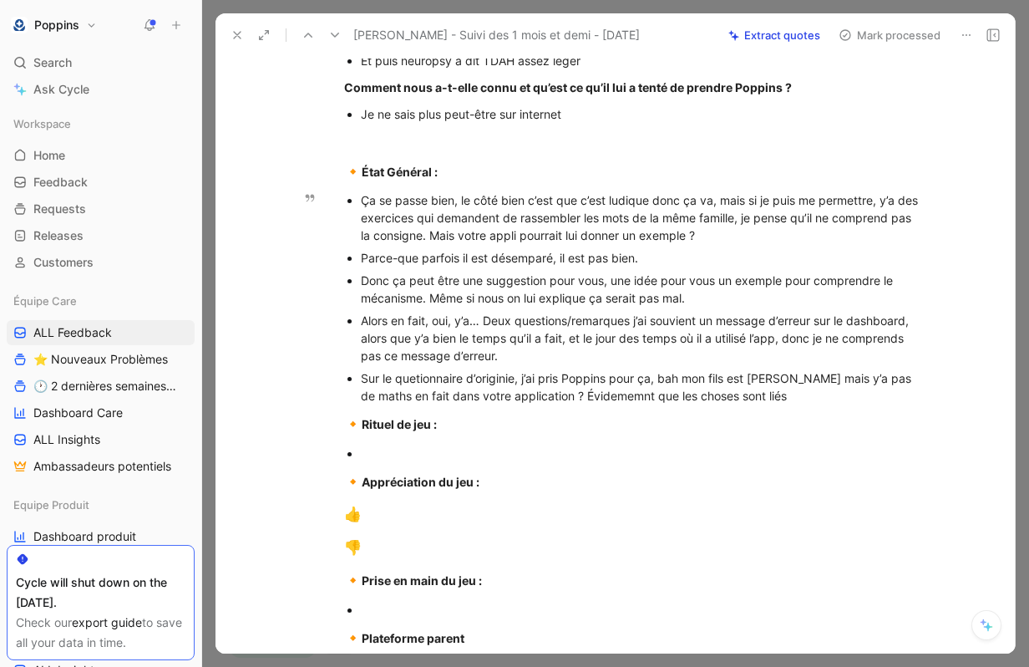
click at [567, 404] on div "Sur le quetionnaire d’originie, j’ai pris Poppins pour ça, bah mon fils est [PE…" at bounding box center [641, 386] width 561 height 35
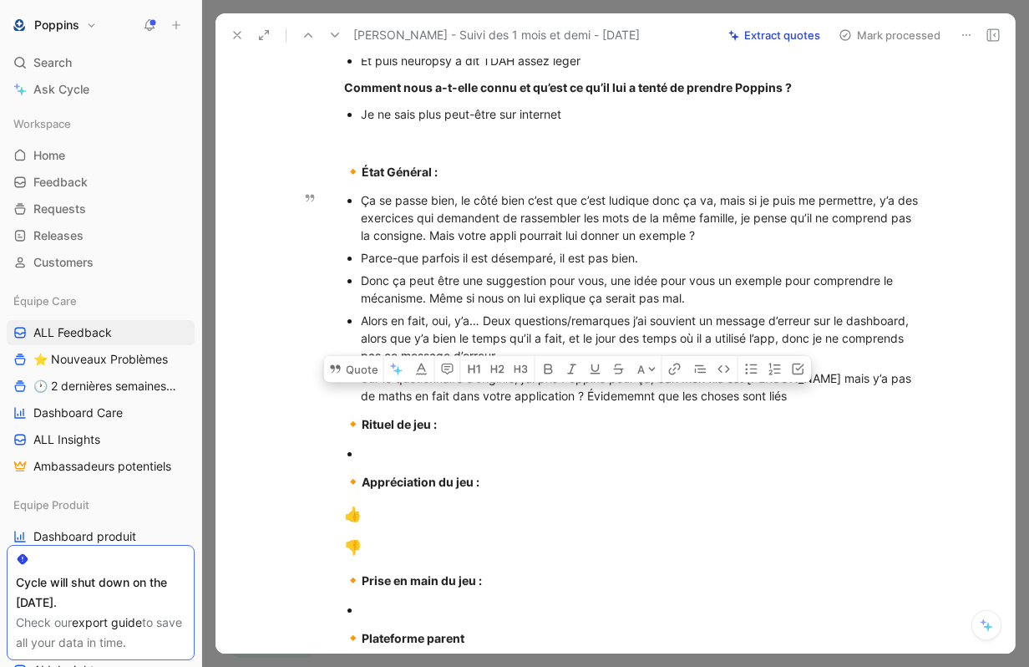
click at [596, 404] on div "Sur le quetionnaire d’originie, j’ai pris Poppins pour ça, bah mon fils est [PE…" at bounding box center [641, 386] width 561 height 35
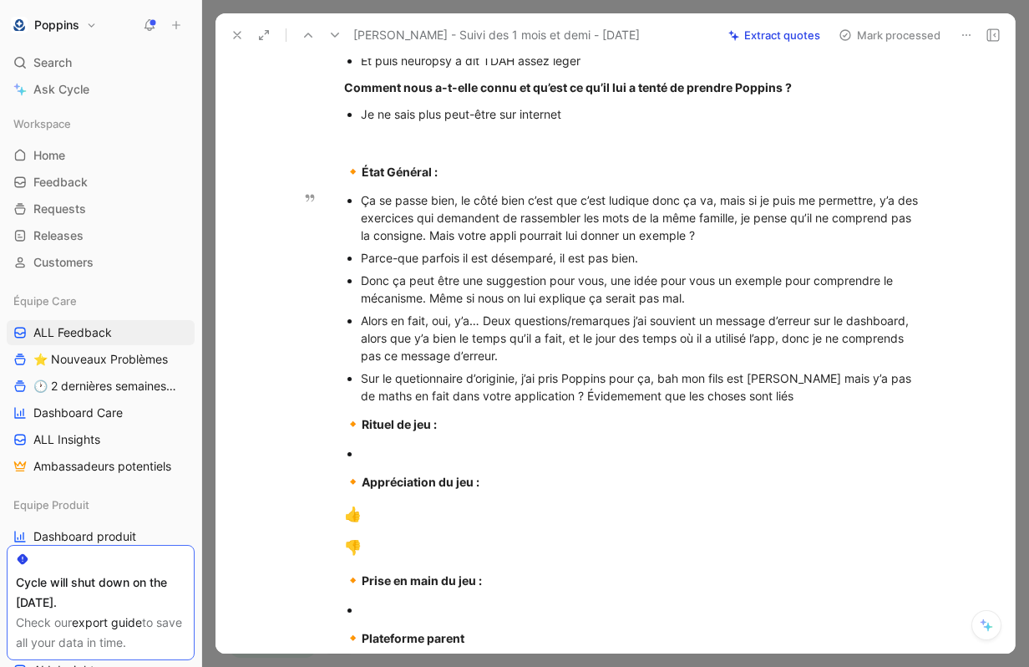
click at [745, 404] on div "Sur le quetionnaire d’originie, j’ai pris Poppins pour ça, bah mon fils est [PE…" at bounding box center [641, 386] width 561 height 35
click at [756, 404] on div "Sur le quetionnaire d’originie, j’ai pris Poppins pour ça, bah mon fils est [PE…" at bounding box center [641, 386] width 561 height 35
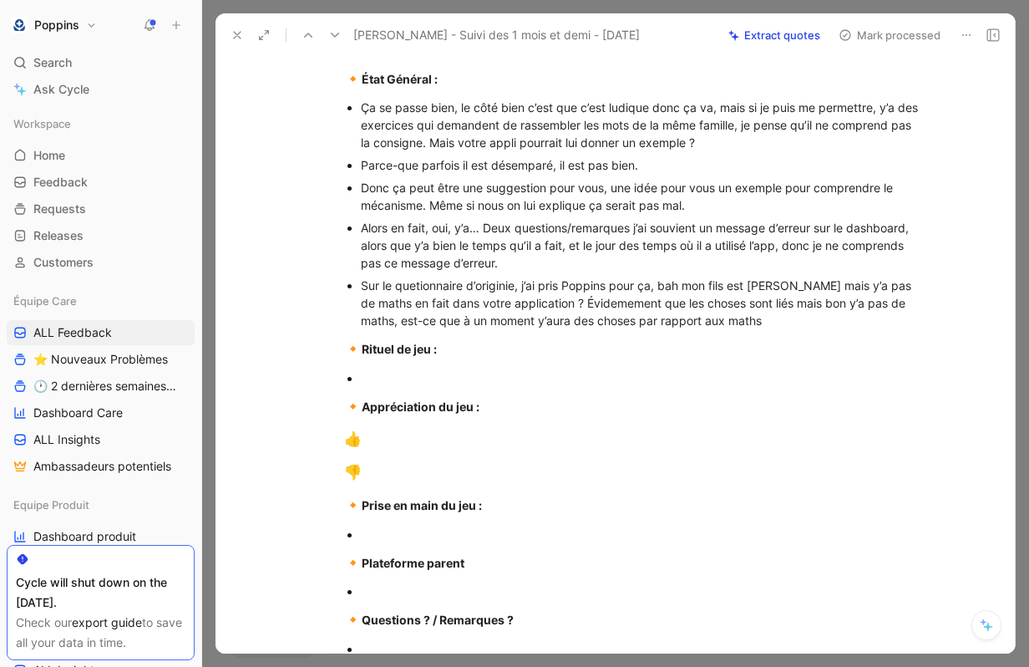
scroll to position [649, 0]
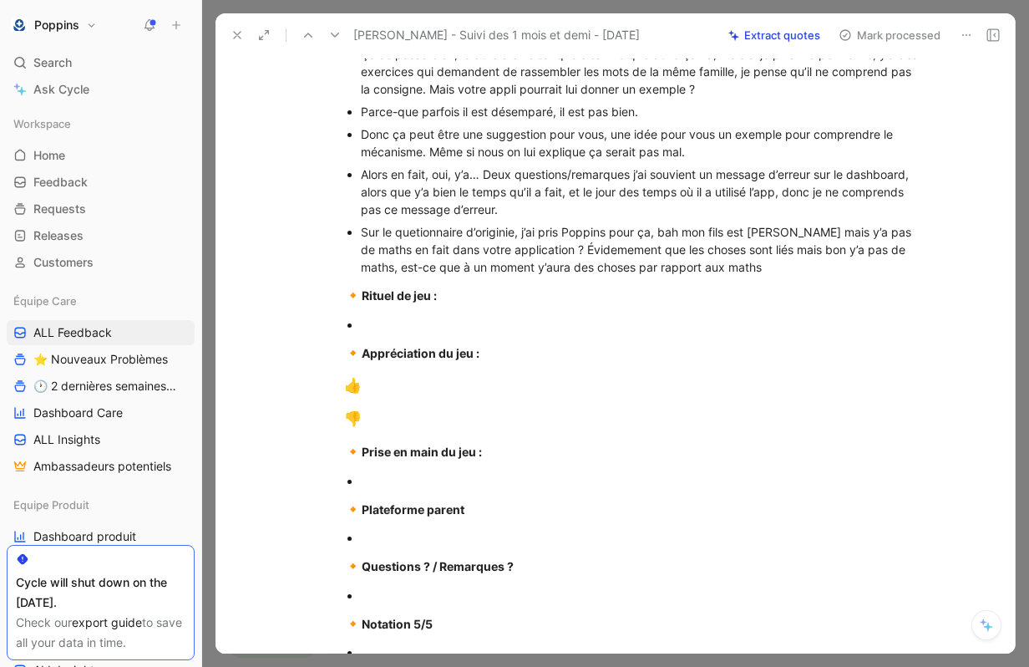
click at [368, 312] on p "🔸 Rituel de jeu :" at bounding box center [633, 296] width 642 height 32
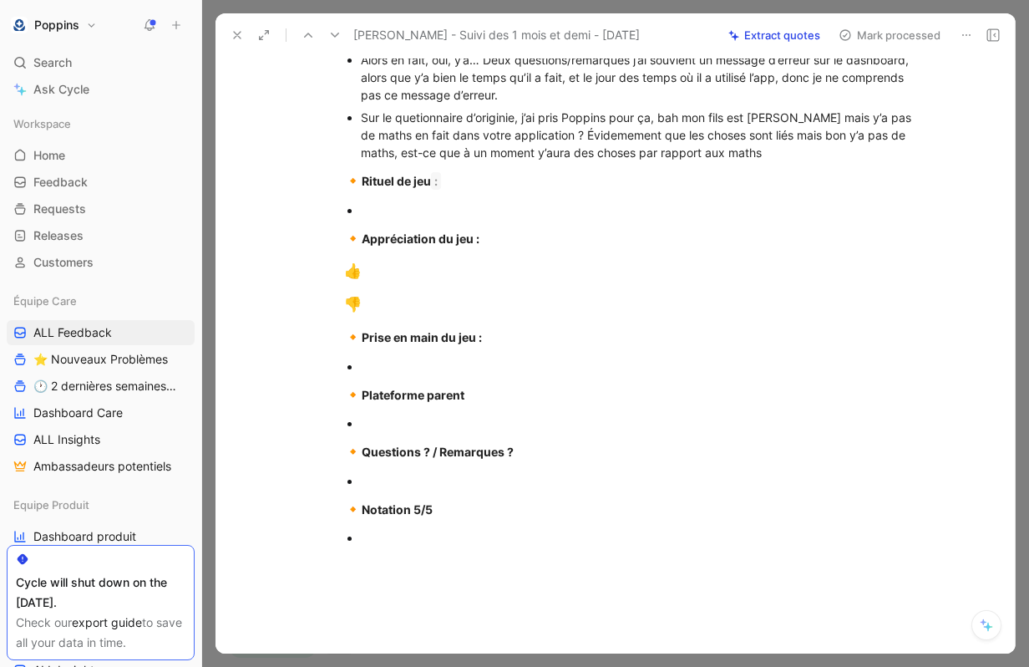
scroll to position [763, 0]
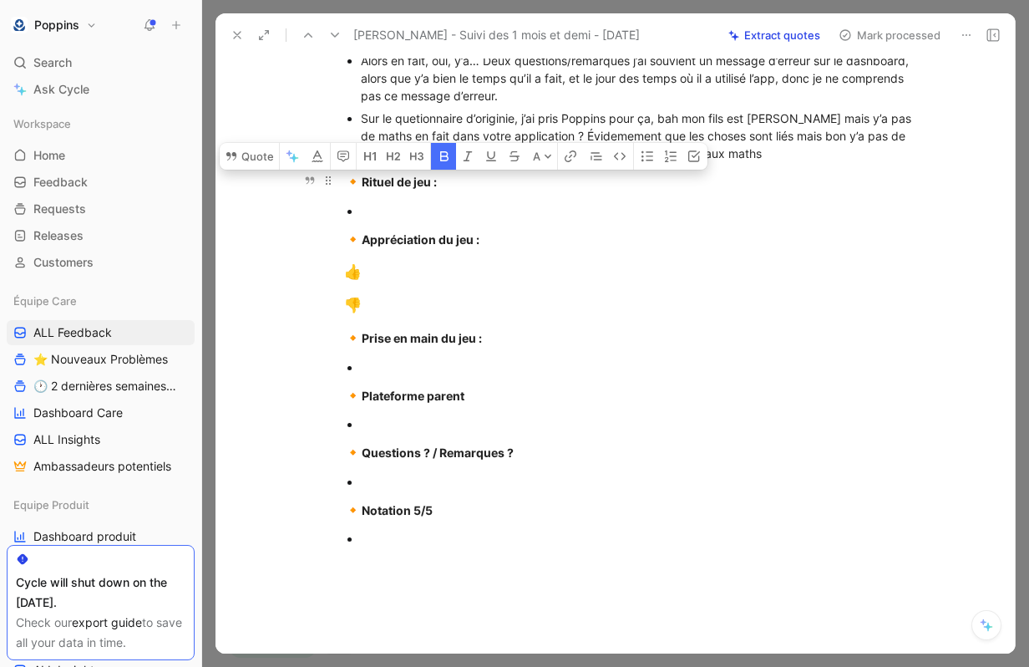
drag, startPoint x: 376, startPoint y: 559, endPoint x: 338, endPoint y: 215, distance: 346.2
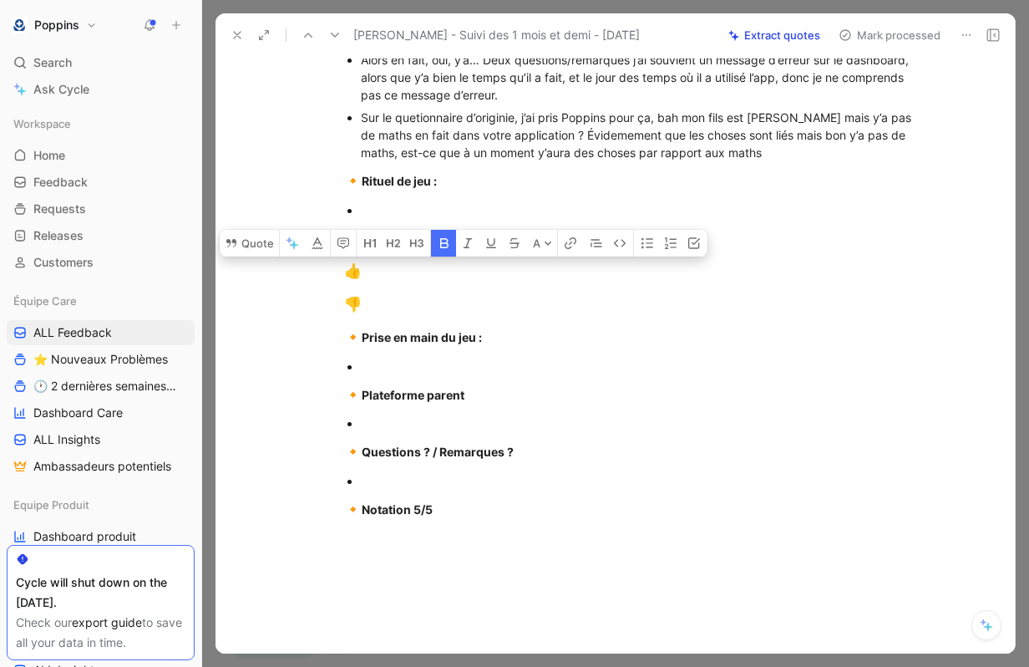
drag, startPoint x: 456, startPoint y: 522, endPoint x: 332, endPoint y: 275, distance: 276.8
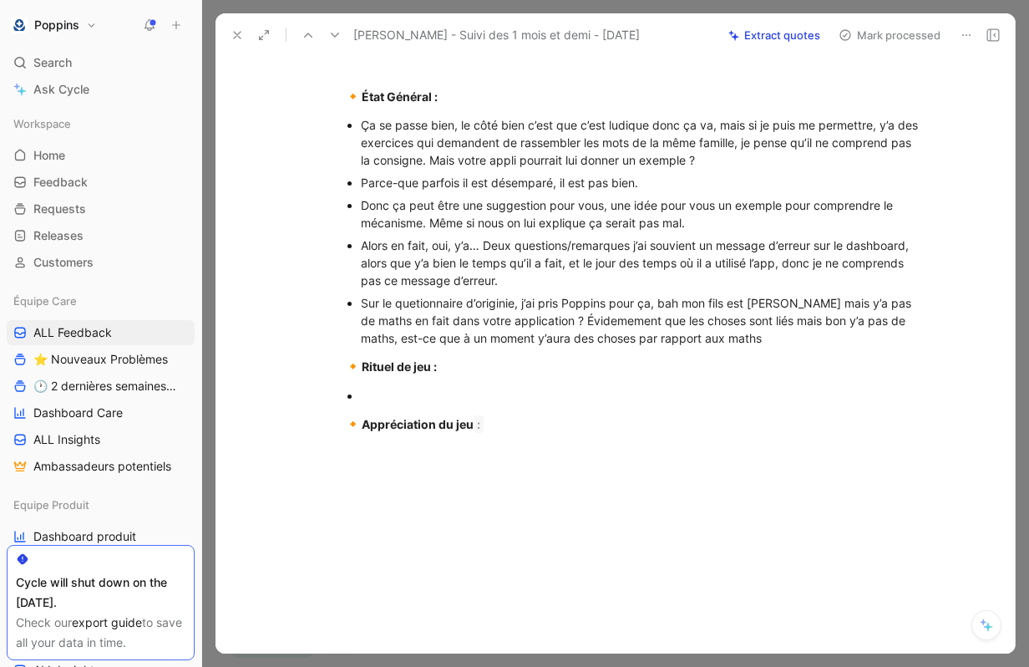
scroll to position [600, 0]
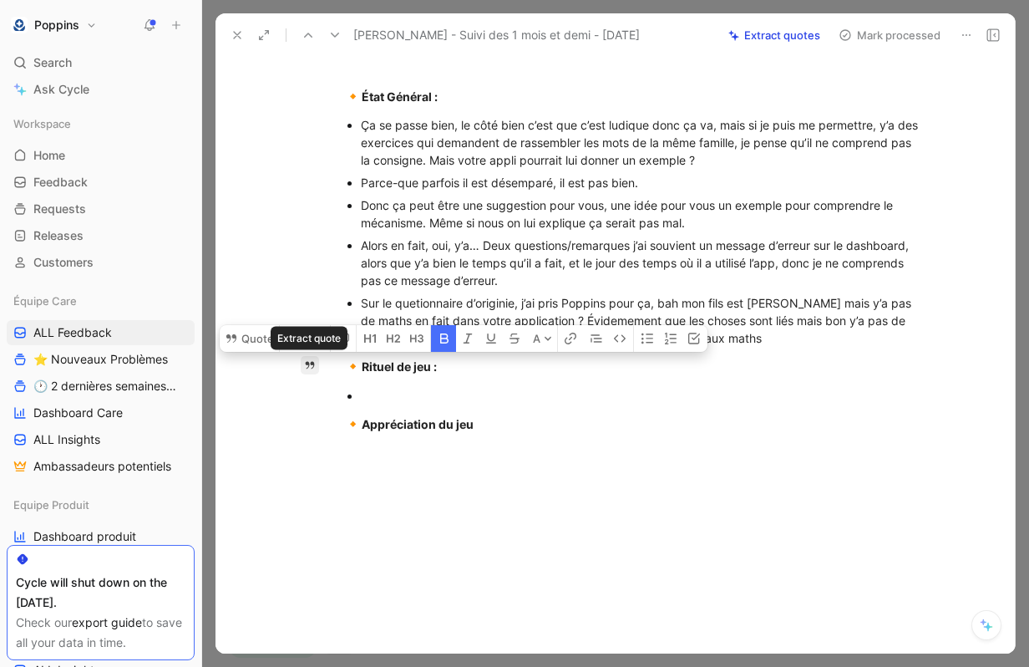
drag, startPoint x: 483, startPoint y: 424, endPoint x: 306, endPoint y: 366, distance: 186.3
click at [306, 366] on div "Quote A [URL][DOMAIN_NAME] [EMAIL_ADDRESS][DOMAIN_NAME] - [PHONE_NUMBER] Abonne…" at bounding box center [633, 115] width 764 height 1078
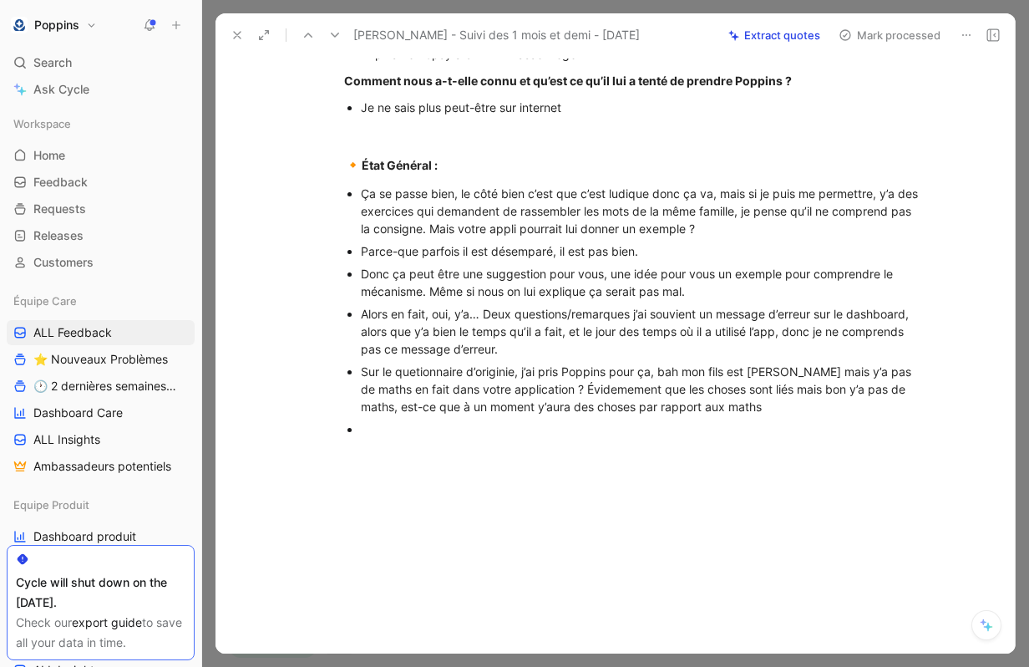
scroll to position [532, 0]
click at [723, 429] on div "Ça serait vraiment une bonne nouvelle si y’a des maths" at bounding box center [641, 428] width 561 height 18
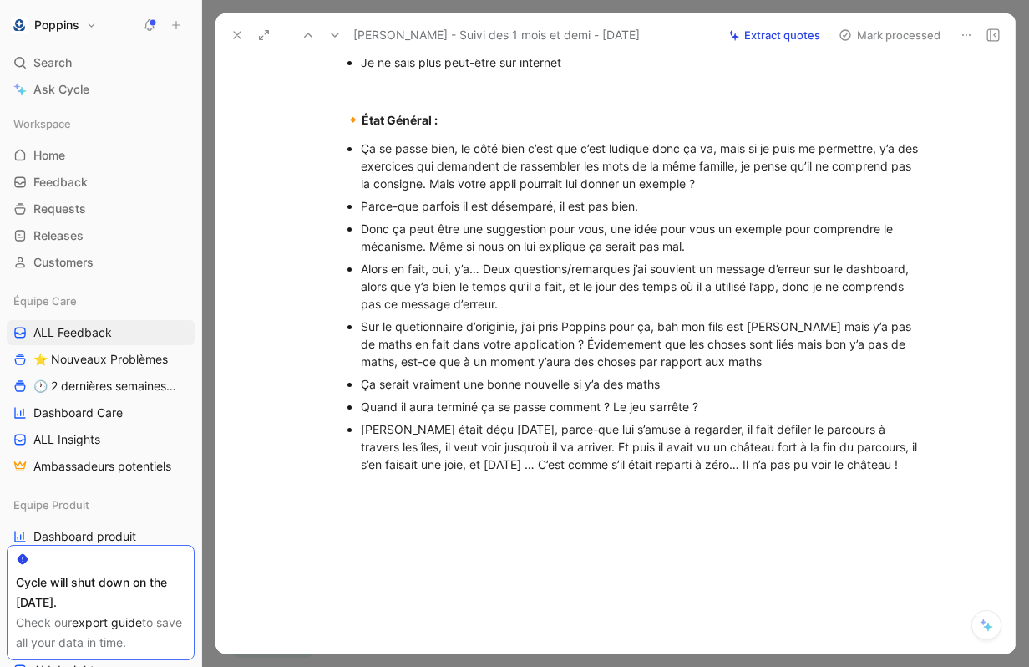
scroll to position [0, 0]
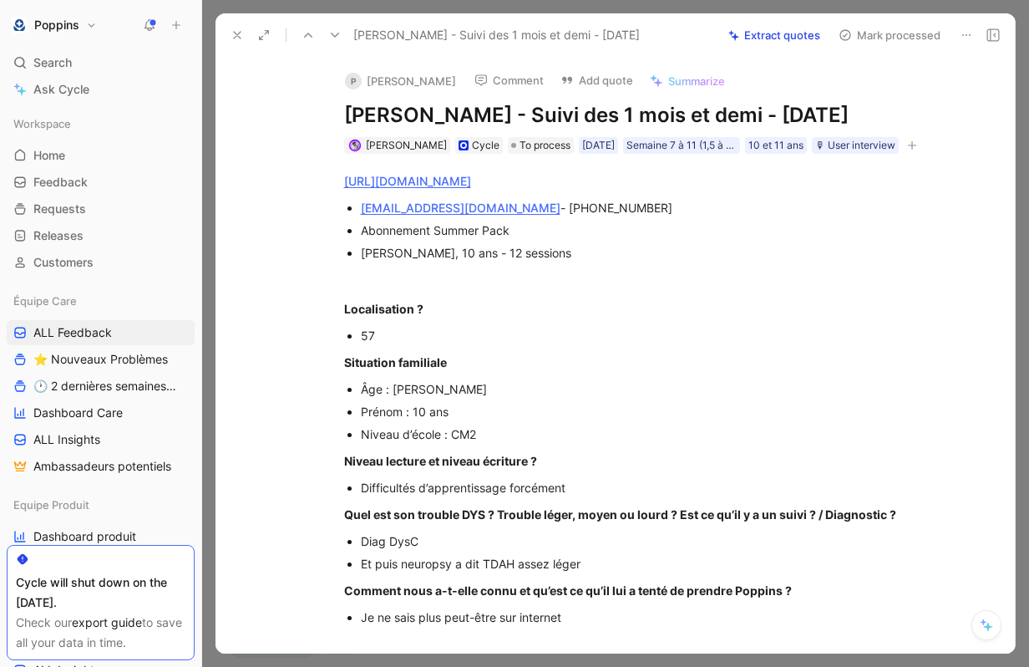
click at [471, 188] on link "[URL][DOMAIN_NAME]" at bounding box center [407, 181] width 127 height 14
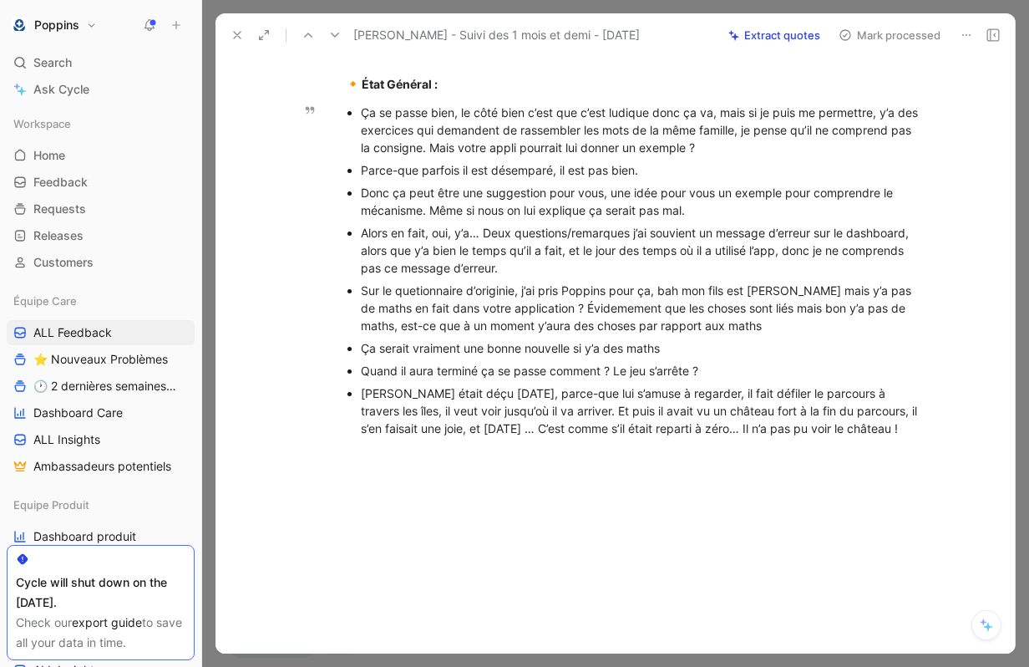
click at [800, 429] on div "[PERSON_NAME] était déçu [DATE], parce-que lui s’amuse à regarder, il fait défi…" at bounding box center [641, 410] width 561 height 53
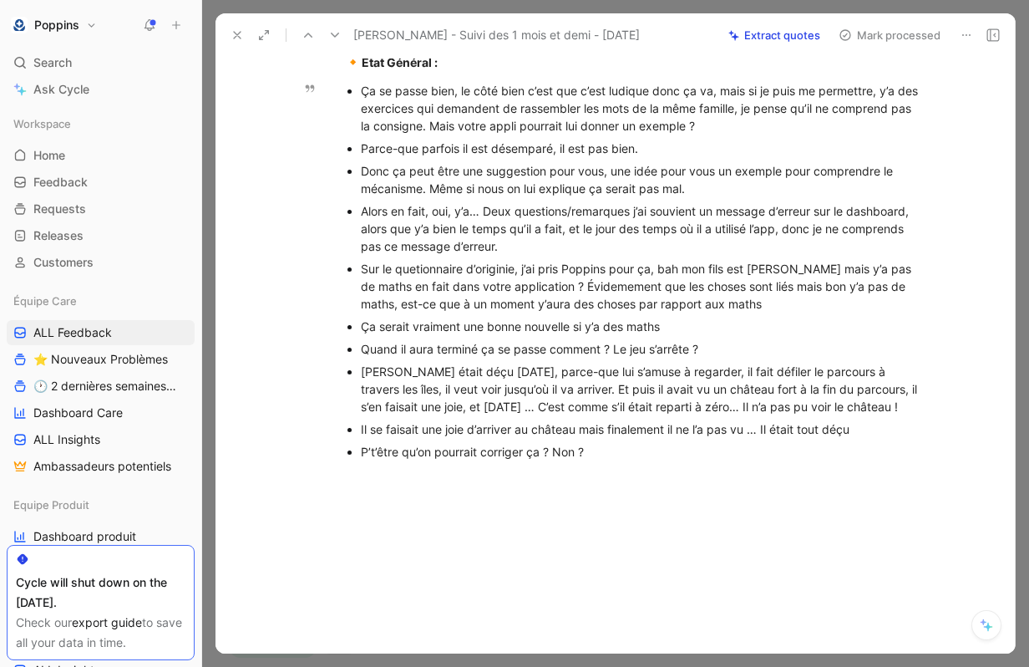
click at [640, 440] on p "Il se faisait une joie d’arriver au château mais finalement il ne l’a pas vu … …" at bounding box center [641, 429] width 561 height 23
click at [628, 460] on div "P’t’être qu’on pourrait corriger ça ? Non ?" at bounding box center [641, 452] width 561 height 18
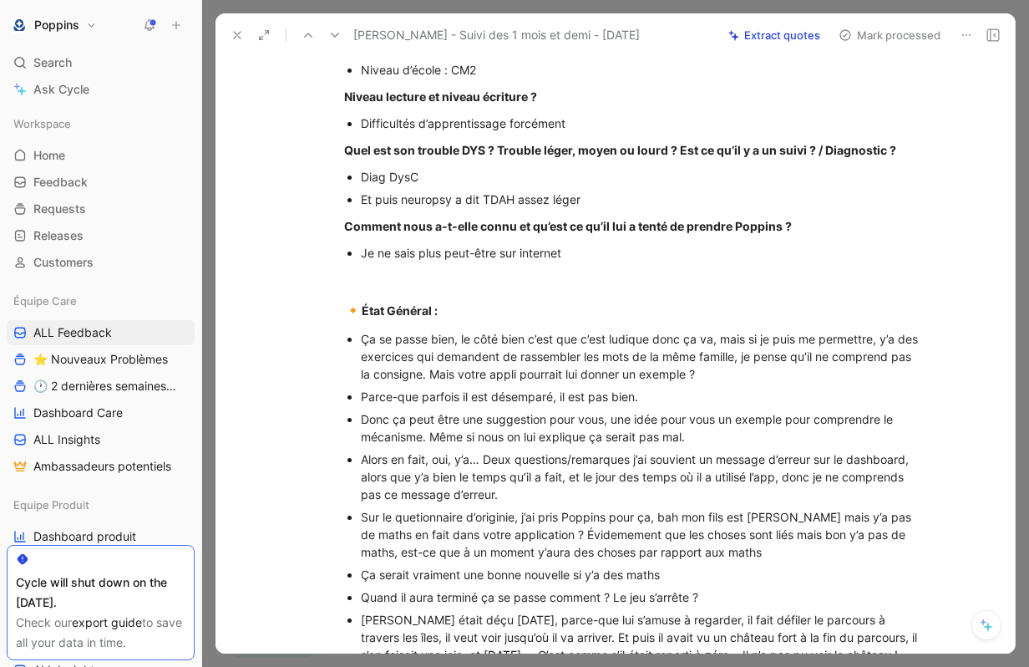
scroll to position [0, 0]
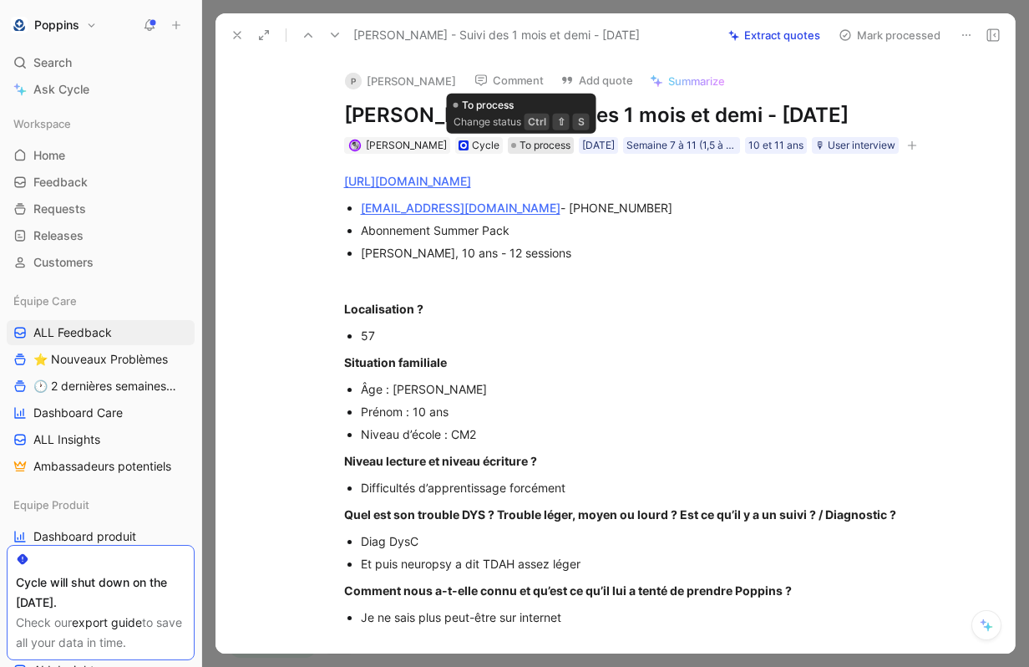
click at [530, 143] on span "To process" at bounding box center [545, 145] width 51 height 17
click at [911, 150] on icon "button" at bounding box center [911, 145] width 1 height 9
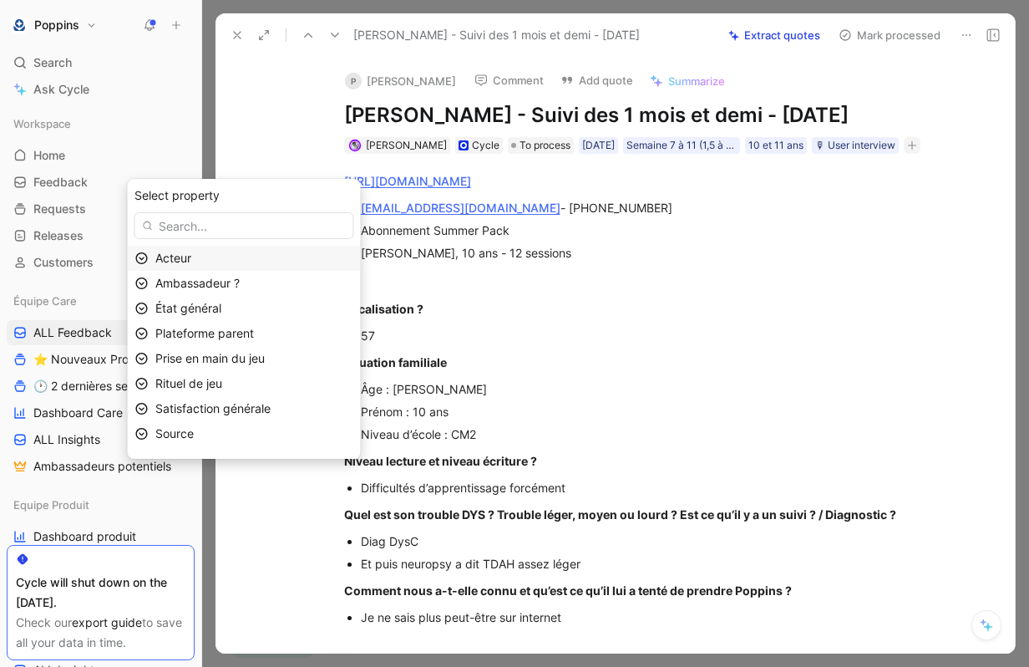
click at [318, 251] on div "Acteur" at bounding box center [254, 258] width 198 height 20
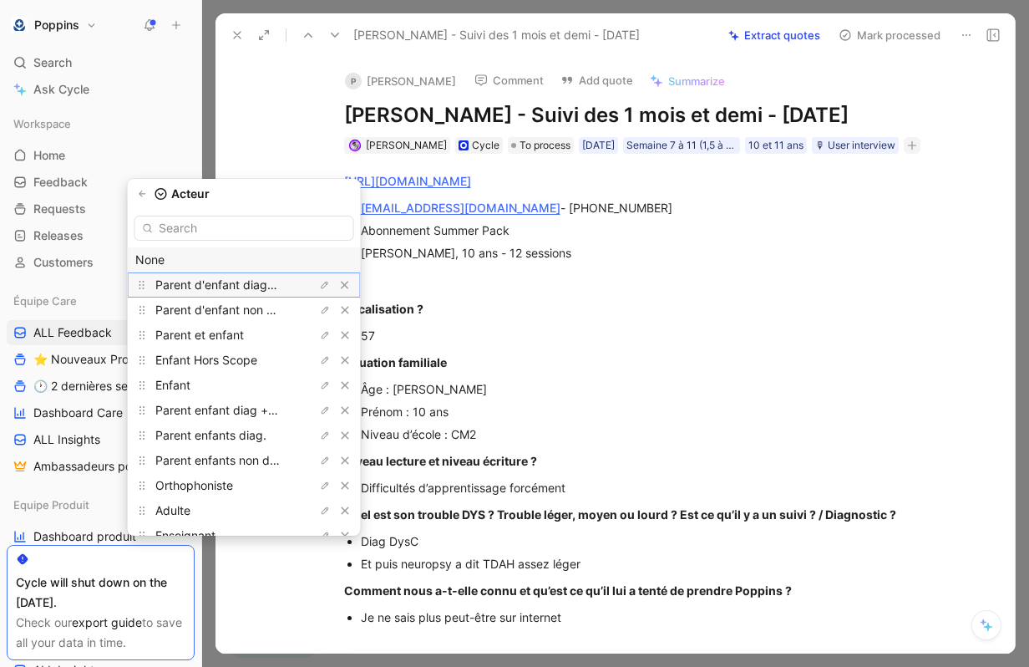
click at [270, 291] on span "Parent d'enfant diagnostiqué" at bounding box center [234, 284] width 159 height 14
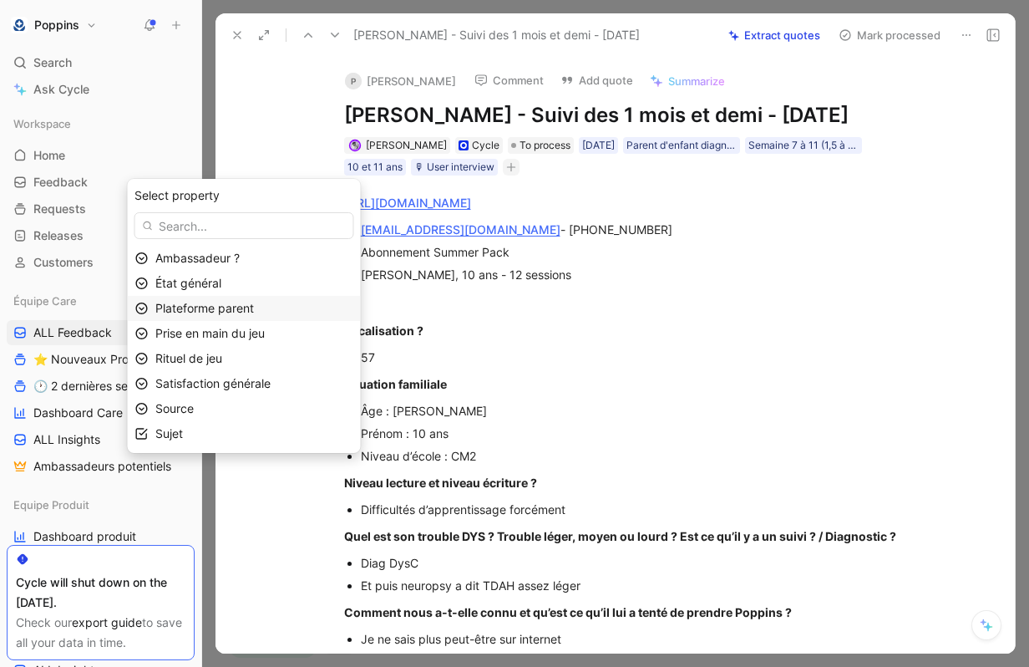
click at [295, 317] on div "Plateforme parent" at bounding box center [254, 308] width 198 height 20
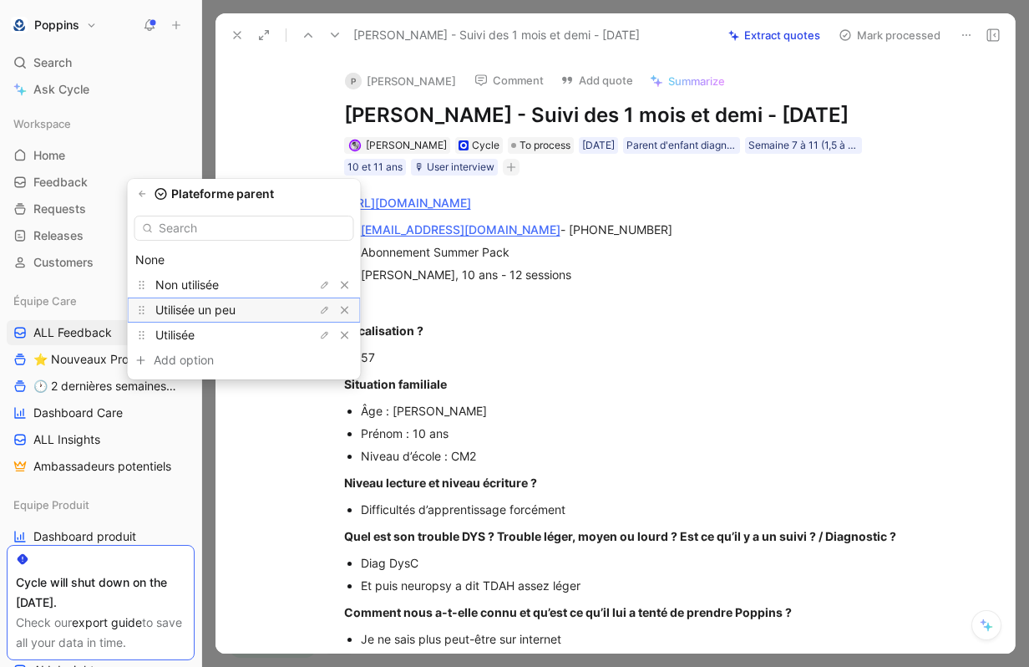
click at [254, 312] on div "Utilisée un peu" at bounding box center [217, 310] width 125 height 20
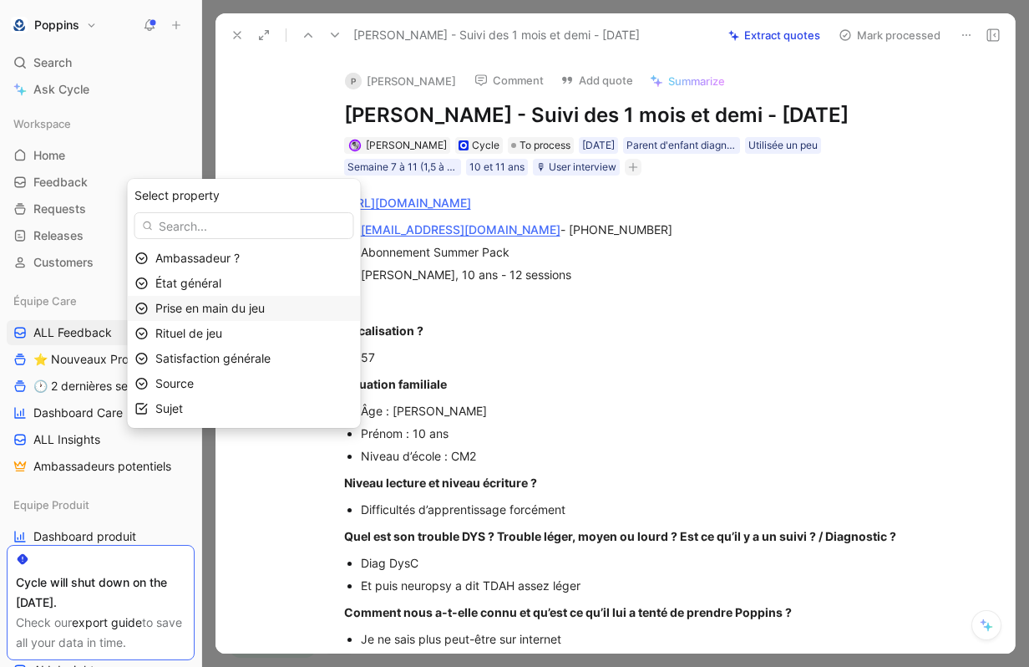
click at [265, 312] on span "Prise en main du jeu" at bounding box center [209, 308] width 109 height 14
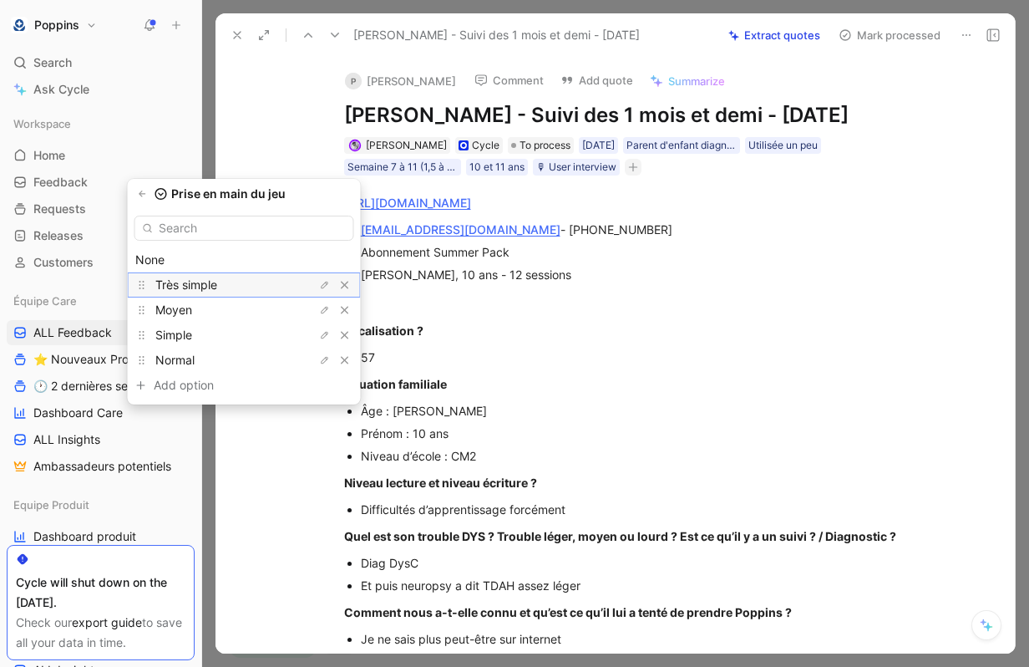
click at [246, 279] on div "Très simple" at bounding box center [217, 285] width 125 height 20
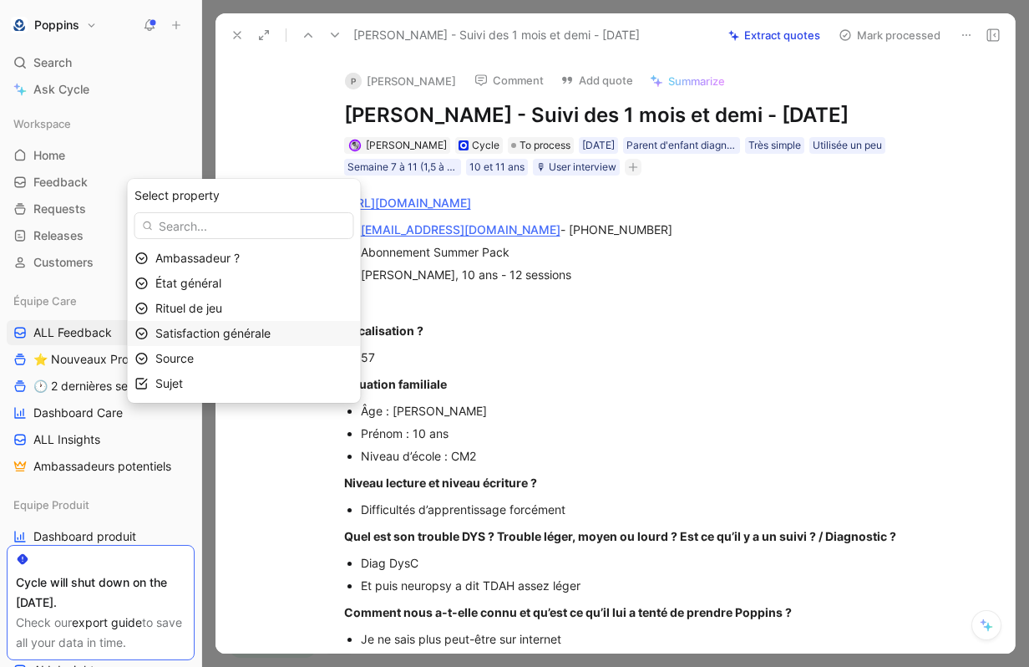
click at [251, 328] on span "Satisfaction générale" at bounding box center [212, 333] width 115 height 14
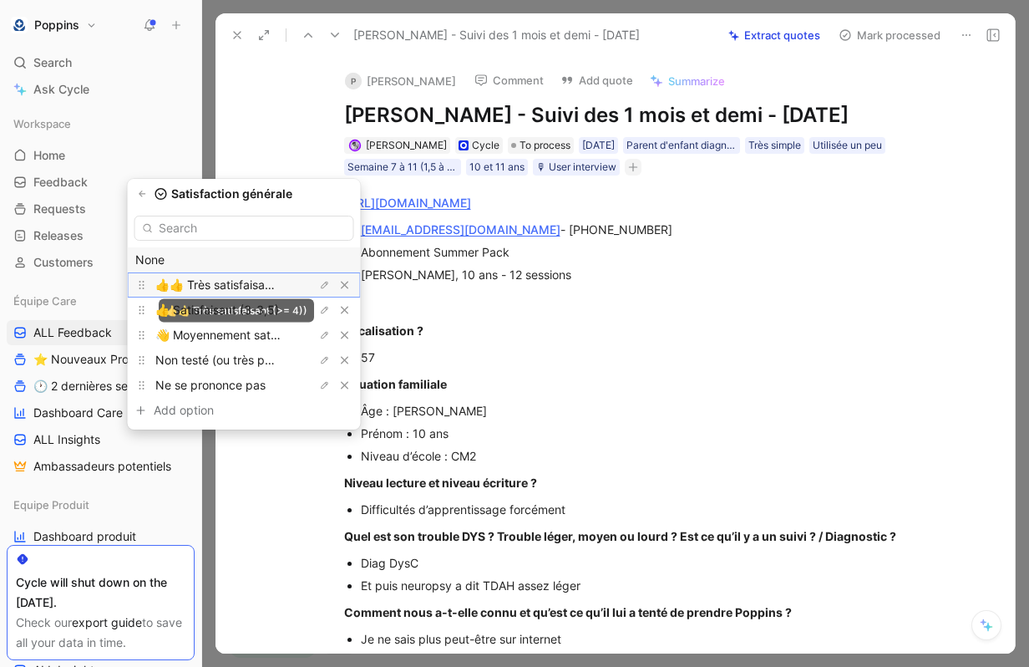
click at [246, 278] on span "👍👍 Très satisfaisant (>= 4))" at bounding box center [236, 284] width 162 height 14
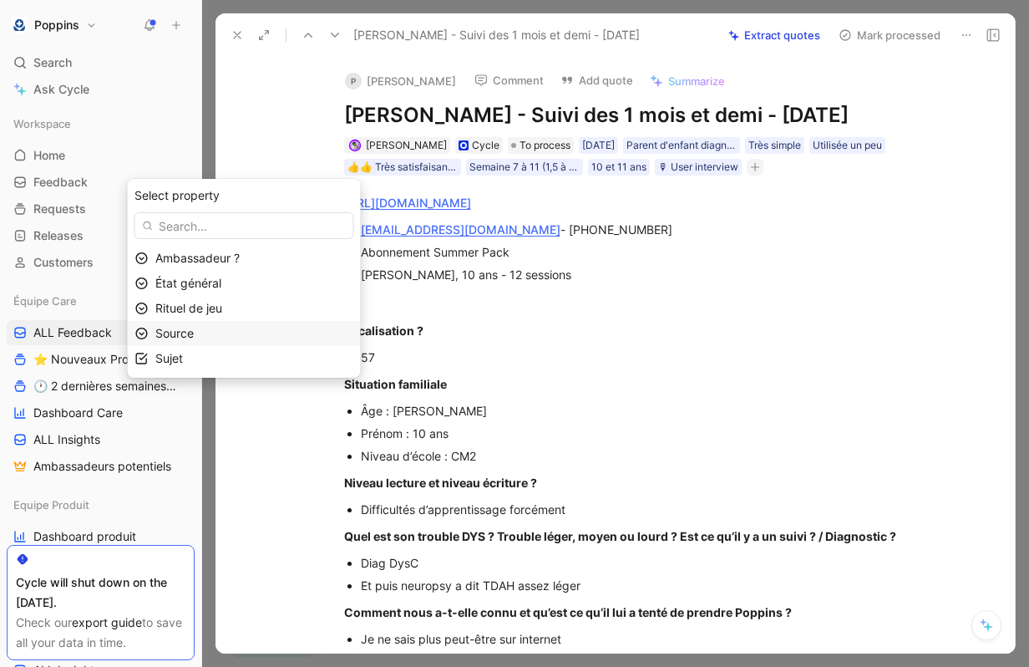
click at [256, 339] on div "Source" at bounding box center [254, 333] width 198 height 20
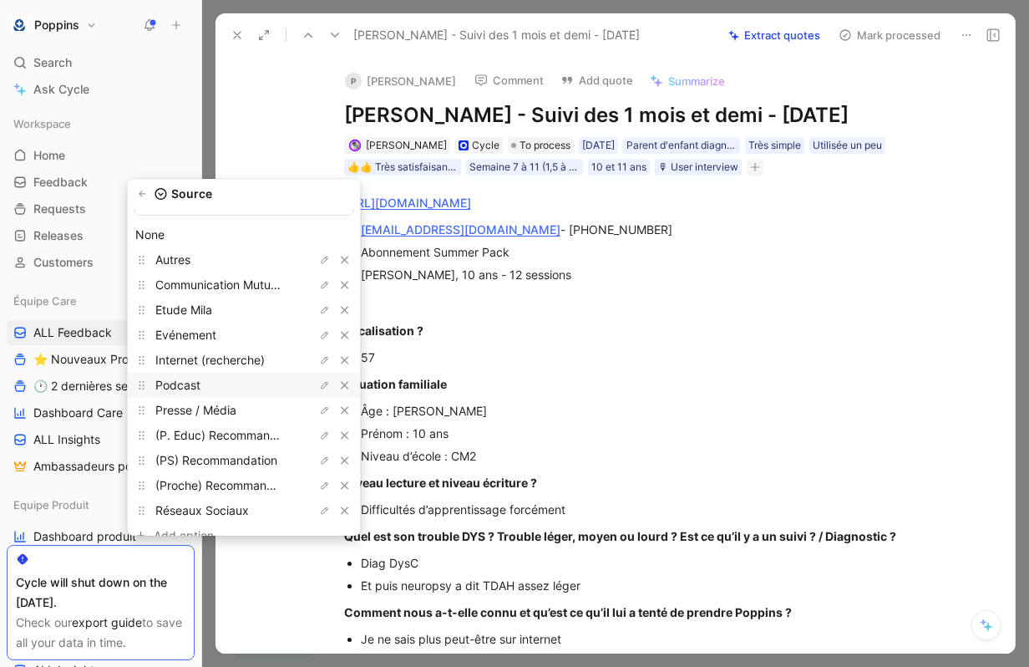
scroll to position [28, 0]
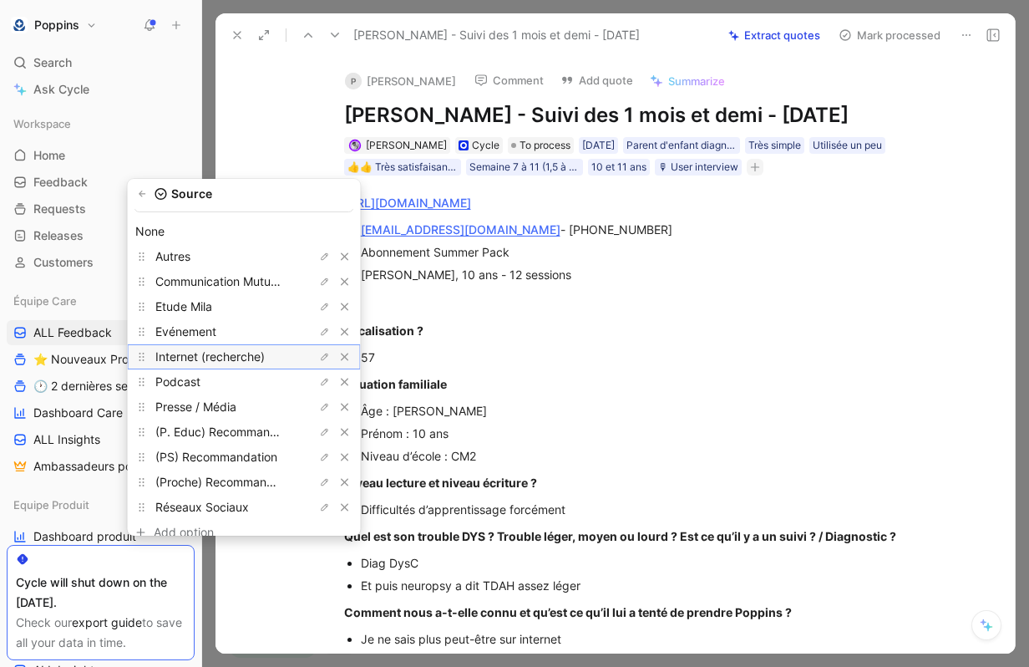
click at [254, 358] on span "Internet (recherche)" at bounding box center [209, 356] width 109 height 14
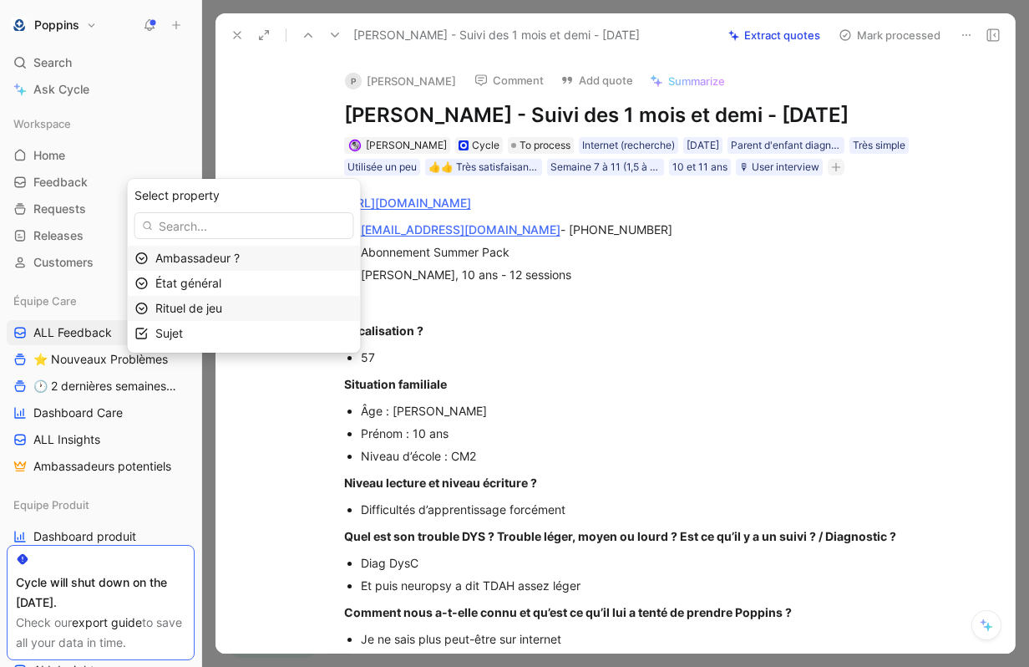
click at [216, 316] on div "Rituel de jeu" at bounding box center [254, 308] width 198 height 20
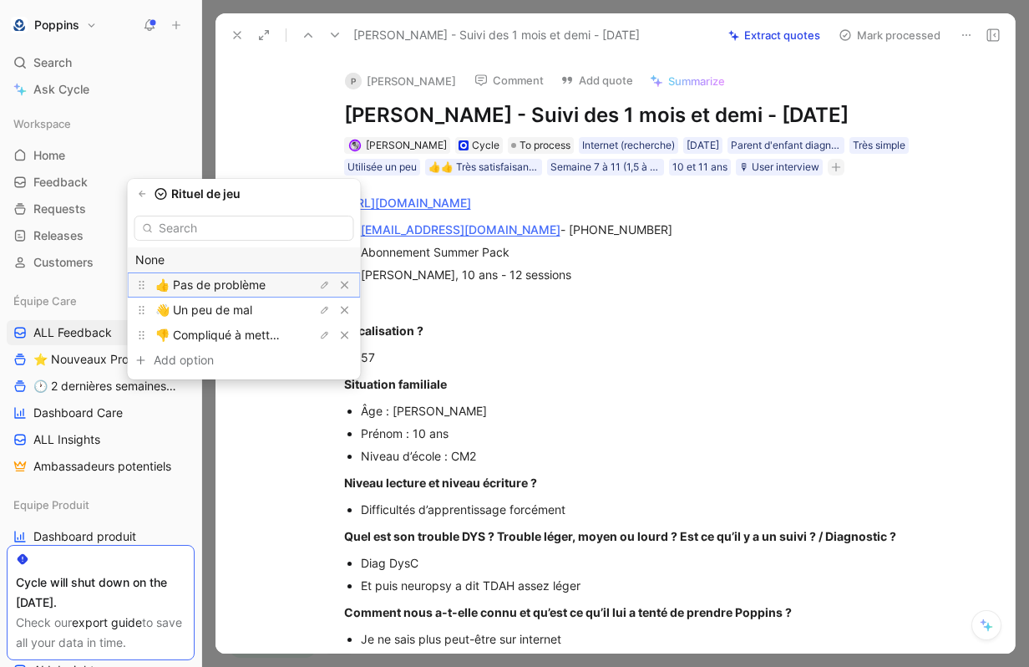
click at [236, 286] on span "👍 Pas de problème" at bounding box center [210, 284] width 110 height 14
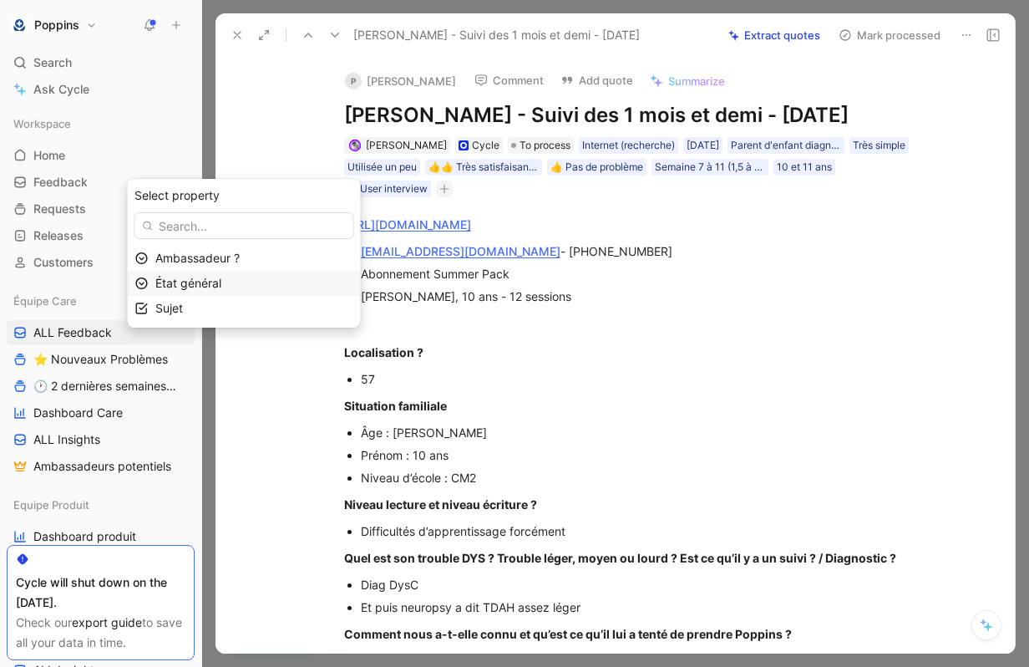
click at [239, 285] on div "État général" at bounding box center [254, 283] width 198 height 20
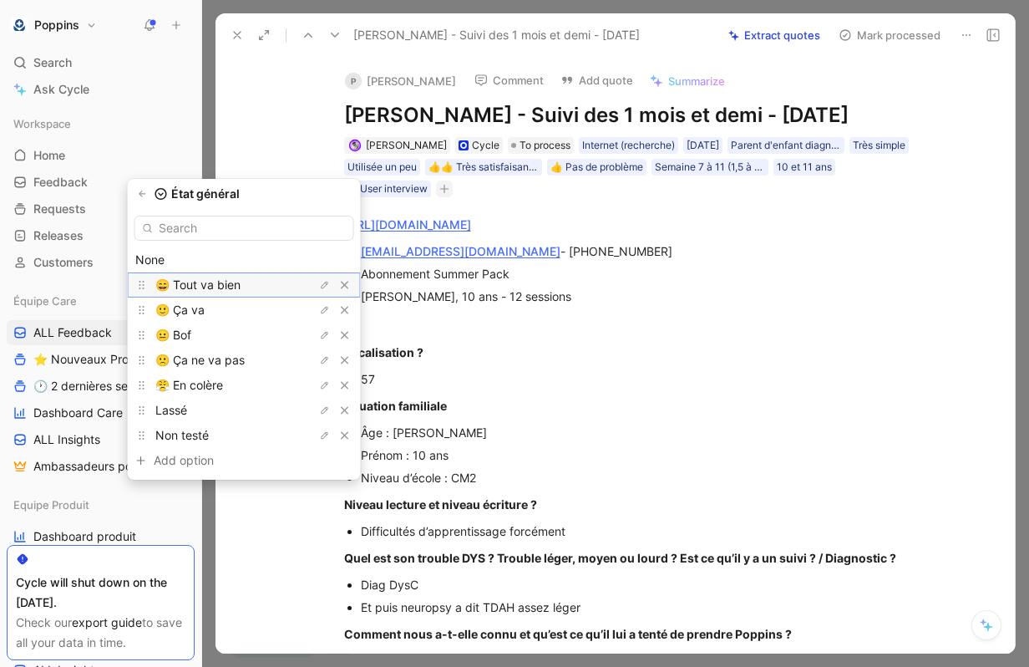
click at [241, 284] on span "😄 Tout va bien" at bounding box center [197, 284] width 85 height 14
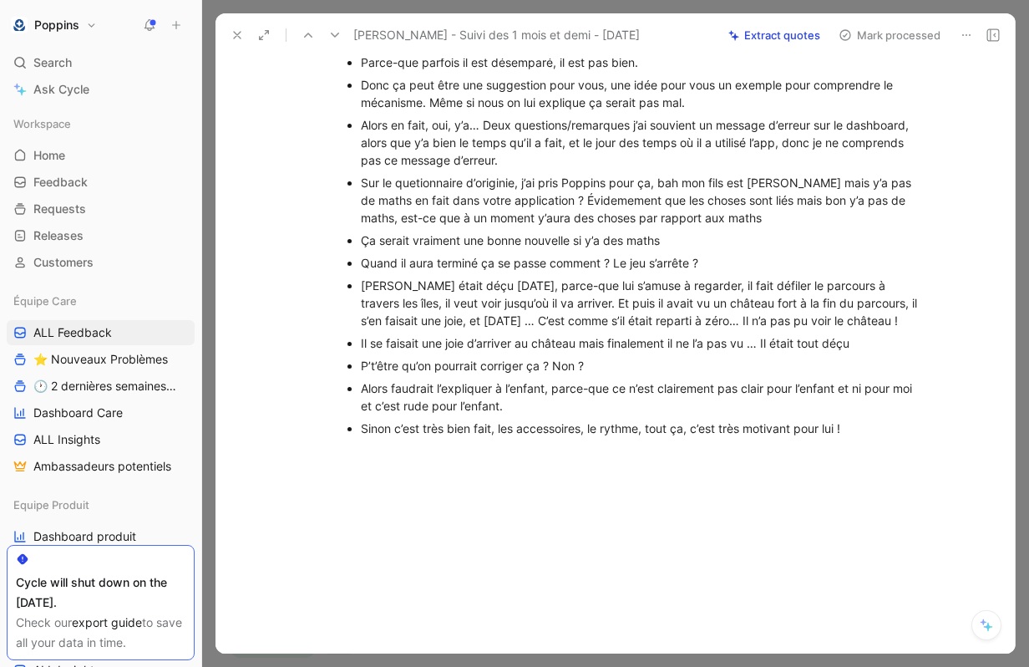
scroll to position [713, 0]
